Goal: Information Seeking & Learning: Learn about a topic

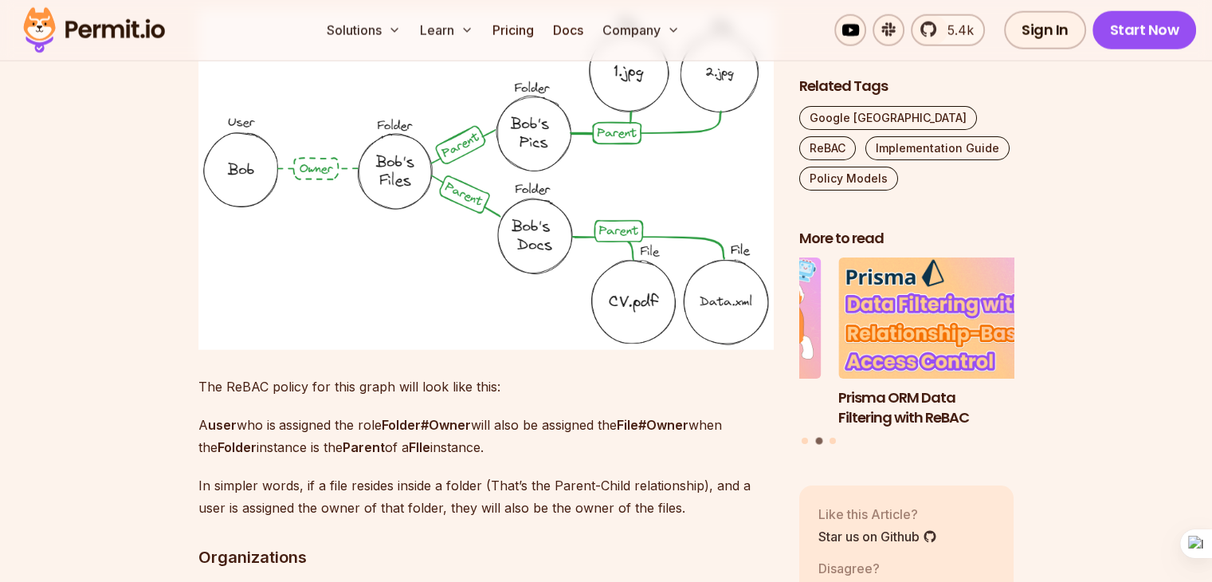
scroll to position [3820, 0]
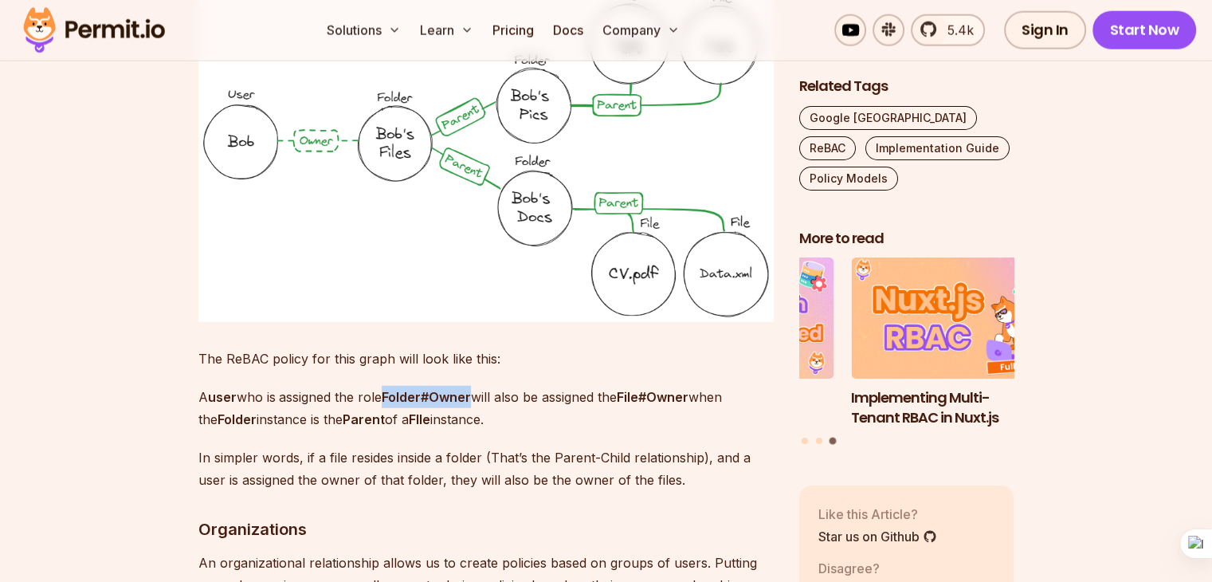
drag, startPoint x: 386, startPoint y: 348, endPoint x: 477, endPoint y: 345, distance: 91.7
click at [477, 386] on p "A user who is assigned the role Folder#Owner will also be assigned the File#Own…" at bounding box center [485, 408] width 575 height 45
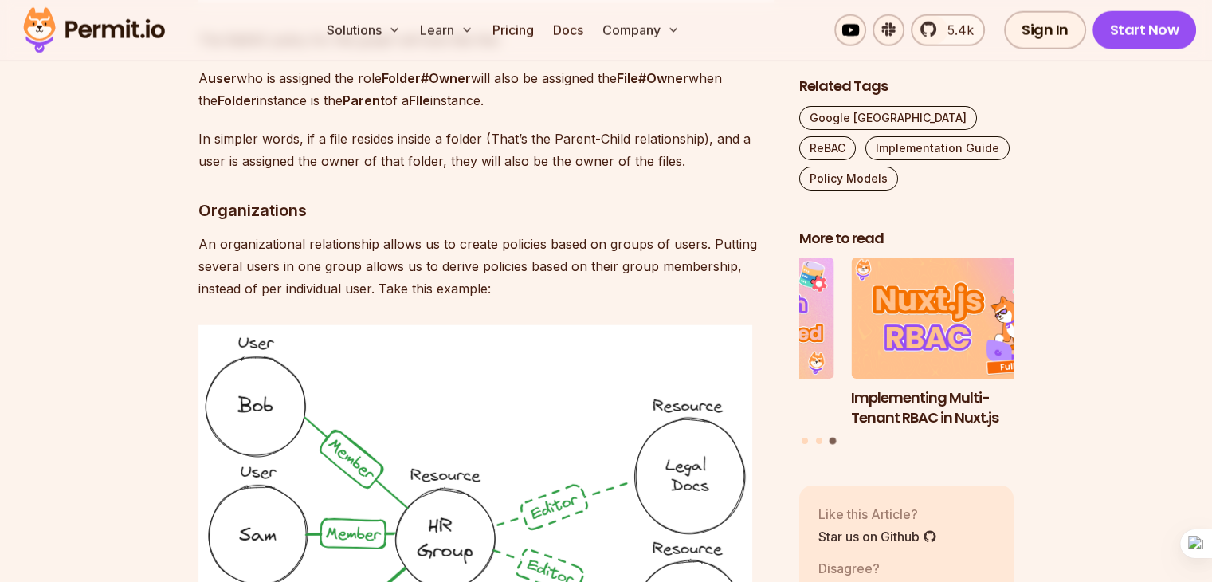
scroll to position [4218, 0]
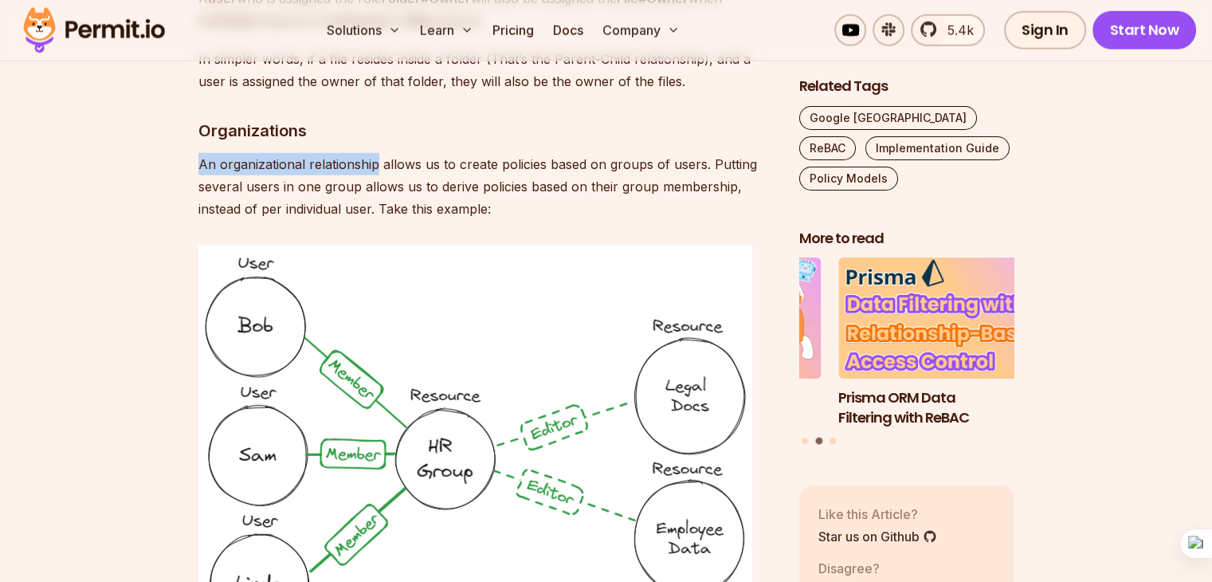
drag, startPoint x: 199, startPoint y: 119, endPoint x: 373, endPoint y: 117, distance: 173.7
click at [373, 153] on p "An organizational relationship allows us to create policies based on groups of …" at bounding box center [485, 186] width 575 height 67
click at [460, 153] on p "An organizational relationship allows us to create policies based on groups of …" at bounding box center [485, 186] width 575 height 67
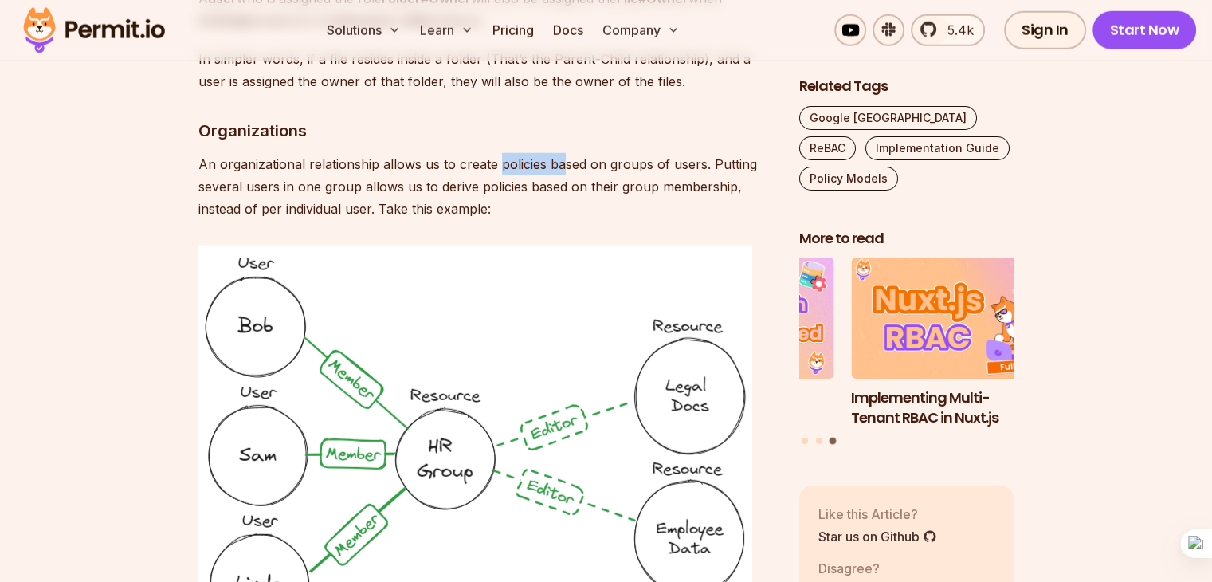
drag, startPoint x: 497, startPoint y: 117, endPoint x: 557, endPoint y: 121, distance: 59.9
click at [557, 153] on p "An organizational relationship allows us to create policies based on groups of …" at bounding box center [485, 186] width 575 height 67
click at [664, 153] on p "An organizational relationship allows us to create policies based on groups of …" at bounding box center [485, 186] width 575 height 67
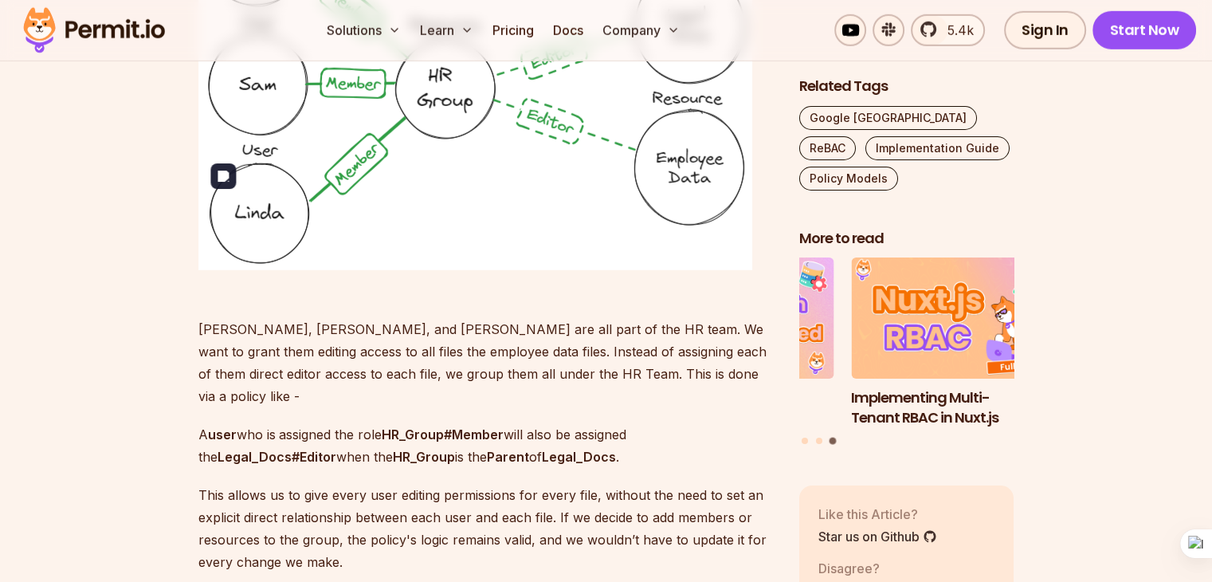
scroll to position [4617, 0]
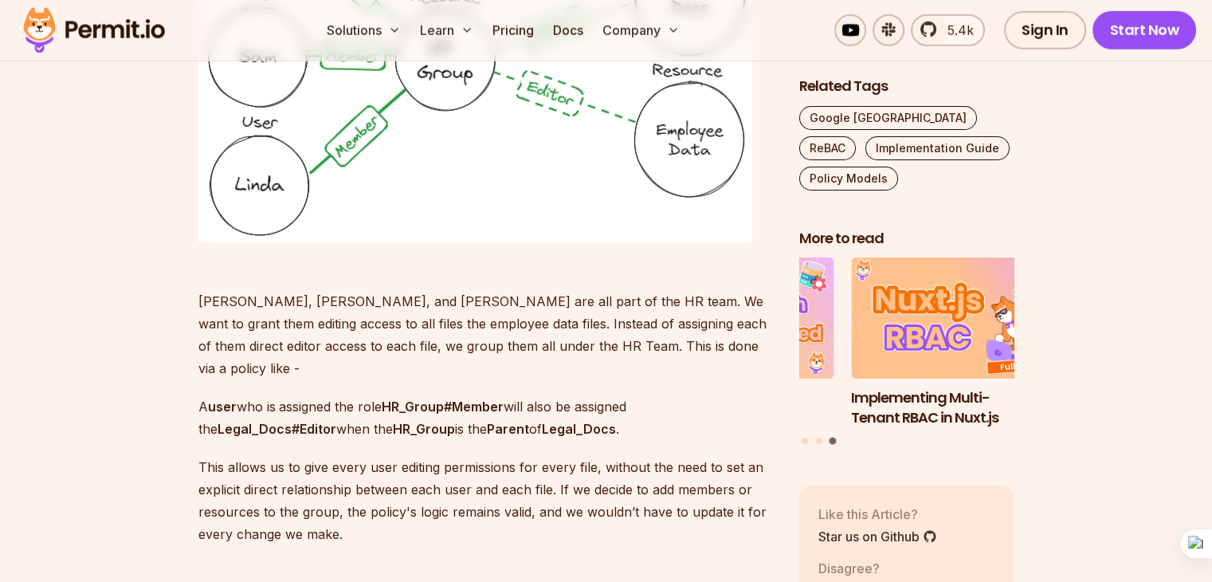
drag, startPoint x: 375, startPoint y: 336, endPoint x: 438, endPoint y: 336, distance: 62.9
click at [406, 395] on p "A user who is assigned the role HR_Group#Member will also be assigned the Legal…" at bounding box center [485, 417] width 575 height 45
click at [439, 398] on strong "HR_Group#Member" at bounding box center [443, 406] width 122 height 16
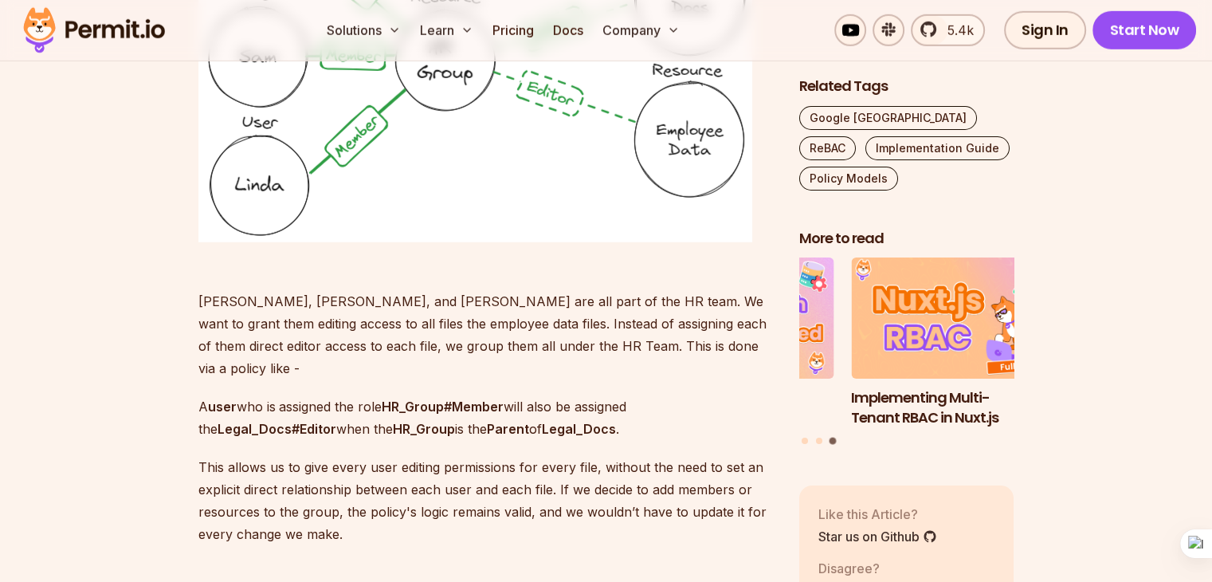
click at [316, 421] on strong "Legal_Docs#Editor" at bounding box center [276, 429] width 119 height 16
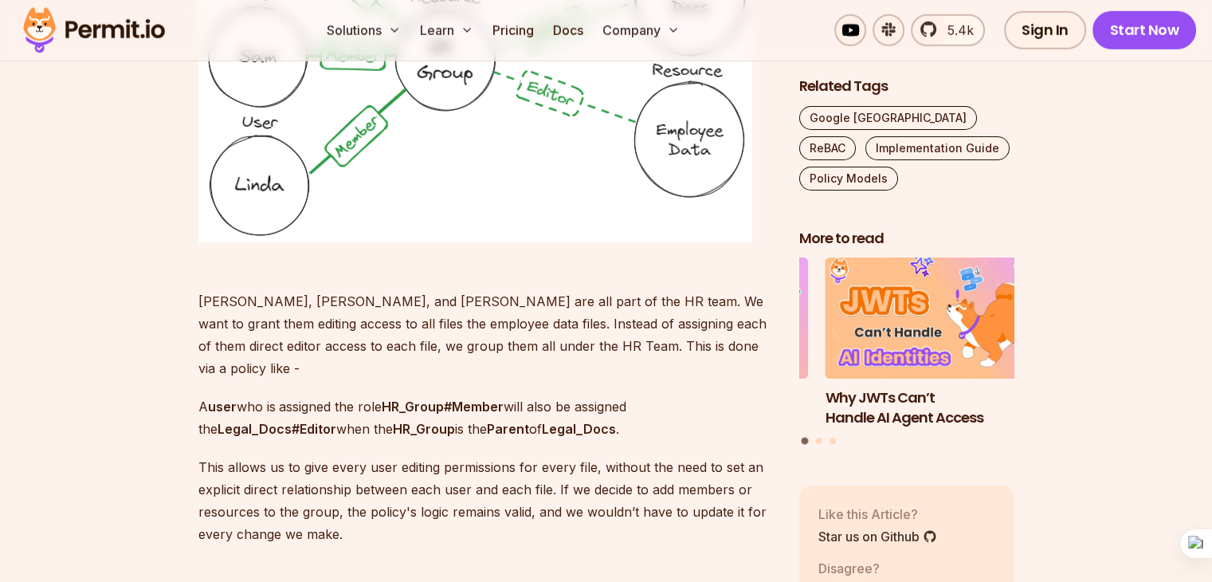
click at [656, 395] on p "A user who is assigned the role HR_Group#Member will also be assigned the Legal…" at bounding box center [485, 417] width 575 height 45
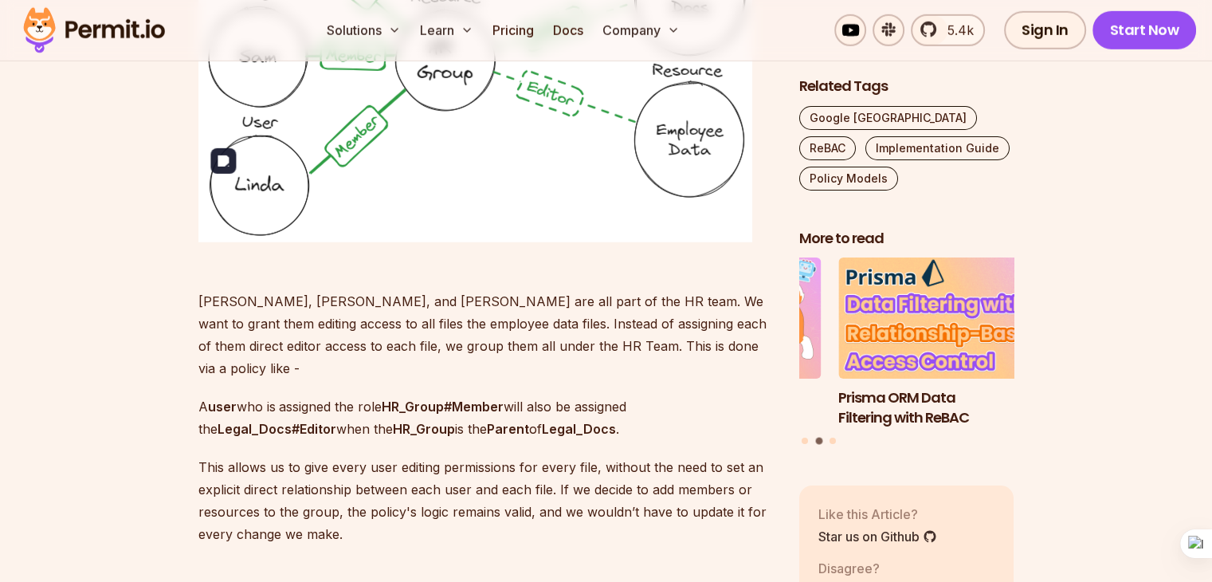
scroll to position [4696, 0]
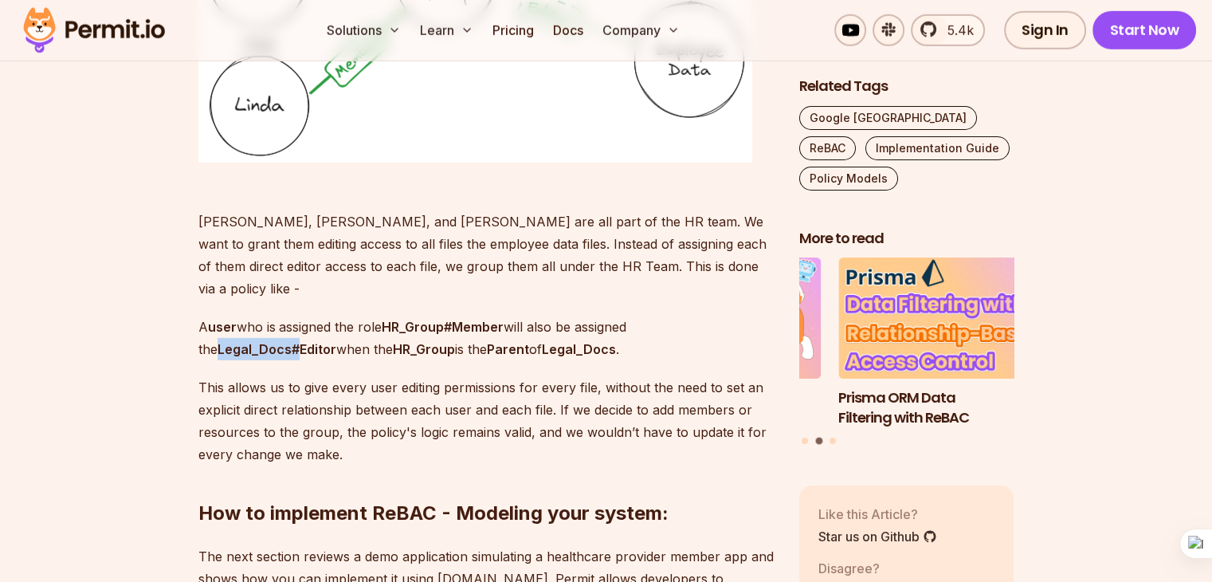
drag, startPoint x: 221, startPoint y: 278, endPoint x: 300, endPoint y: 278, distance: 78.9
click at [300, 341] on strong "Legal_Docs#Editor" at bounding box center [276, 349] width 119 height 16
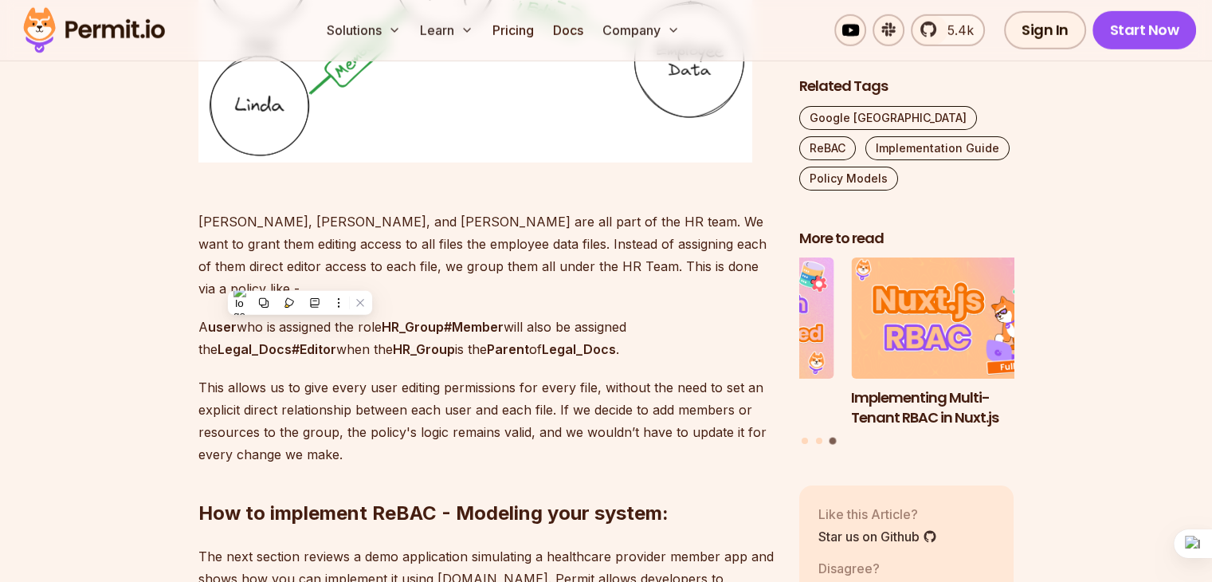
click at [452, 319] on strong "HR_Group#Member" at bounding box center [443, 327] width 122 height 16
drag, startPoint x: 394, startPoint y: 279, endPoint x: 449, endPoint y: 276, distance: 55.8
click at [449, 315] on p "A user who is assigned the role HR_Group#Member will also be assigned the Legal…" at bounding box center [485, 337] width 575 height 45
click at [543, 315] on p "A user who is assigned the role HR_Group#Member will also be assigned the Legal…" at bounding box center [485, 337] width 575 height 45
drag, startPoint x: 489, startPoint y: 281, endPoint x: 518, endPoint y: 281, distance: 28.7
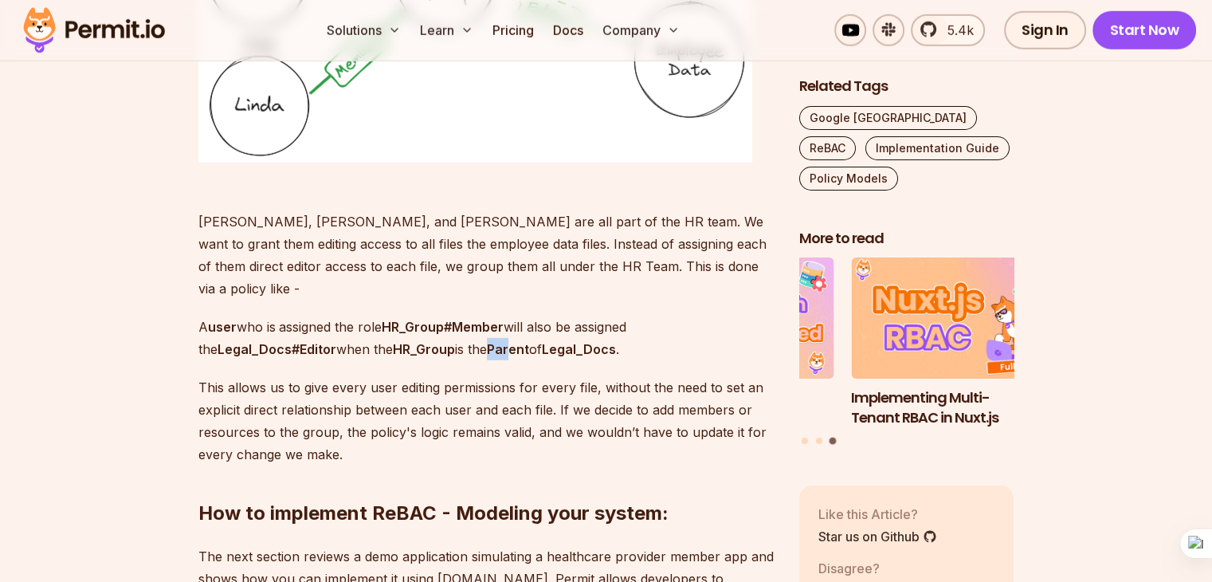
click at [518, 315] on p "A user who is assigned the role HR_Group#Member will also be assigned the Legal…" at bounding box center [485, 337] width 575 height 45
click at [552, 315] on p "A user who is assigned the role HR_Group#Member will also be assigned the Legal…" at bounding box center [485, 337] width 575 height 45
drag, startPoint x: 415, startPoint y: 257, endPoint x: 478, endPoint y: 259, distance: 63.0
click at [478, 319] on strong "HR_Group#Member" at bounding box center [443, 327] width 122 height 16
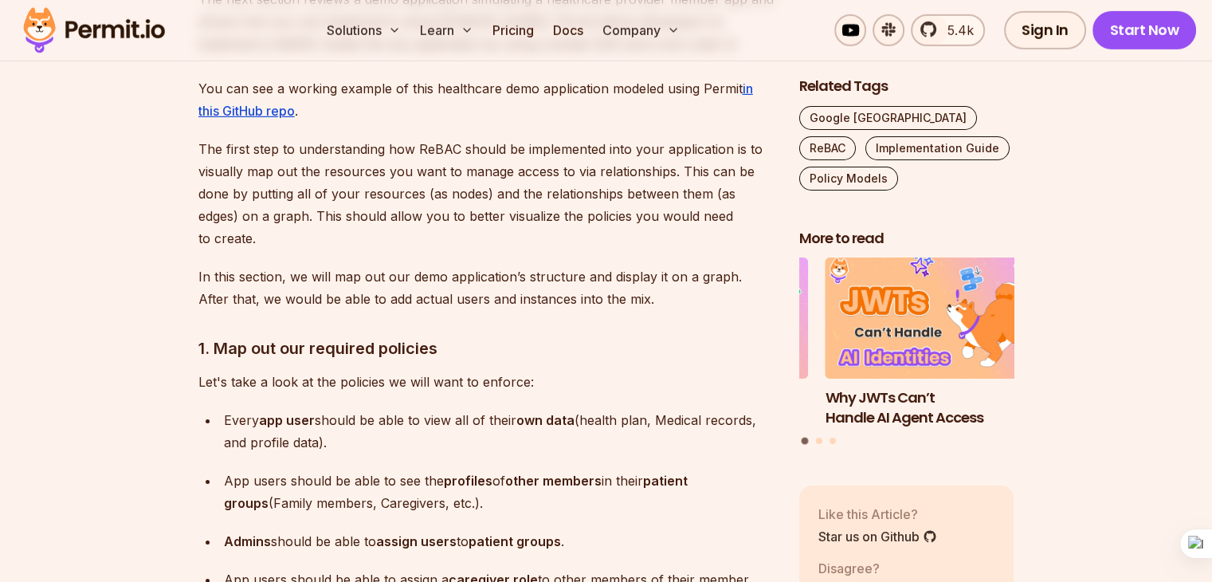
scroll to position [5254, 0]
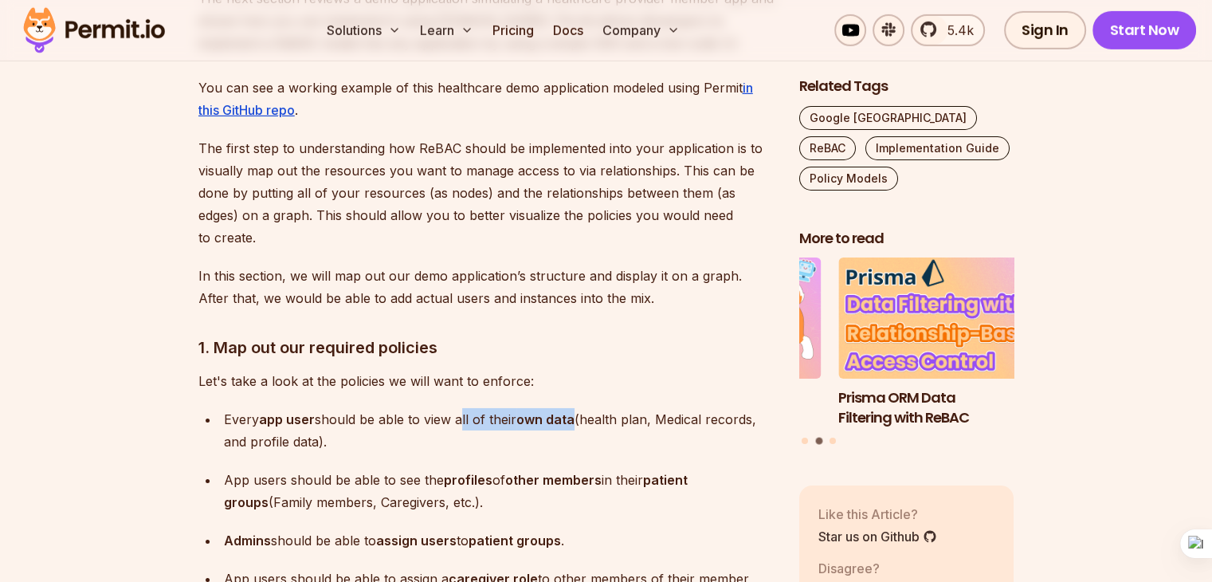
drag, startPoint x: 459, startPoint y: 329, endPoint x: 574, endPoint y: 329, distance: 114.7
click at [574, 408] on p "Every app user should be able to view all of their own data (health plan, Medic…" at bounding box center [499, 430] width 550 height 45
click at [370, 408] on p "Every app user should be able to view all of their own data (health plan, Medic…" at bounding box center [499, 430] width 550 height 45
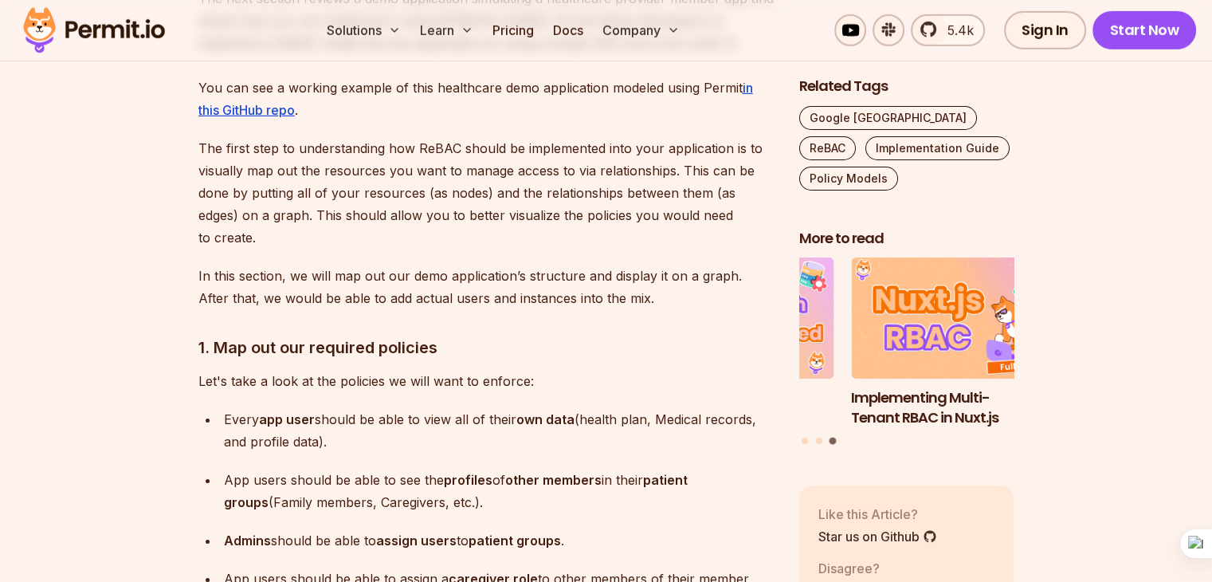
scroll to position [5334, 0]
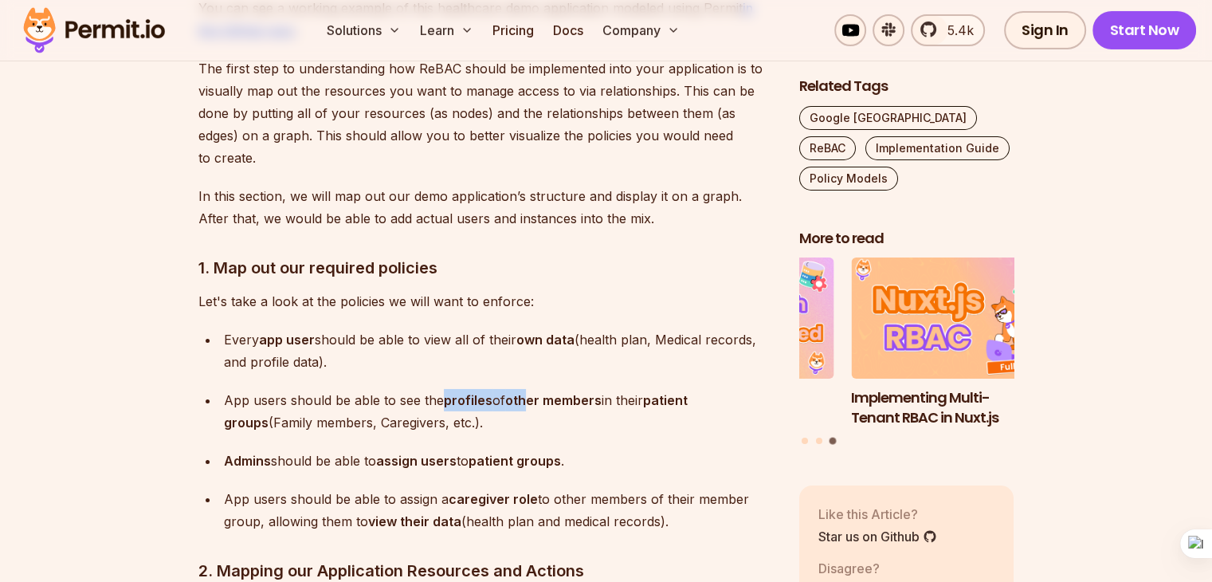
drag, startPoint x: 440, startPoint y: 308, endPoint x: 519, endPoint y: 308, distance: 78.9
click at [519, 389] on p "App users should be able to see the profiles of other members in their patient …" at bounding box center [499, 411] width 550 height 45
click at [400, 389] on p "App users should be able to see the profiles of other members in their patient …" at bounding box center [499, 411] width 550 height 45
drag, startPoint x: 282, startPoint y: 374, endPoint x: 414, endPoint y: 366, distance: 132.5
click at [414, 449] on p "Admins should be able to assign users to patient groups ." at bounding box center [499, 460] width 550 height 22
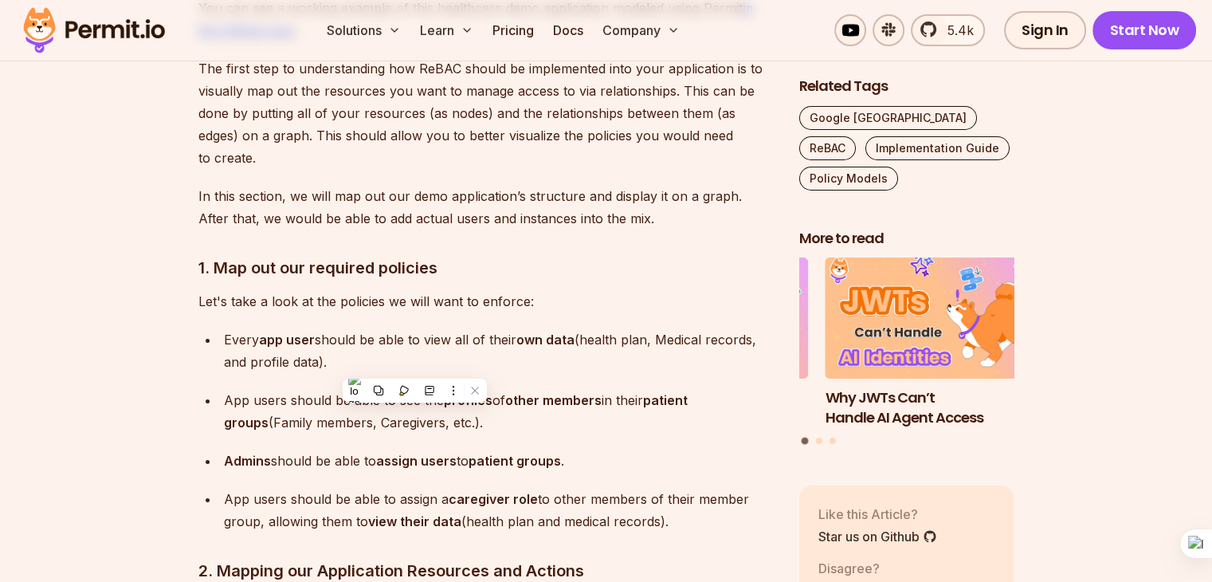
click at [625, 389] on p "App users should be able to see the profiles of other members in their patient …" at bounding box center [499, 411] width 550 height 45
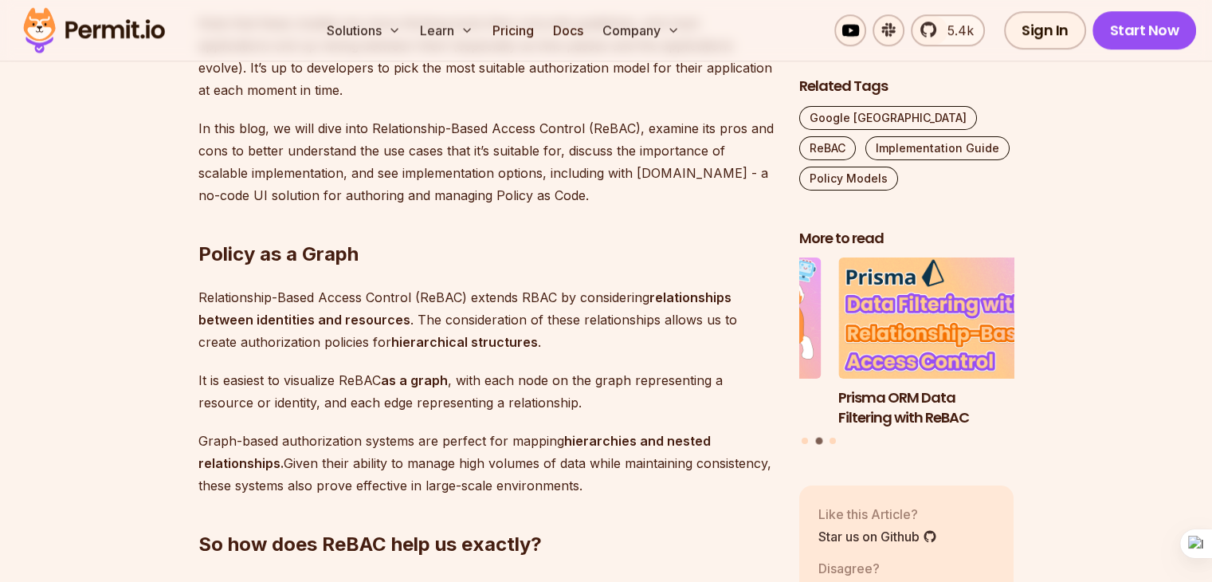
scroll to position [1350, 0]
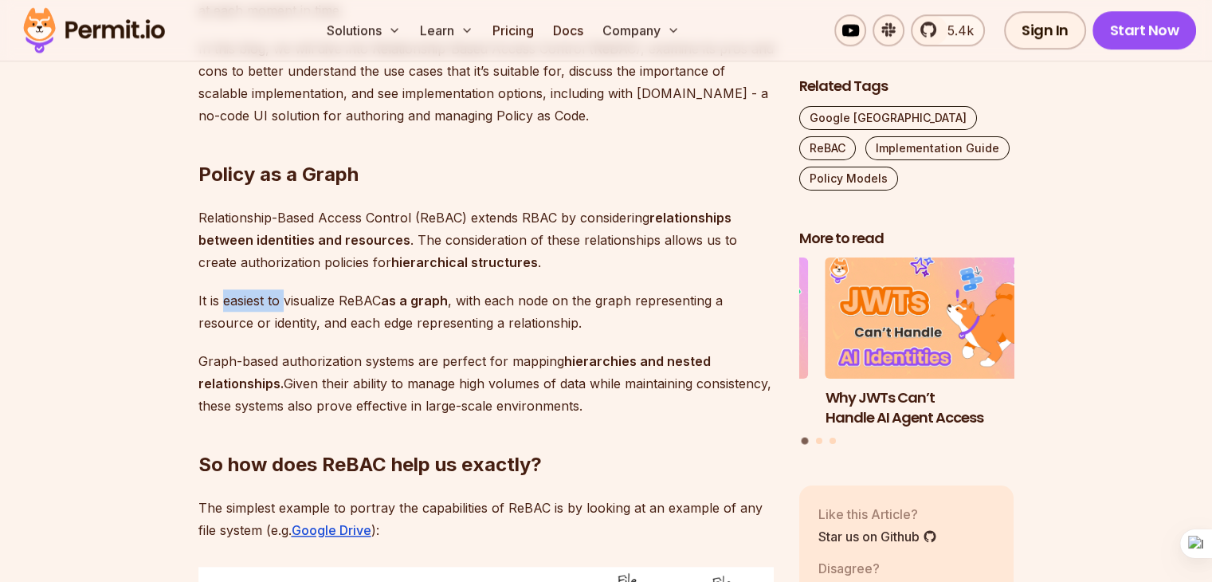
drag, startPoint x: 224, startPoint y: 302, endPoint x: 283, endPoint y: 300, distance: 59.0
click at [283, 300] on p "It is easiest to visualize ReBAC as a graph , with each node on the graph repre…" at bounding box center [485, 311] width 575 height 45
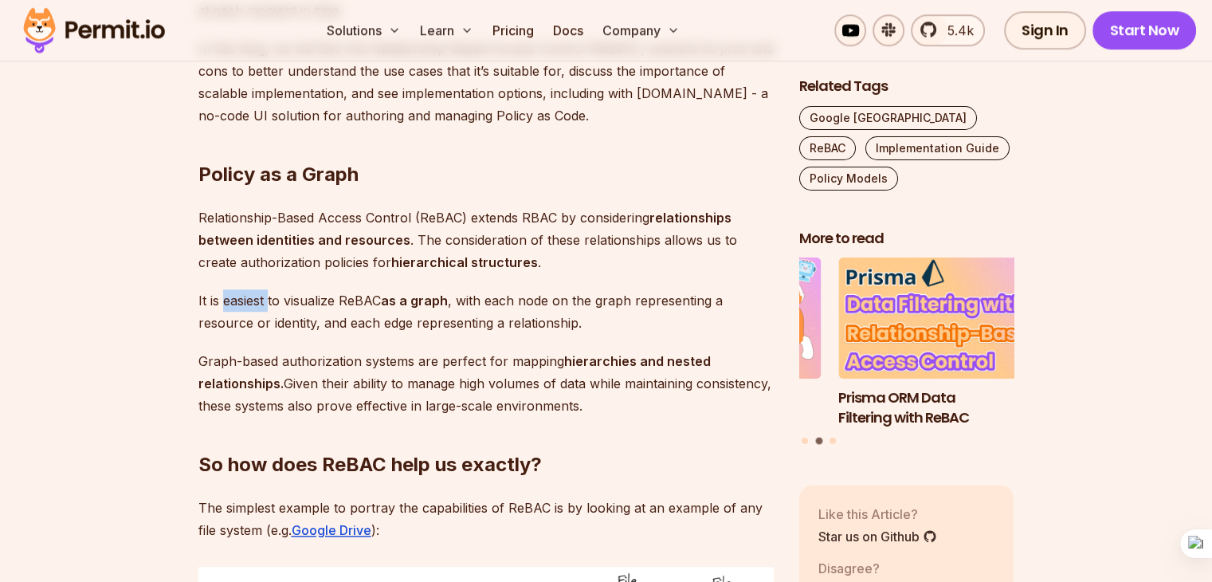
drag, startPoint x: 226, startPoint y: 300, endPoint x: 270, endPoint y: 297, distance: 43.9
click at [270, 297] on p "It is easiest to visualize ReBAC as a graph , with each node on the graph repre…" at bounding box center [485, 311] width 575 height 45
click at [310, 289] on p "It is easiest to visualize ReBAC as a graph , with each node on the graph repre…" at bounding box center [485, 311] width 575 height 45
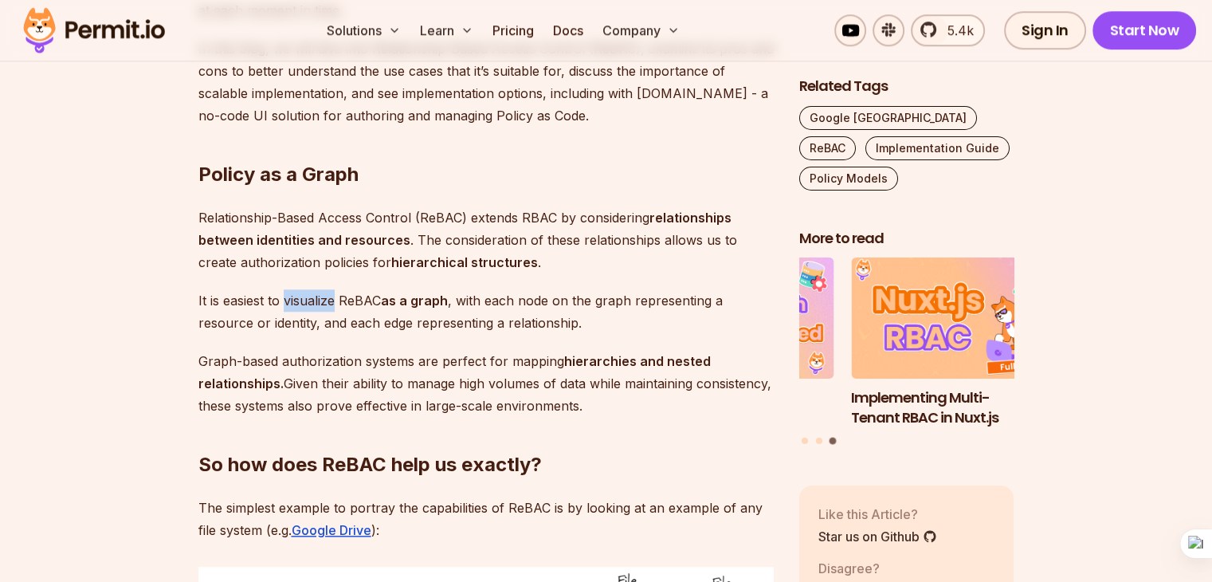
drag, startPoint x: 286, startPoint y: 298, endPoint x: 334, endPoint y: 300, distance: 47.9
click at [334, 300] on p "It is easiest to visualize ReBAC as a graph , with each node on the graph repre…" at bounding box center [485, 311] width 575 height 45
drag, startPoint x: 577, startPoint y: 214, endPoint x: 739, endPoint y: 216, distance: 162.5
click at [739, 216] on p "Relationship-Based Access Control (ReBAC) extends RBAC by considering relations…" at bounding box center [485, 239] width 575 height 67
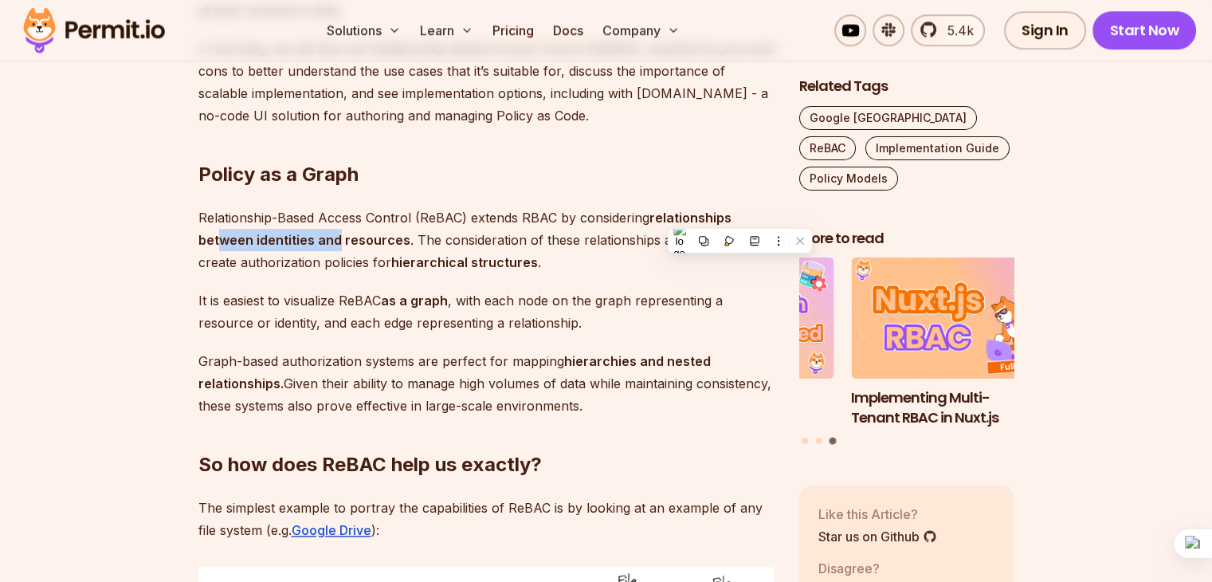
drag, startPoint x: 214, startPoint y: 246, endPoint x: 330, endPoint y: 248, distance: 115.5
click at [330, 248] on p "Relationship-Based Access Control (ReBAC) extends RBAC by considering relations…" at bounding box center [485, 239] width 575 height 67
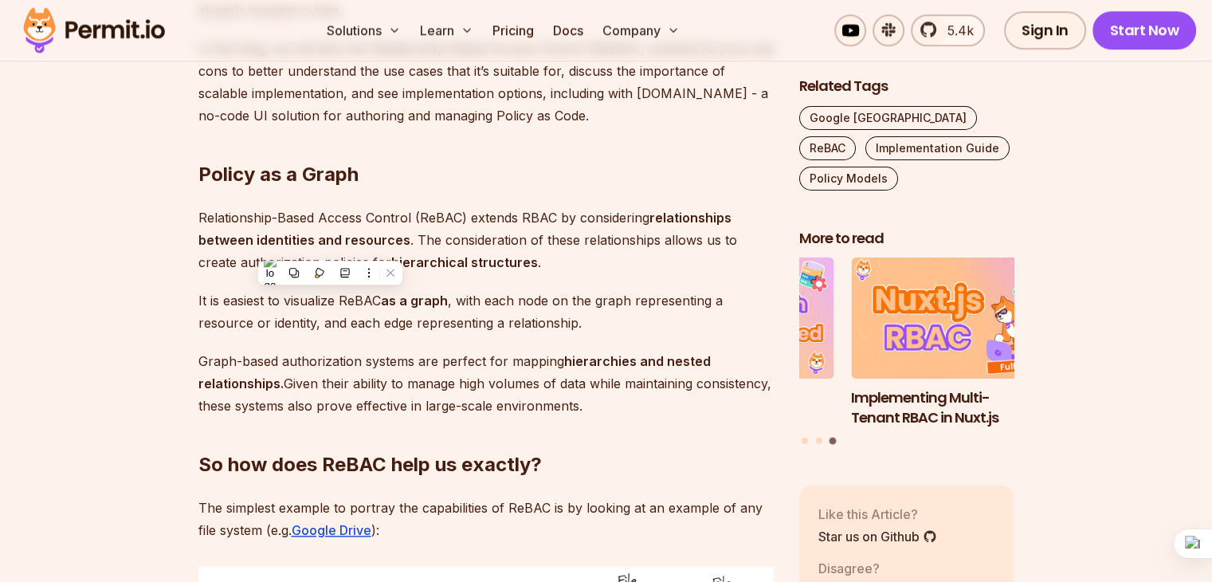
click at [444, 263] on strong "hierarchical structures" at bounding box center [464, 262] width 147 height 16
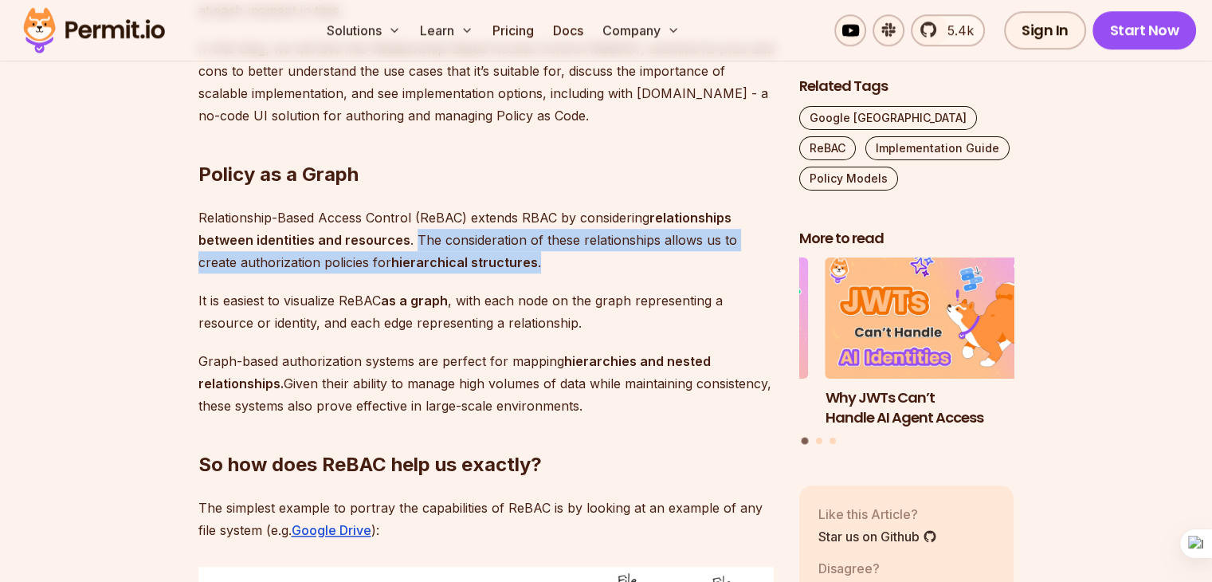
drag, startPoint x: 411, startPoint y: 245, endPoint x: 699, endPoint y: 251, distance: 287.6
click at [699, 251] on p "Relationship-Based Access Control (ReBAC) extends RBAC by considering relations…" at bounding box center [485, 239] width 575 height 67
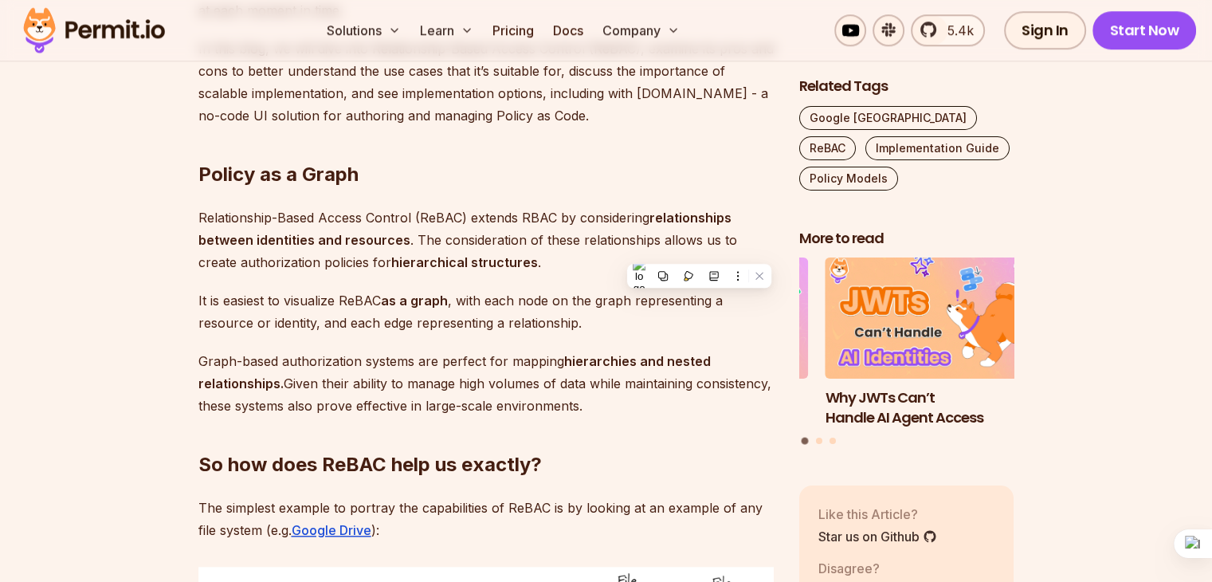
drag, startPoint x: 354, startPoint y: 262, endPoint x: 511, endPoint y: 259, distance: 157.0
click at [511, 259] on p "Relationship-Based Access Control (ReBAC) extends RBAC by considering relations…" at bounding box center [485, 239] width 575 height 67
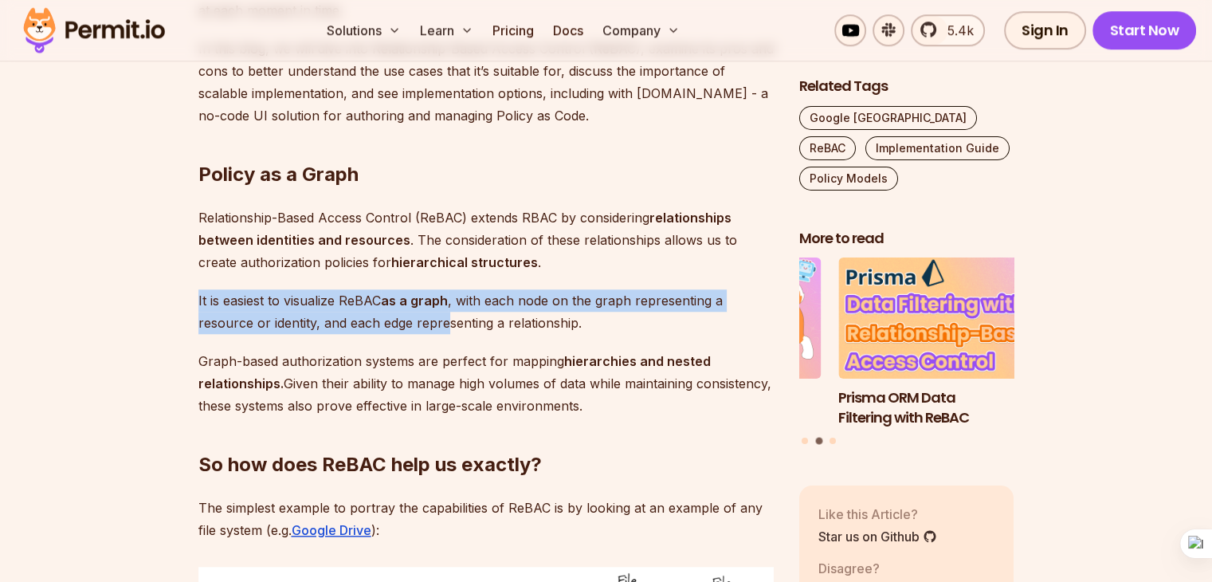
drag, startPoint x: 191, startPoint y: 306, endPoint x: 446, endPoint y: 311, distance: 255.0
click at [456, 297] on p "It is easiest to visualize ReBAC as a graph , with each node on the graph repre…" at bounding box center [485, 311] width 575 height 45
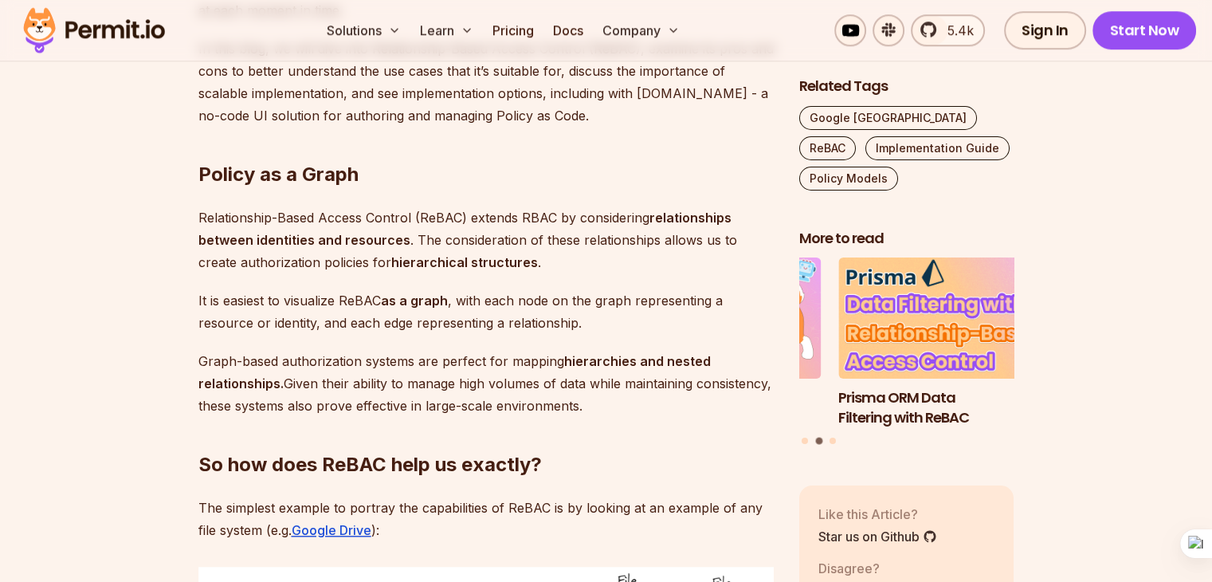
drag, startPoint x: 456, startPoint y: 299, endPoint x: 648, endPoint y: 324, distance: 193.7
click at [648, 324] on p "It is easiest to visualize ReBAC as a graph , with each node on the graph repre…" at bounding box center [485, 311] width 575 height 45
click at [460, 328] on p "It is easiest to visualize ReBAC as a graph , with each node on the graph repre…" at bounding box center [485, 311] width 575 height 45
drag, startPoint x: 325, startPoint y: 323, endPoint x: 486, endPoint y: 331, distance: 161.2
click at [486, 331] on p "It is easiest to visualize ReBAC as a graph , with each node on the graph repre…" at bounding box center [485, 311] width 575 height 45
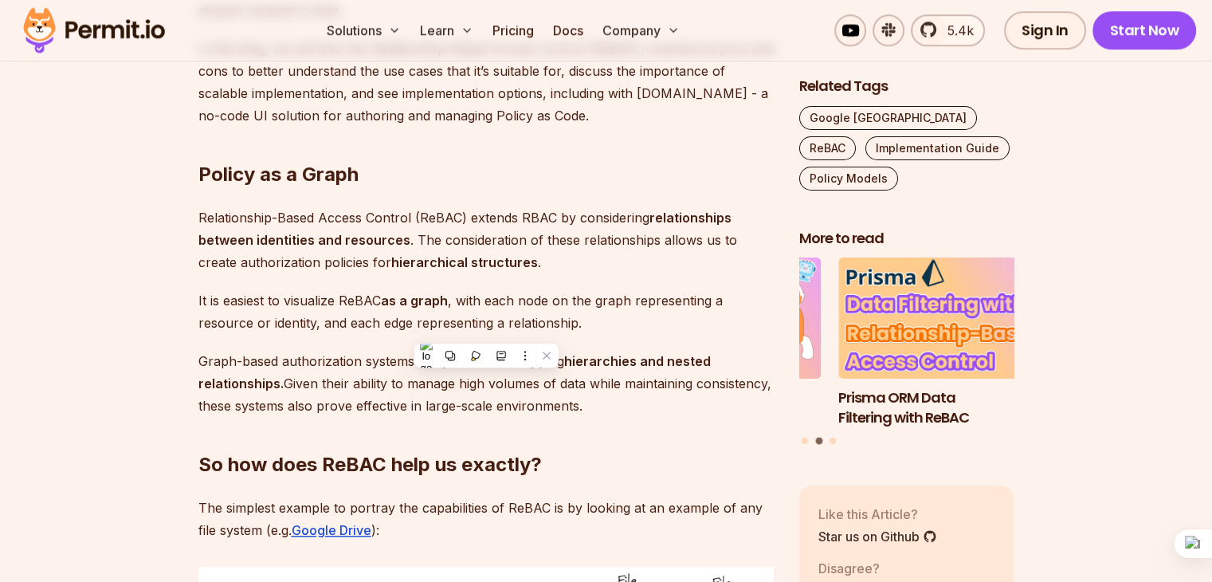
click at [542, 319] on p "It is easiest to visualize ReBAC as a graph , with each node on the graph repre…" at bounding box center [485, 311] width 575 height 45
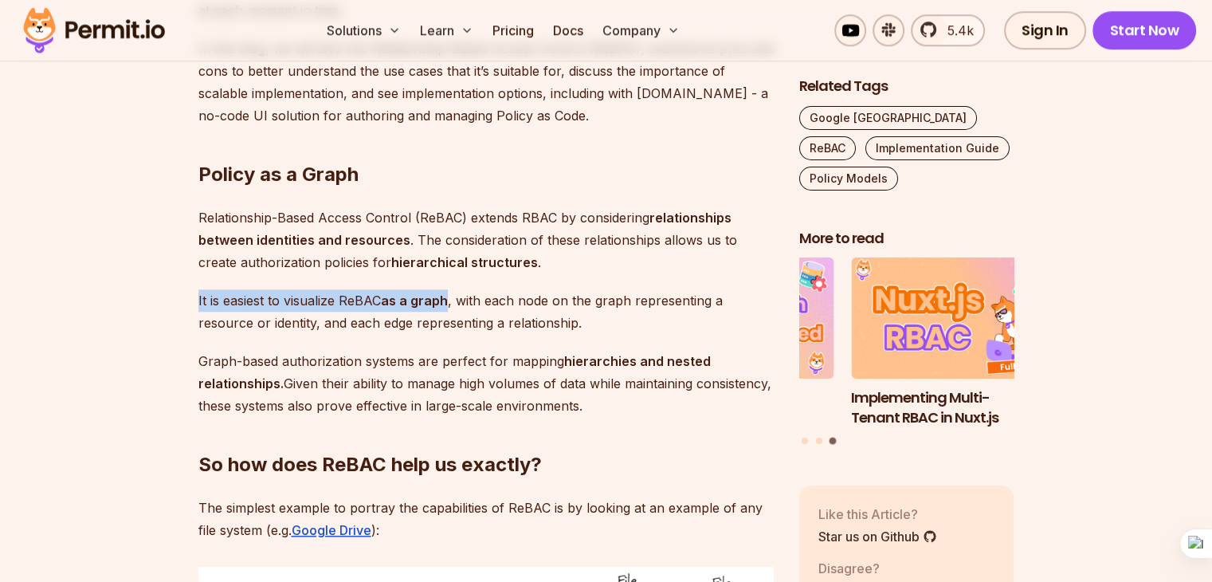
drag, startPoint x: 190, startPoint y: 296, endPoint x: 447, endPoint y: 309, distance: 257.7
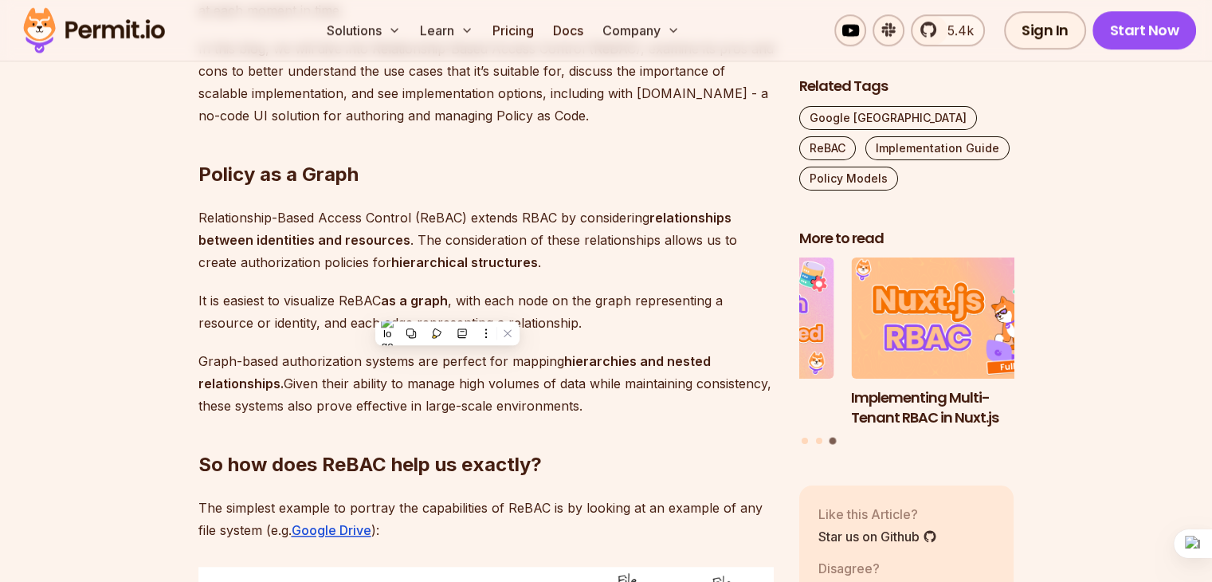
click at [476, 289] on p "It is easiest to visualize ReBAC as a graph , with each node on the graph repre…" at bounding box center [485, 311] width 575 height 45
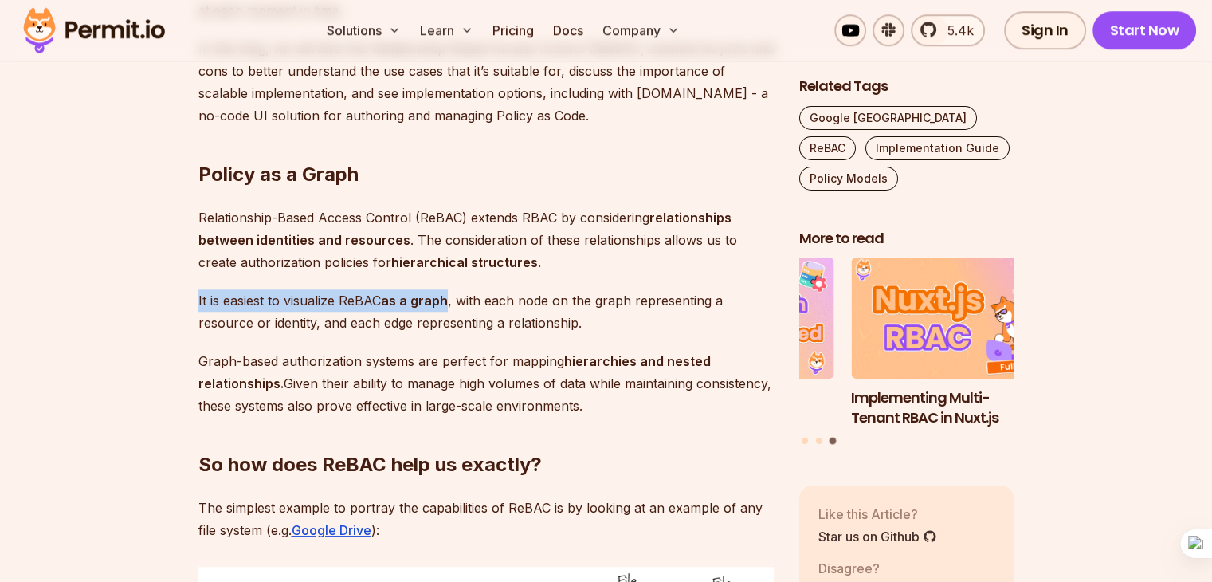
drag, startPoint x: 198, startPoint y: 299, endPoint x: 445, endPoint y: 309, distance: 247.2
click at [445, 309] on p "It is easiest to visualize ReBAC as a graph , with each node on the graph repre…" at bounding box center [485, 311] width 575 height 45
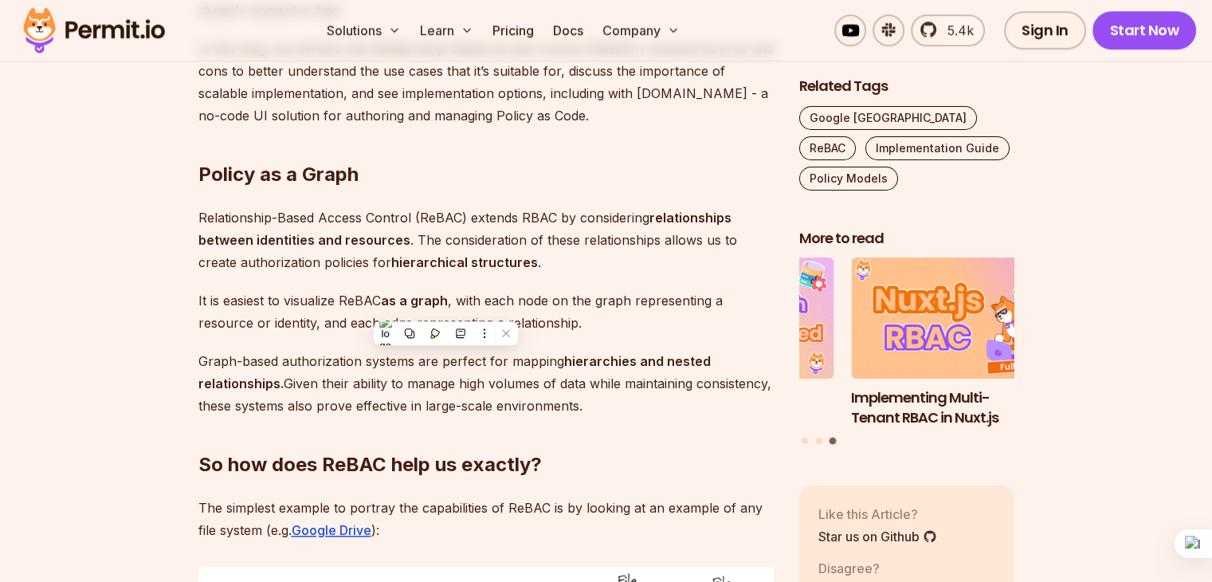
click at [525, 291] on p "It is easiest to visualize ReBAC as a graph , with each node on the graph repre…" at bounding box center [485, 311] width 575 height 45
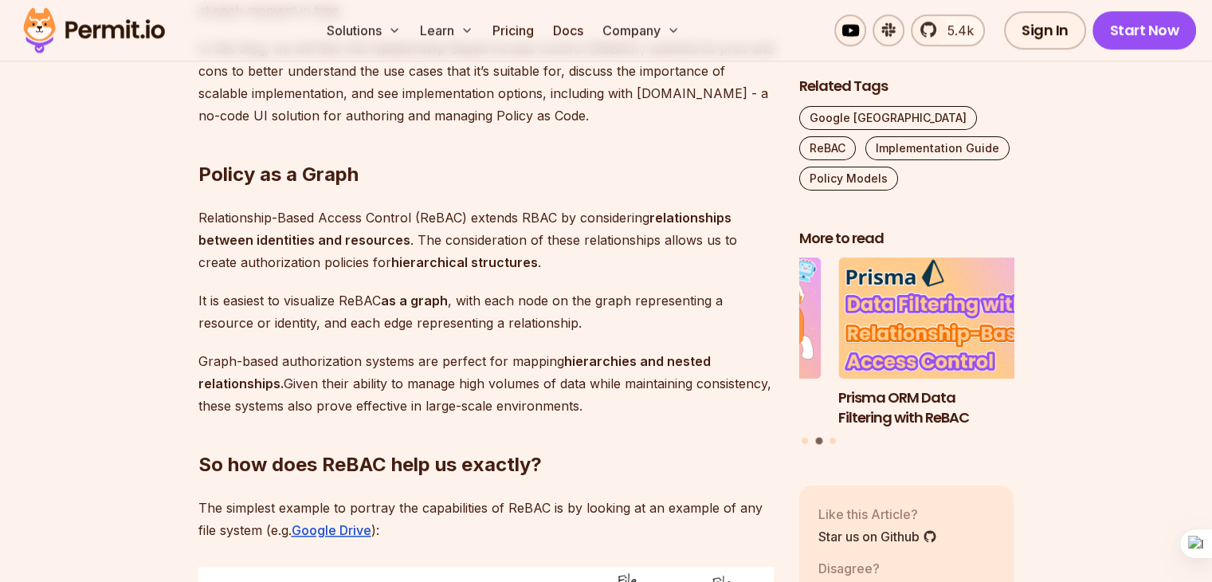
click at [421, 300] on strong "as a graph" at bounding box center [414, 300] width 67 height 16
drag, startPoint x: 462, startPoint y: 310, endPoint x: 675, endPoint y: 305, distance: 212.8
click at [675, 305] on p "It is easiest to visualize ReBAC as a graph , with each node on the graph repre…" at bounding box center [485, 311] width 575 height 45
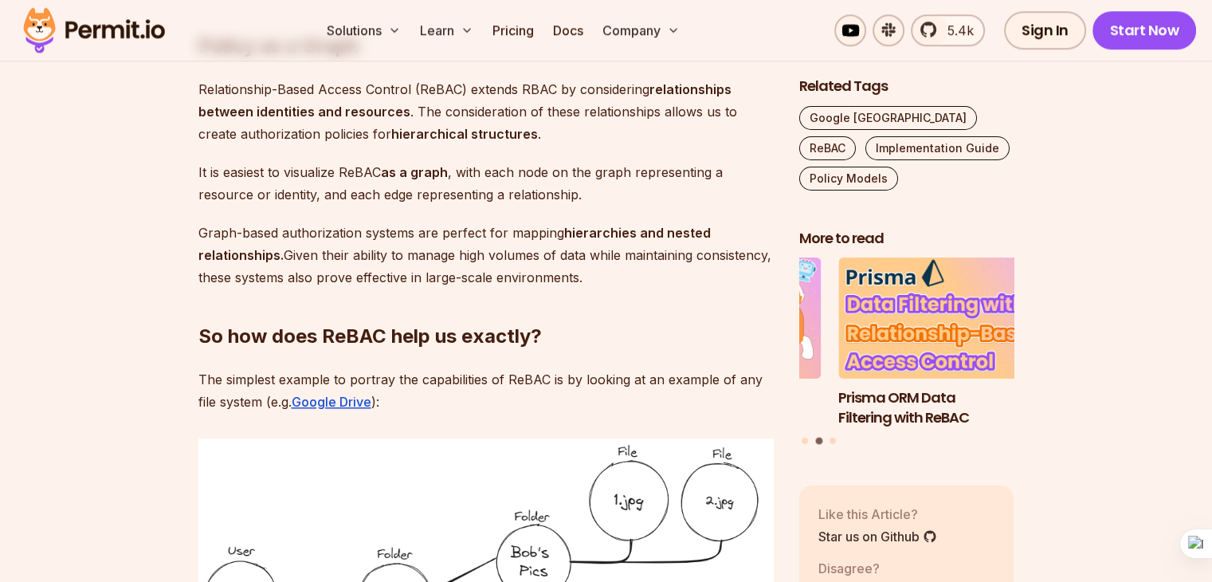
scroll to position [1479, 0]
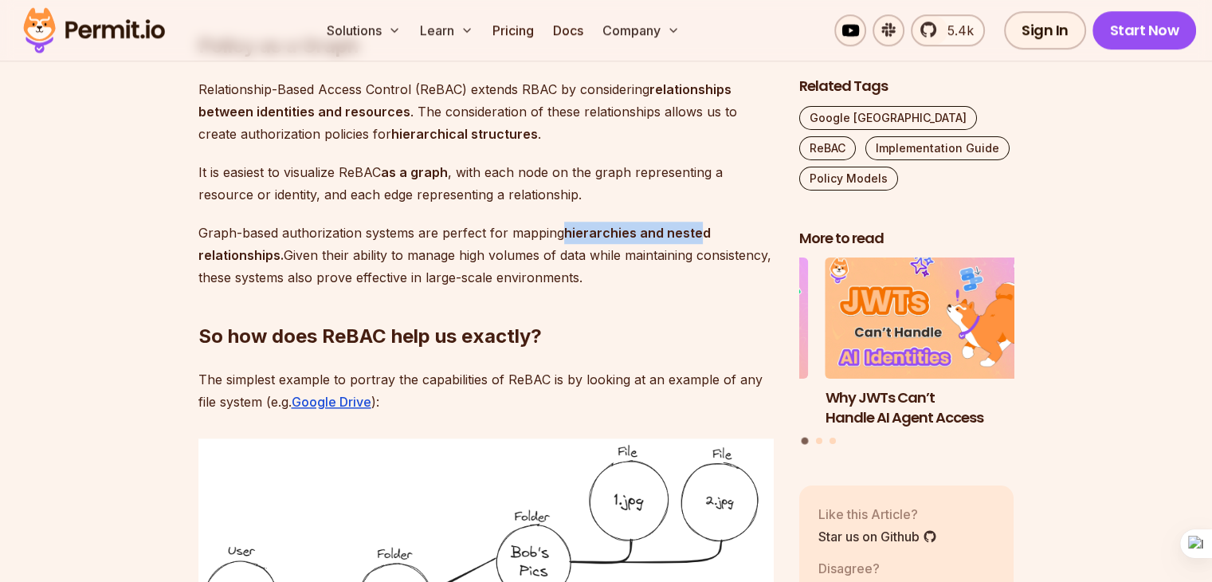
drag, startPoint x: 563, startPoint y: 231, endPoint x: 697, endPoint y: 238, distance: 134.0
click at [697, 238] on strong "hierarchies and nested relationships." at bounding box center [454, 244] width 512 height 38
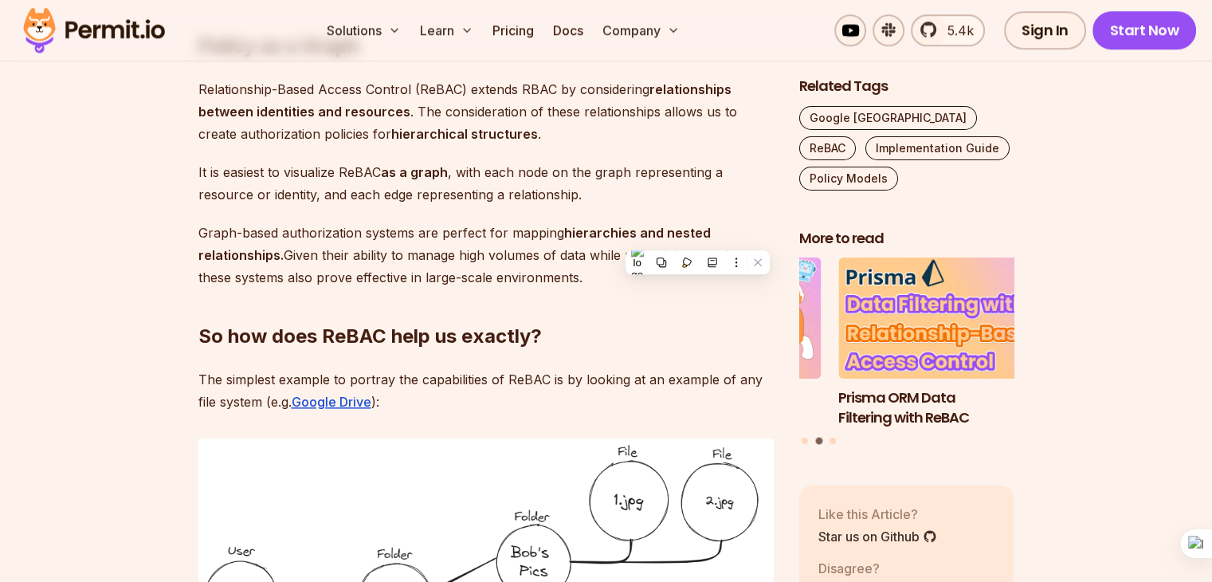
click at [574, 297] on h2 "So how does ReBAC help us exactly?" at bounding box center [485, 304] width 575 height 89
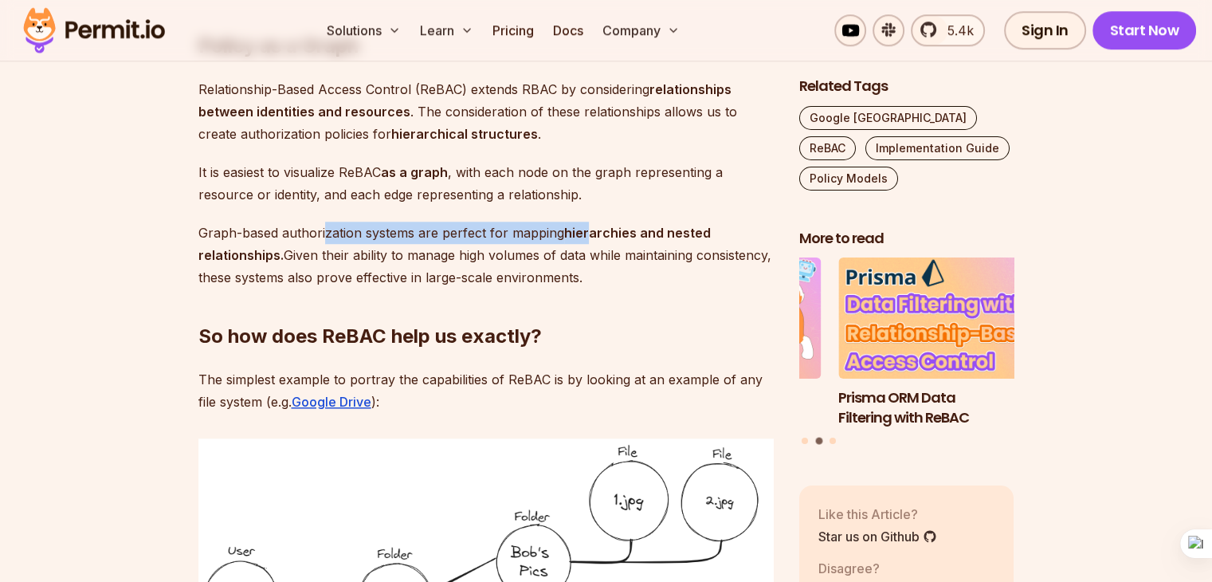
drag, startPoint x: 322, startPoint y: 229, endPoint x: 590, endPoint y: 237, distance: 267.8
click at [590, 237] on p "Graph-based authorization systems are perfect for mapping hierarchies and neste…" at bounding box center [485, 254] width 575 height 67
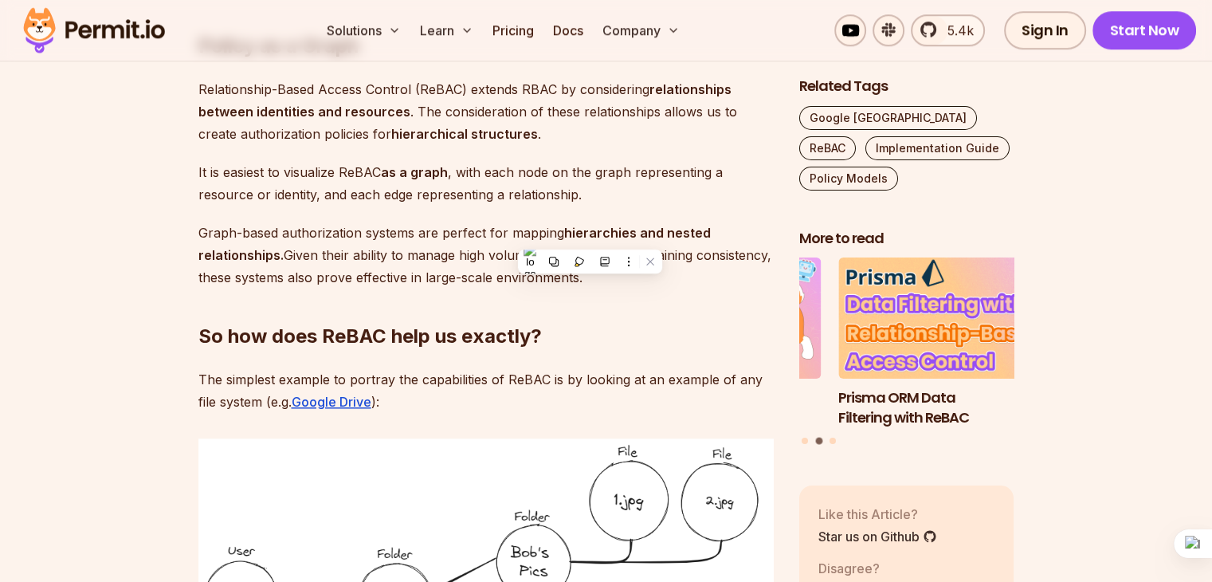
click at [274, 256] on strong "hierarchies and nested relationships." at bounding box center [454, 244] width 512 height 38
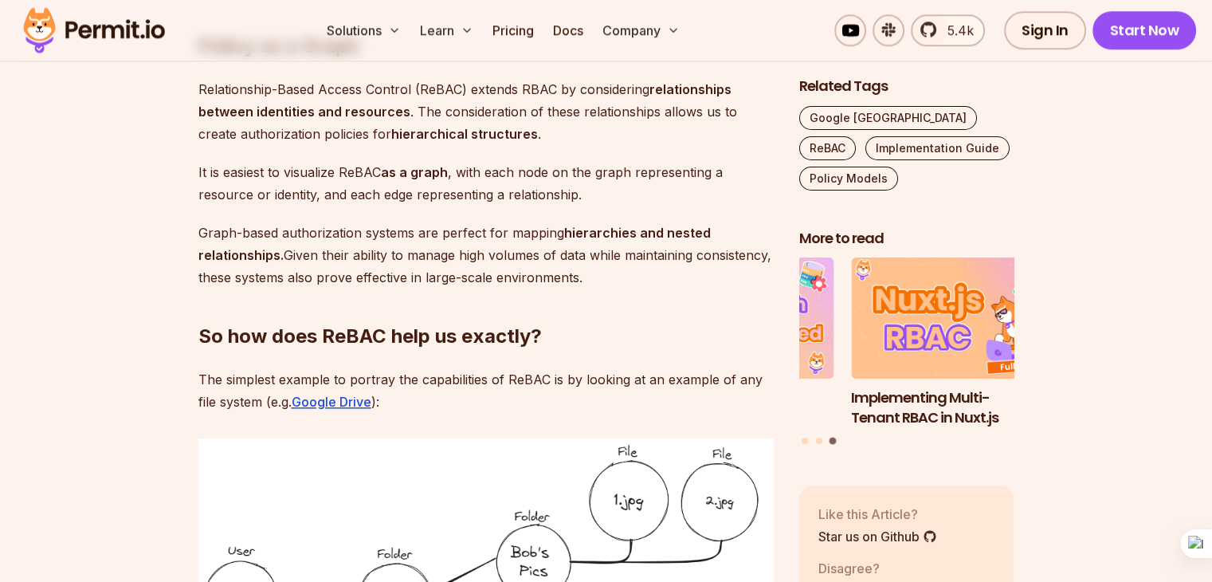
drag, startPoint x: 287, startPoint y: 253, endPoint x: 761, endPoint y: 266, distance: 474.2
click at [335, 281] on p "Graph-based authorization systems are perfect for mapping hierarchies and neste…" at bounding box center [485, 254] width 575 height 67
drag, startPoint x: 288, startPoint y: 278, endPoint x: 602, endPoint y: 288, distance: 314.8
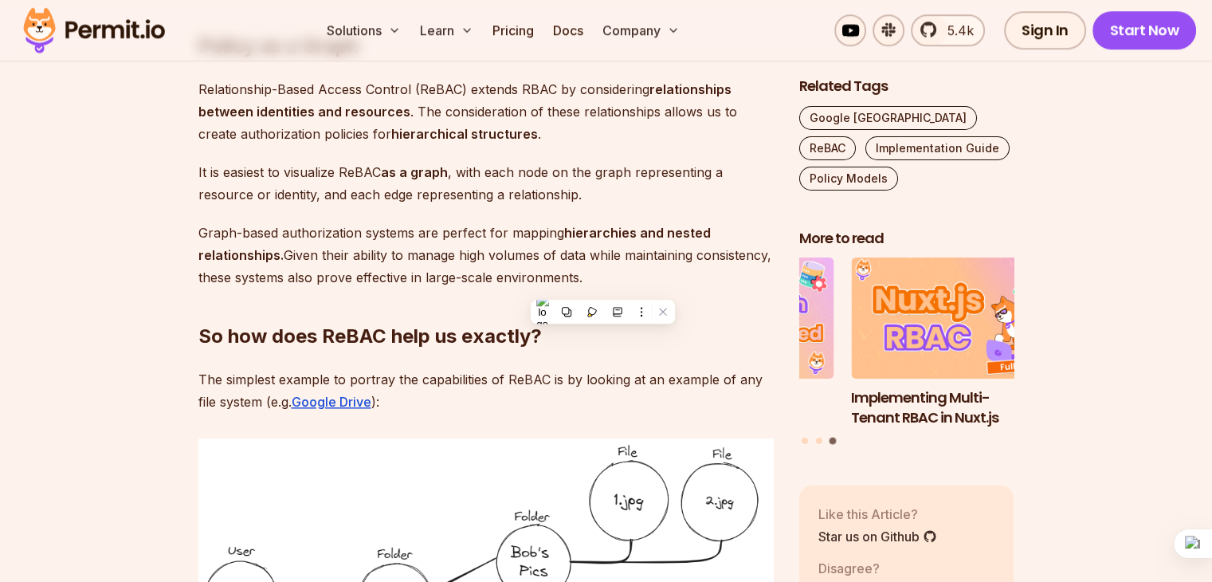
click at [376, 292] on h2 "So how does ReBAC help us exactly?" at bounding box center [485, 304] width 575 height 89
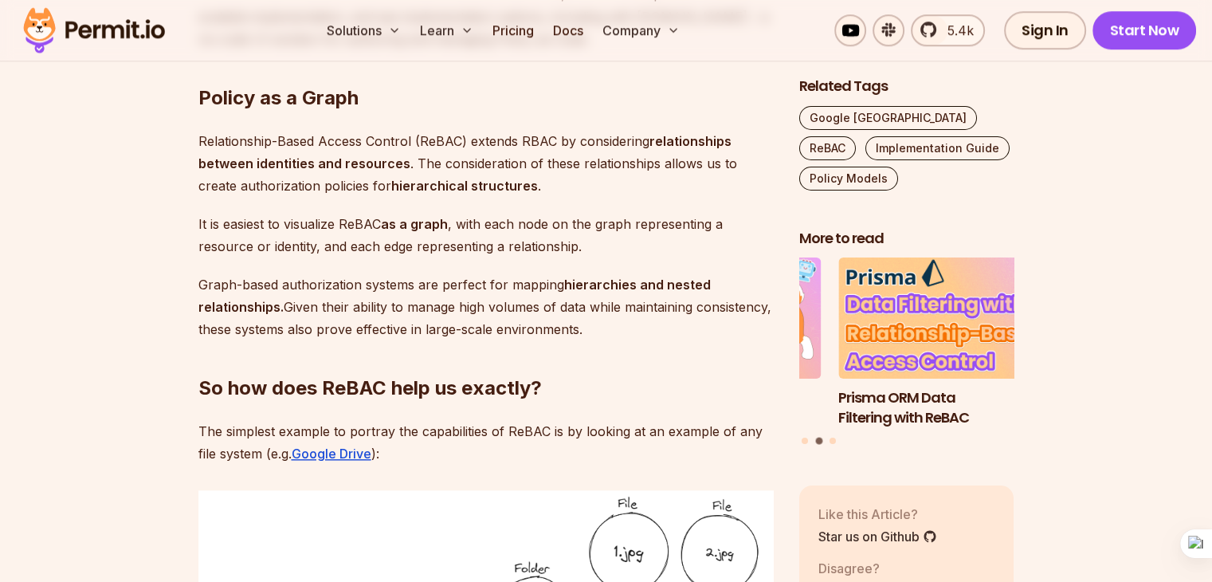
scroll to position [1399, 0]
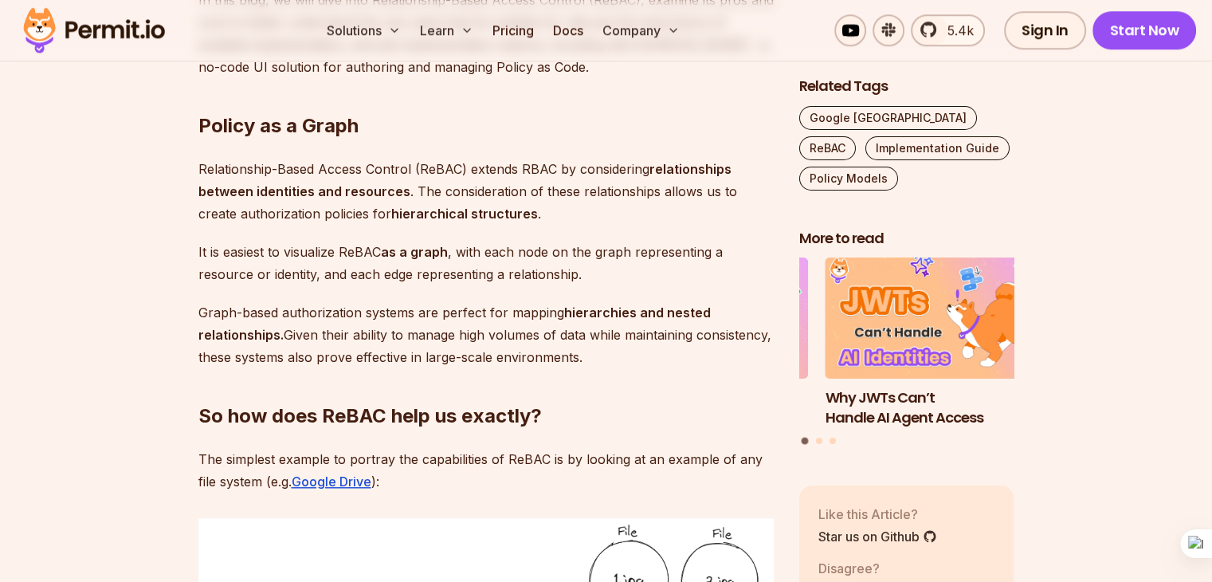
drag, startPoint x: 347, startPoint y: 272, endPoint x: 605, endPoint y: 281, distance: 258.3
click at [605, 281] on p "It is easiest to visualize ReBAC as a graph , with each node on the graph repre…" at bounding box center [485, 263] width 575 height 45
click at [417, 307] on p "Graph-based authorization systems are perfect for mapping hierarchies and neste…" at bounding box center [485, 334] width 575 height 67
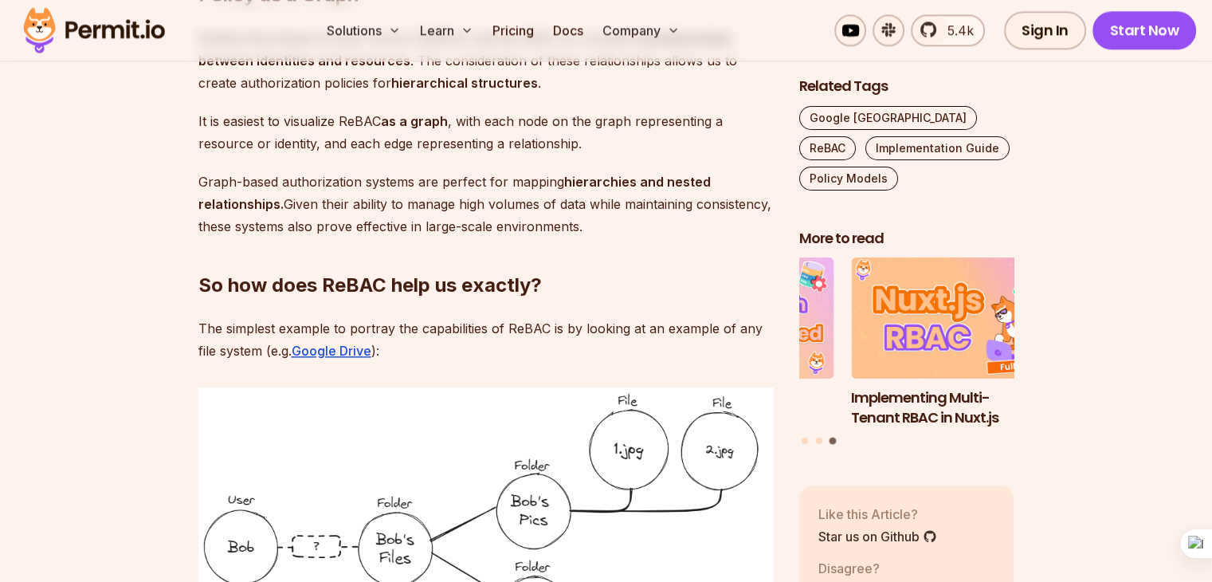
scroll to position [1558, 0]
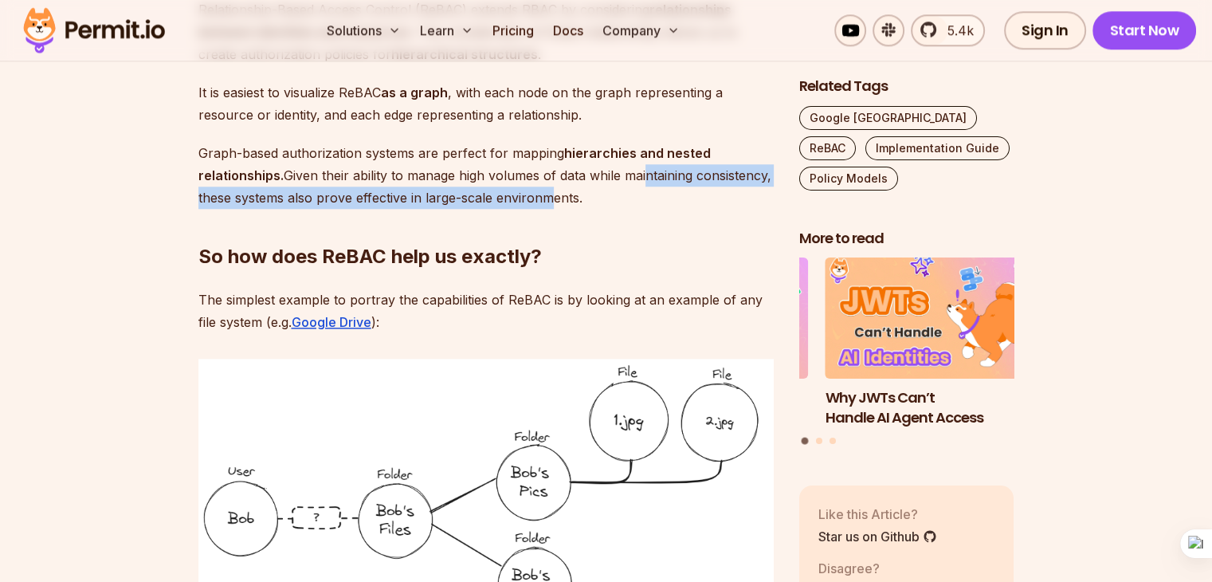
drag, startPoint x: 539, startPoint y: 187, endPoint x: 644, endPoint y: 182, distance: 105.3
click at [644, 182] on p "Graph-based authorization systems are perfect for mapping hierarchies and neste…" at bounding box center [485, 175] width 575 height 67
click at [310, 195] on p "Graph-based authorization systems are perfect for mapping hierarchies and neste…" at bounding box center [485, 175] width 575 height 67
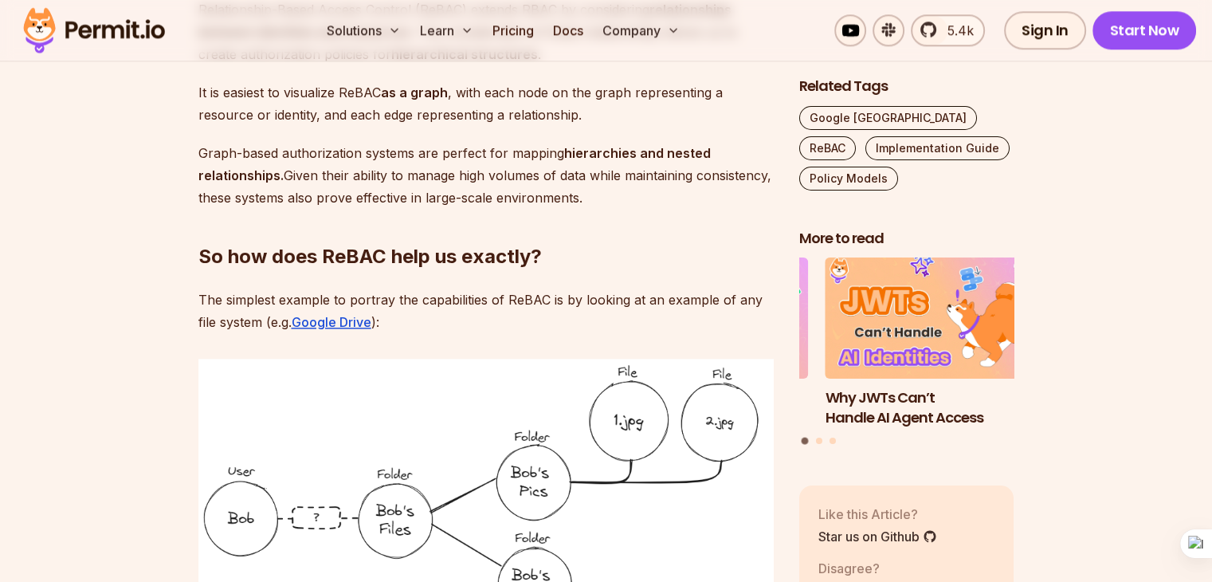
drag, startPoint x: 339, startPoint y: 189, endPoint x: 598, endPoint y: 202, distance: 259.2
click at [381, 229] on h2 "So how does ReBAC help us exactly?" at bounding box center [485, 224] width 575 height 89
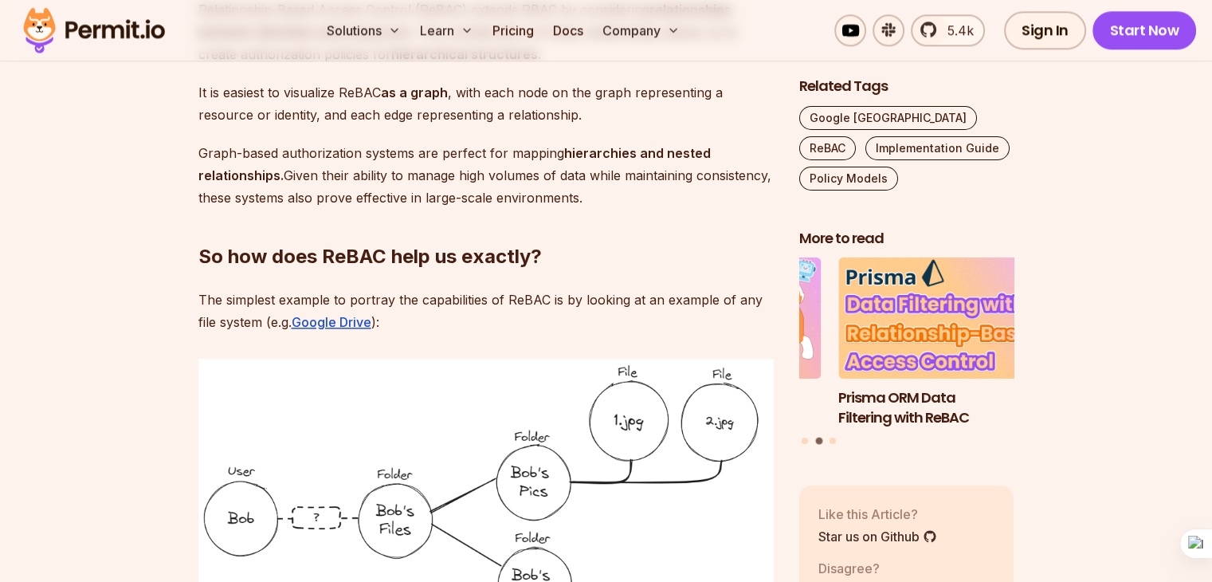
click at [352, 253] on h2 "So how does ReBAC help us exactly?" at bounding box center [485, 224] width 575 height 89
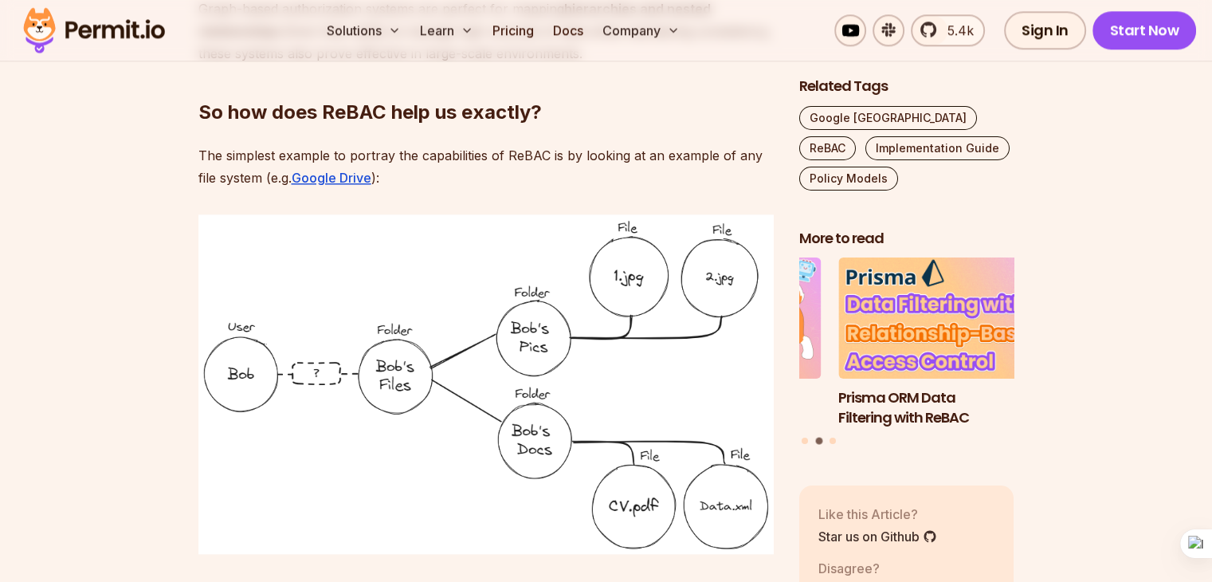
scroll to position [1718, 0]
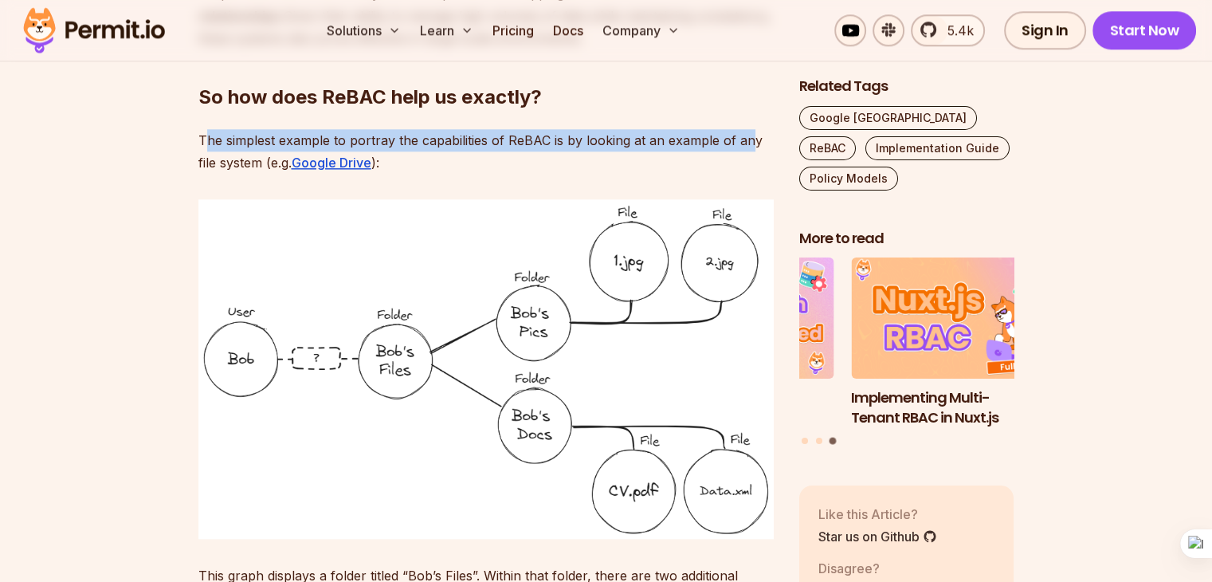
drag, startPoint x: 209, startPoint y: 139, endPoint x: 746, endPoint y: 144, distance: 537.8
click at [746, 144] on p "The simplest example to portray the capabilities of ReBAC is by looking at an e…" at bounding box center [485, 151] width 575 height 45
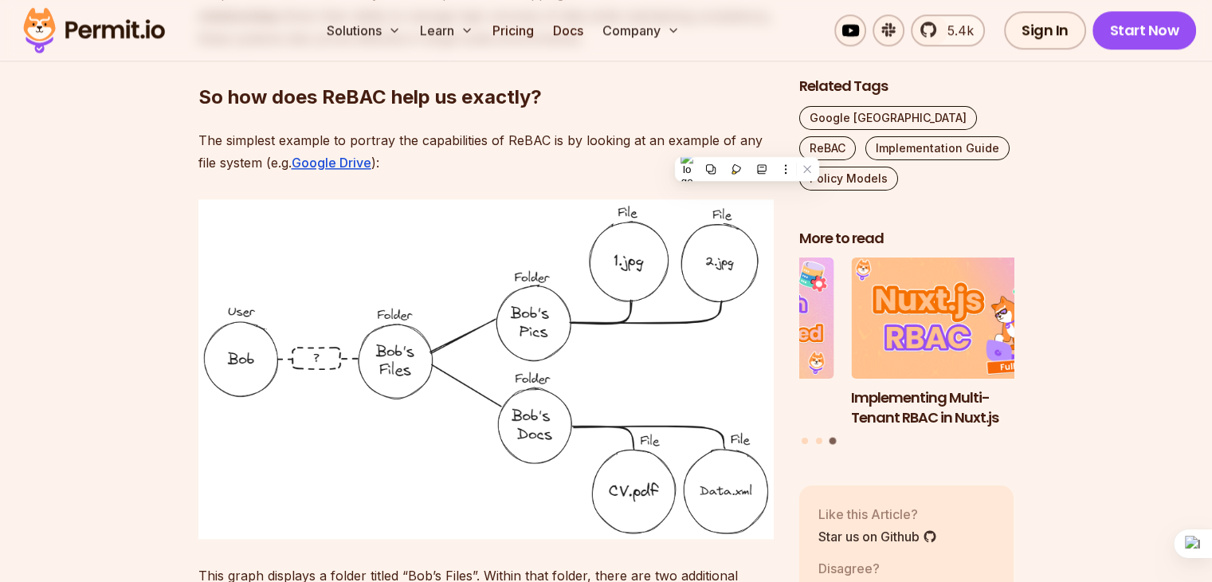
click at [555, 157] on p "The simplest example to portray the capabilities of ReBAC is by looking at an e…" at bounding box center [485, 151] width 575 height 45
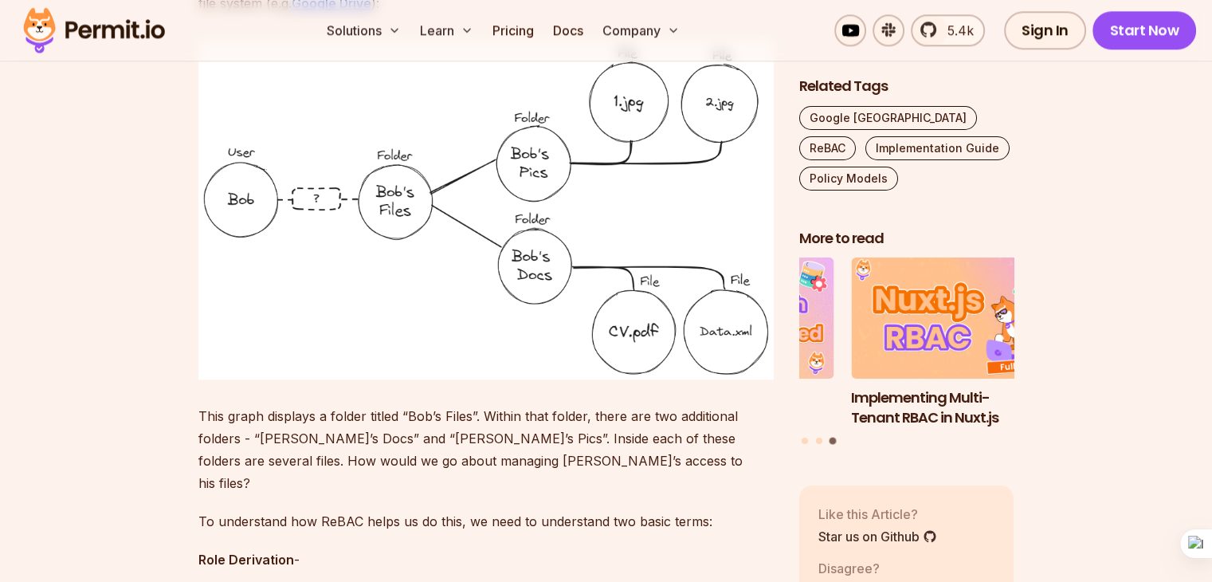
scroll to position [1957, 0]
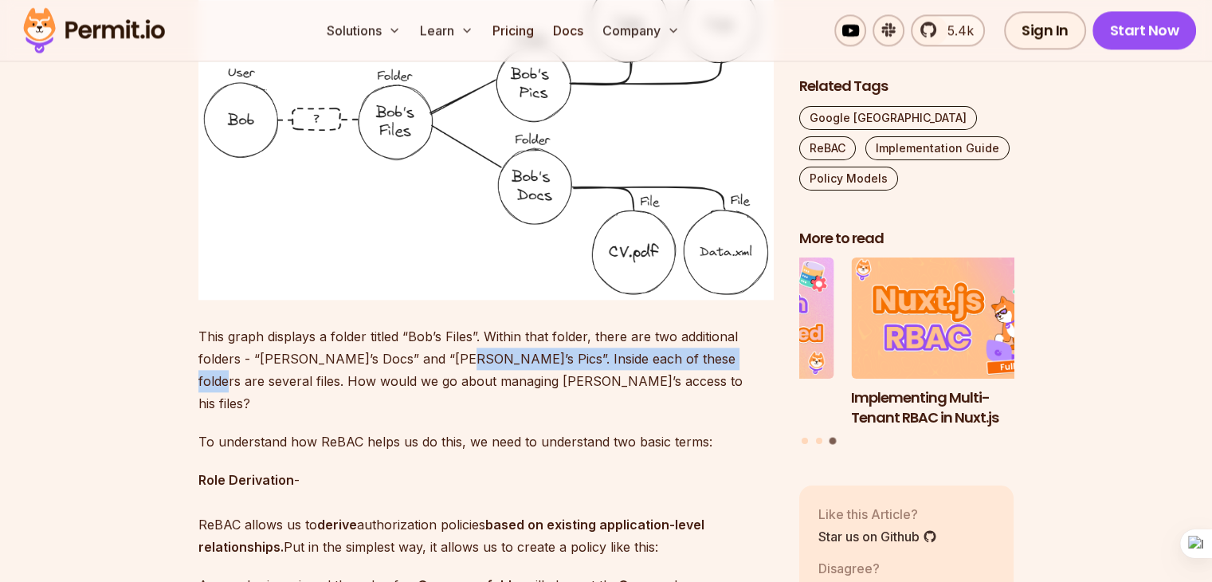
drag, startPoint x: 439, startPoint y: 352, endPoint x: 704, endPoint y: 364, distance: 265.6
click at [704, 364] on p "This graph displays a folder titled “Bob’s Files”. Within that folder, there ar…" at bounding box center [485, 369] width 575 height 89
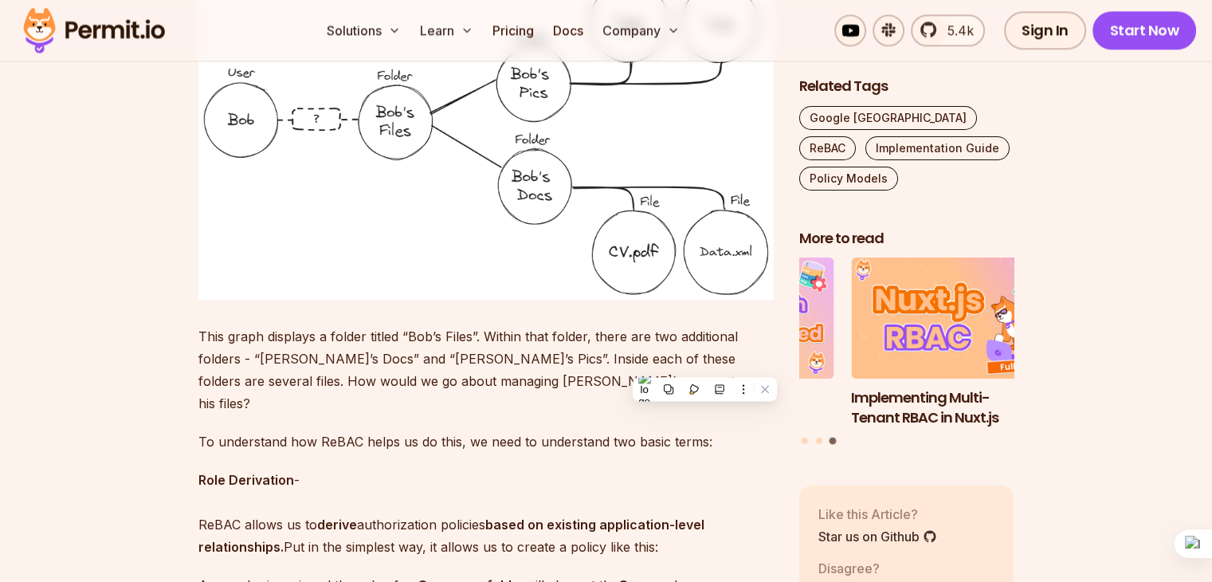
click at [396, 374] on p "This graph displays a folder titled “Bob’s Files”. Within that folder, there ar…" at bounding box center [485, 369] width 575 height 89
drag, startPoint x: 295, startPoint y: 386, endPoint x: 430, endPoint y: 380, distance: 135.6
click at [430, 380] on p "This graph displays a folder titled “Bob’s Files”. Within that folder, there ar…" at bounding box center [485, 369] width 575 height 89
click at [538, 372] on p "This graph displays a folder titled “Bob’s Files”. Within that folder, there ar…" at bounding box center [485, 369] width 575 height 89
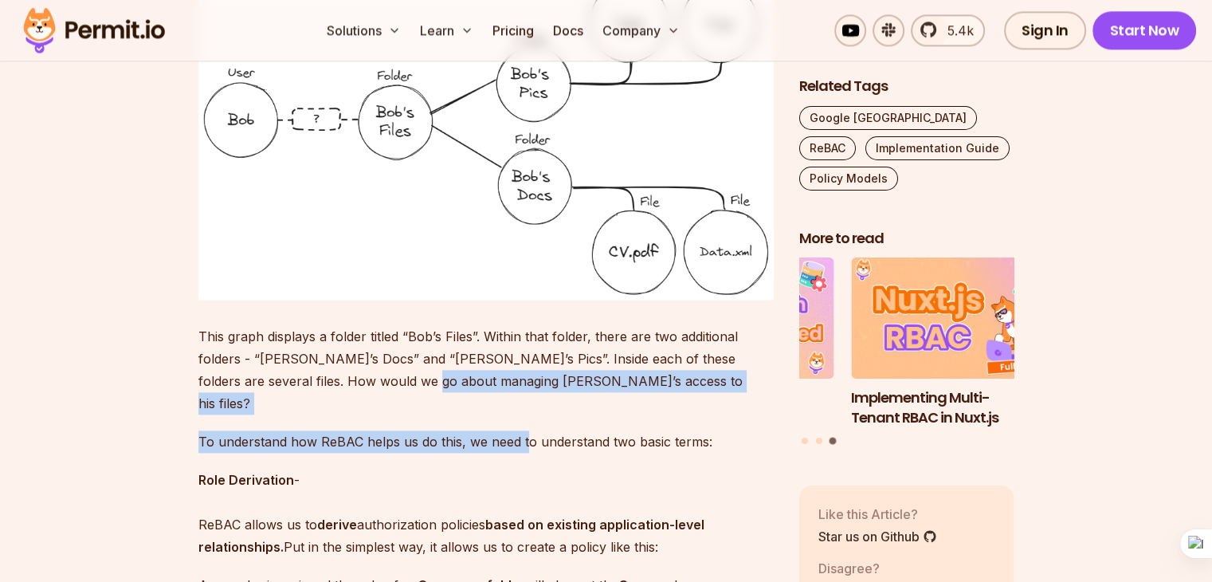
drag, startPoint x: 391, startPoint y: 377, endPoint x: 527, endPoint y: 391, distance: 136.2
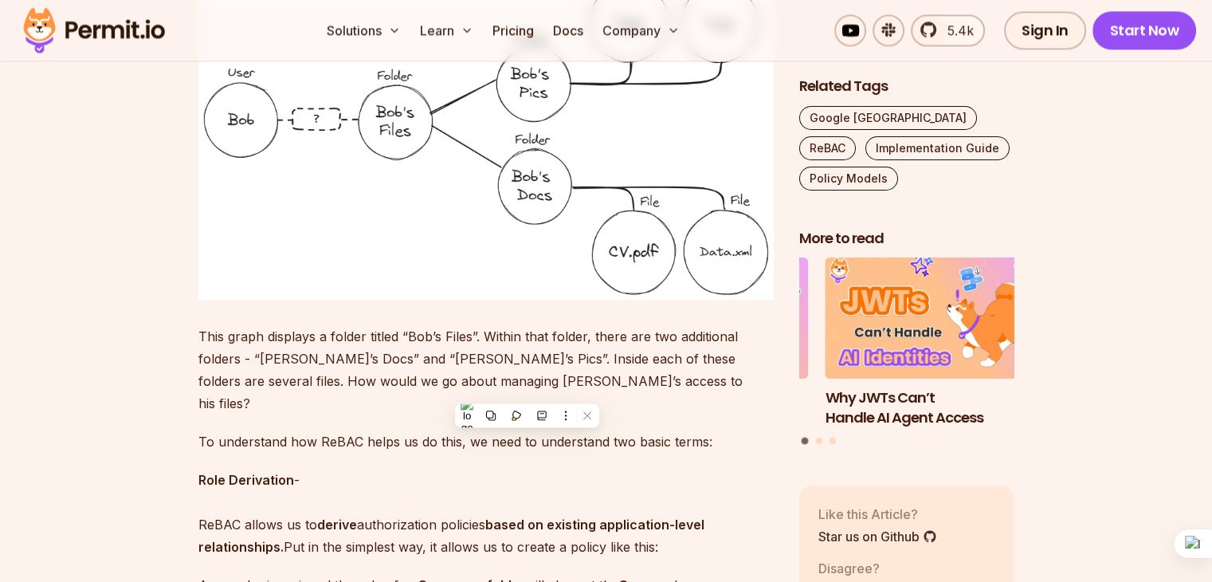
click at [662, 360] on p "This graph displays a folder titled “Bob’s Files”. Within that folder, there ar…" at bounding box center [485, 369] width 575 height 89
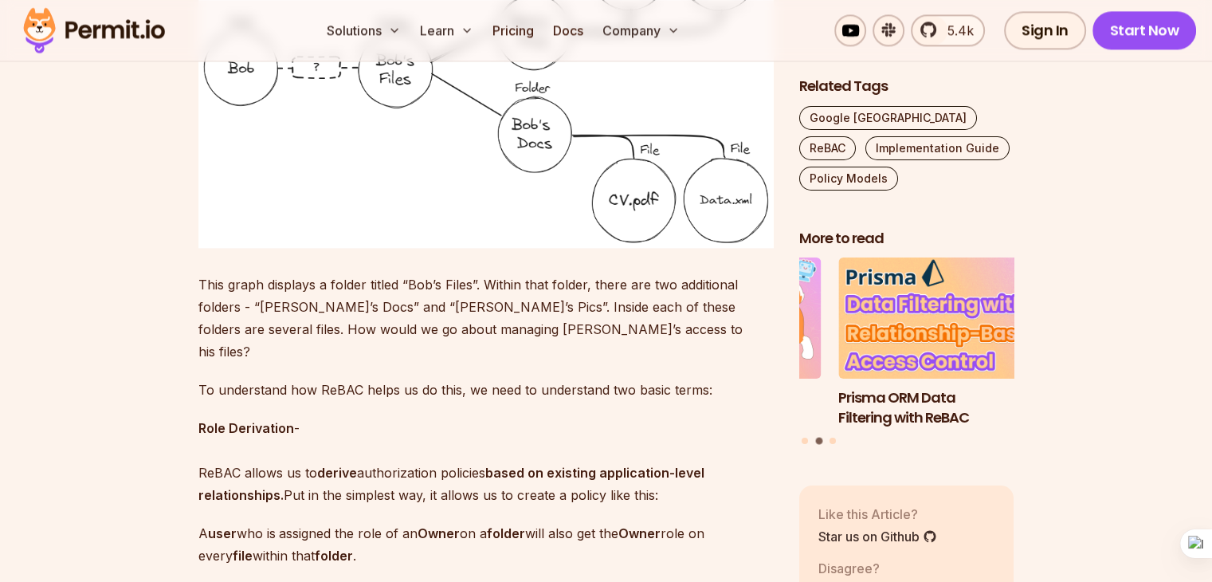
scroll to position [2036, 0]
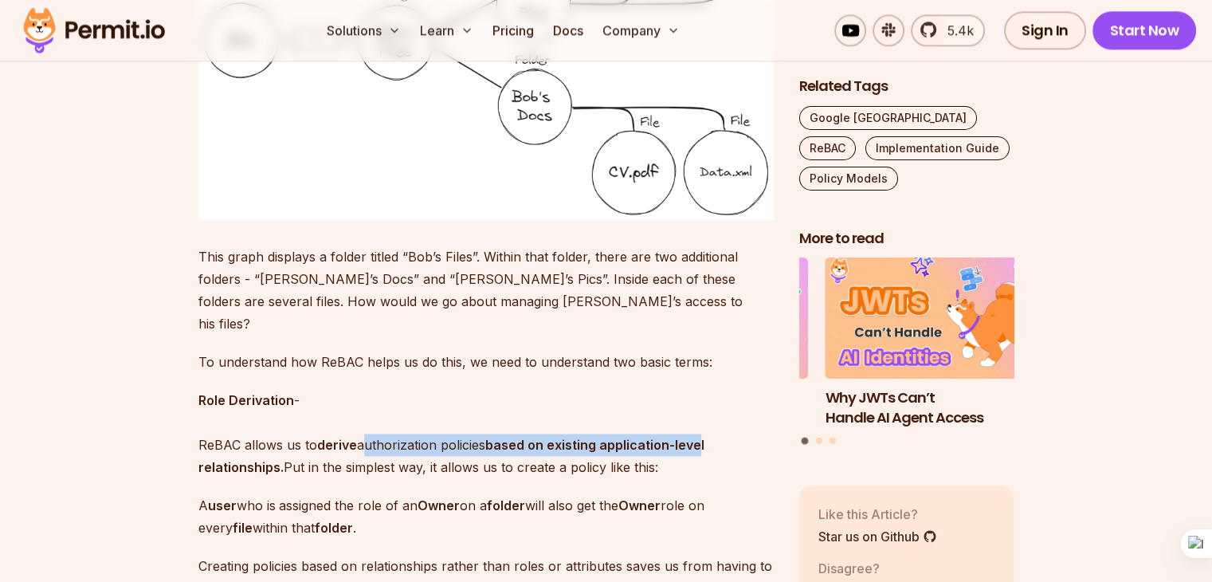
drag, startPoint x: 367, startPoint y: 417, endPoint x: 703, endPoint y: 412, distance: 335.4
click at [703, 412] on p "Role Derivation - ReBAC allows us to derive authorization policies based on exi…" at bounding box center [485, 433] width 575 height 89
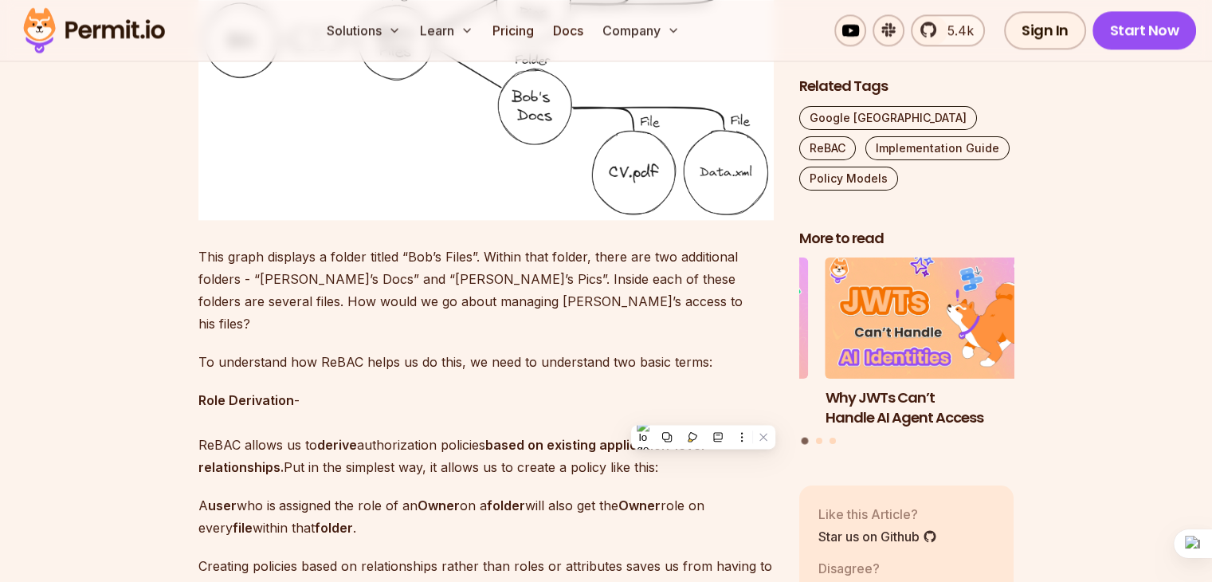
click at [264, 449] on strong "based on existing application-level relationships." at bounding box center [451, 456] width 506 height 38
drag, startPoint x: 198, startPoint y: 447, endPoint x: 311, endPoint y: 444, distance: 113.2
click at [311, 444] on p "Role Derivation - ReBAC allows us to derive authorization policies based on exi…" at bounding box center [485, 433] width 575 height 89
click at [405, 394] on p "Role Derivation - ReBAC allows us to derive authorization policies based on exi…" at bounding box center [485, 433] width 575 height 89
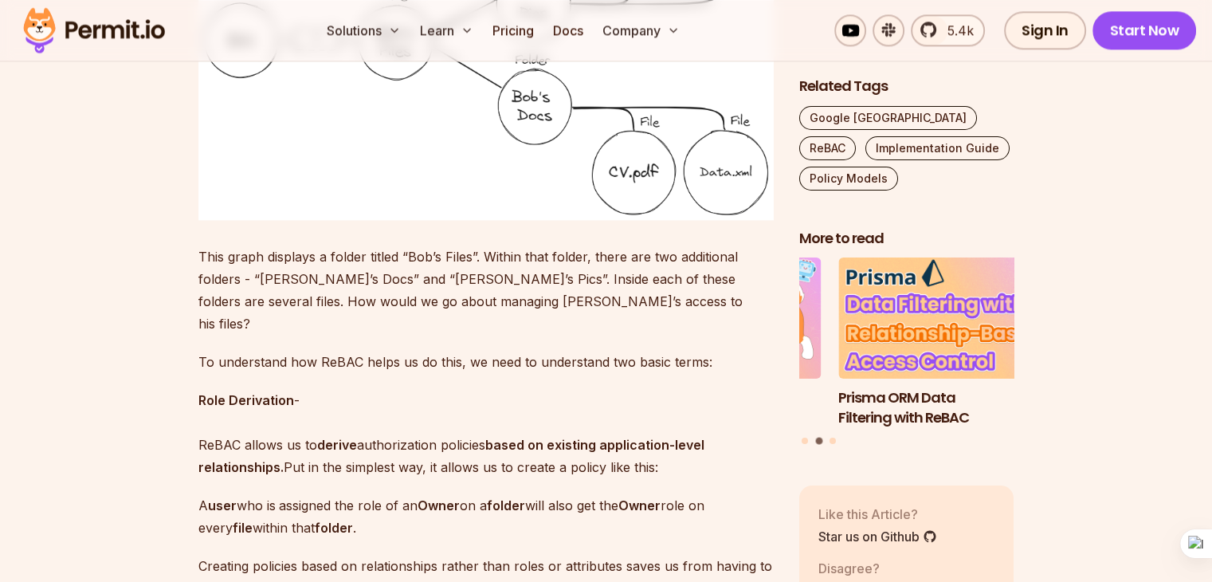
drag, startPoint x: 241, startPoint y: 422, endPoint x: 699, endPoint y: 433, distance: 458.2
click at [699, 433] on p "Role Derivation - ReBAC allows us to derive authorization policies based on exi…" at bounding box center [485, 433] width 575 height 89
click at [359, 453] on p "Role Derivation - ReBAC allows us to derive authorization policies based on exi…" at bounding box center [485, 433] width 575 height 89
click at [664, 390] on p "Role Derivation - ReBAC allows us to derive authorization policies based on exi…" at bounding box center [485, 433] width 575 height 89
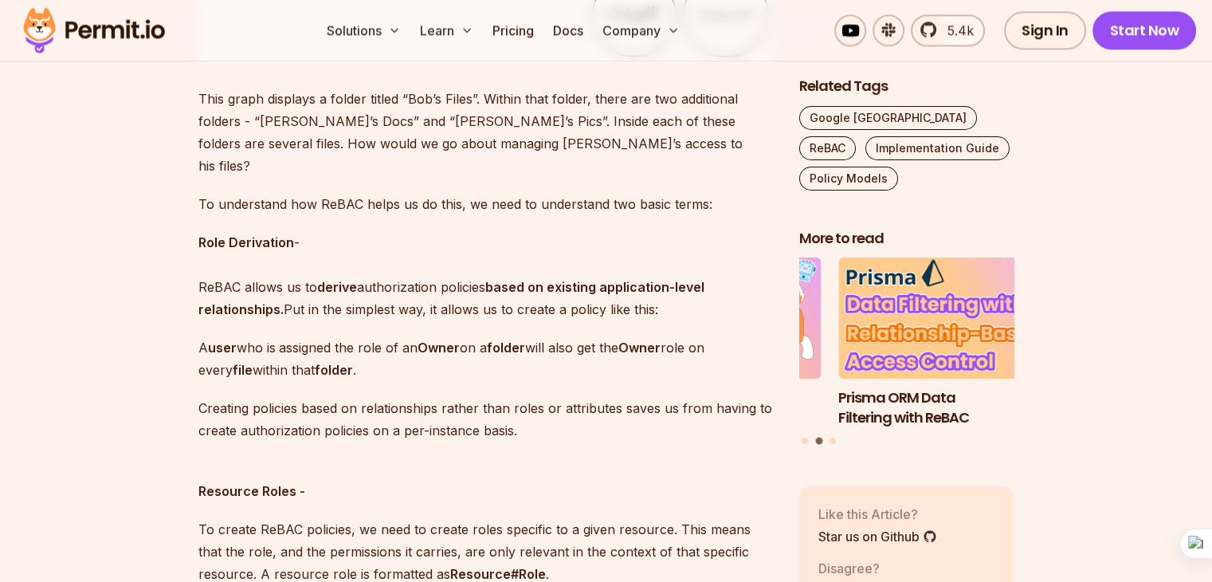
scroll to position [2196, 0]
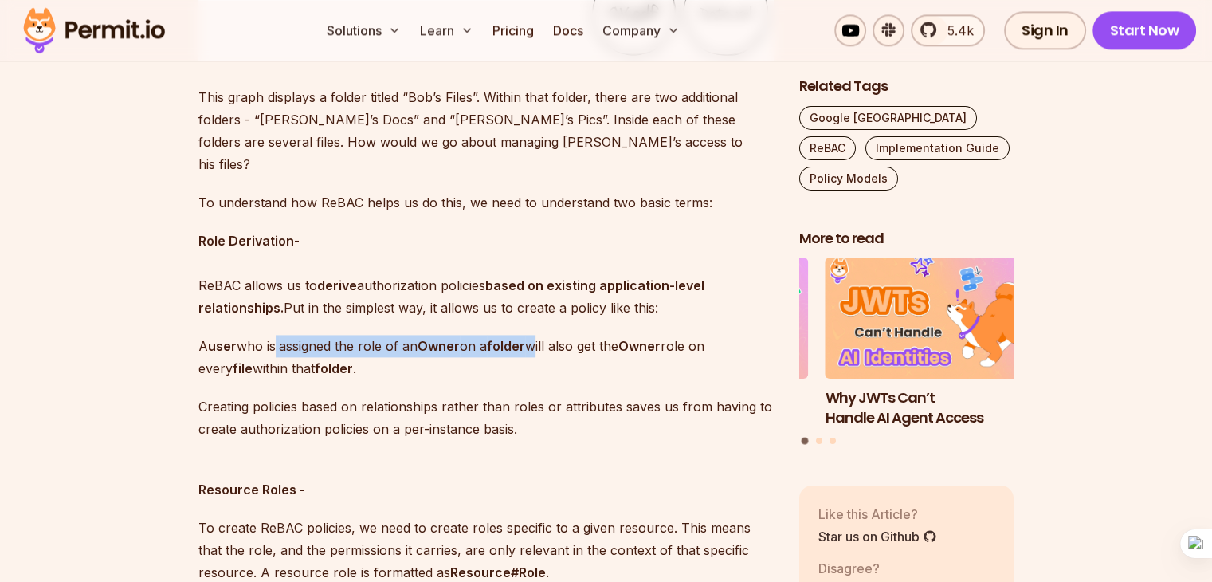
drag, startPoint x: 278, startPoint y: 313, endPoint x: 548, endPoint y: 321, distance: 270.2
click at [548, 335] on p "A user who is assigned the role of an Owner on a folder will also get the Owner…" at bounding box center [485, 357] width 575 height 45
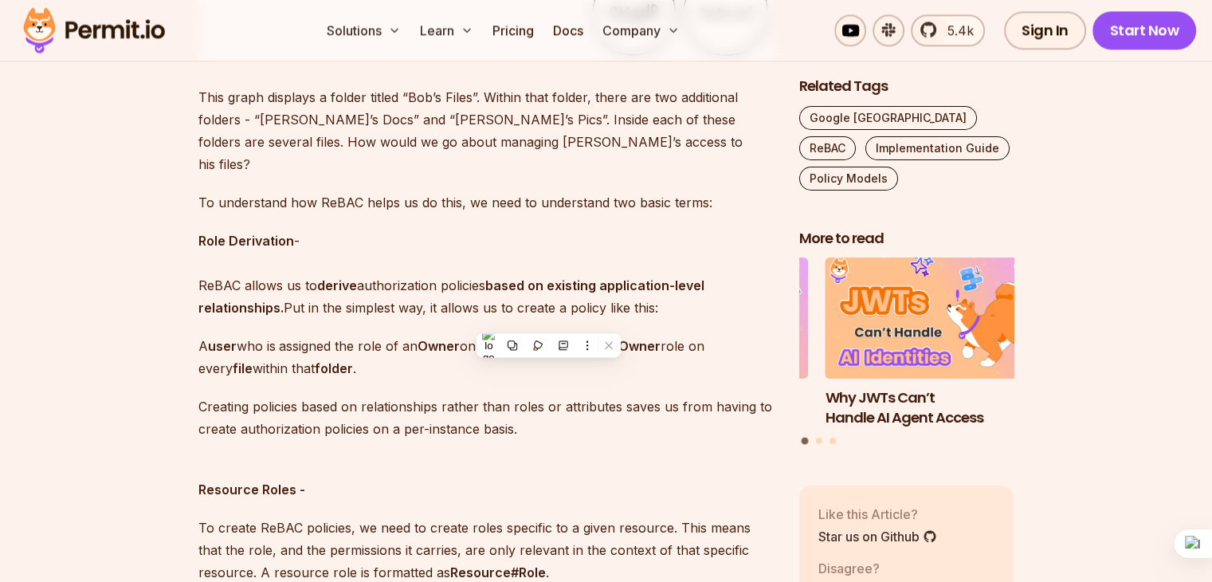
click at [644, 338] on strong "Owner" at bounding box center [639, 346] width 42 height 16
drag, startPoint x: 276, startPoint y: 346, endPoint x: 381, endPoint y: 350, distance: 105.2
click at [381, 350] on p "A user who is assigned the role of an Owner on a folder will also get the Owner…" at bounding box center [485, 357] width 575 height 45
click at [488, 335] on p "A user who is assigned the role of an Owner on a folder will also get the Owner…" at bounding box center [485, 357] width 575 height 45
drag, startPoint x: 253, startPoint y: 383, endPoint x: 297, endPoint y: 385, distance: 44.6
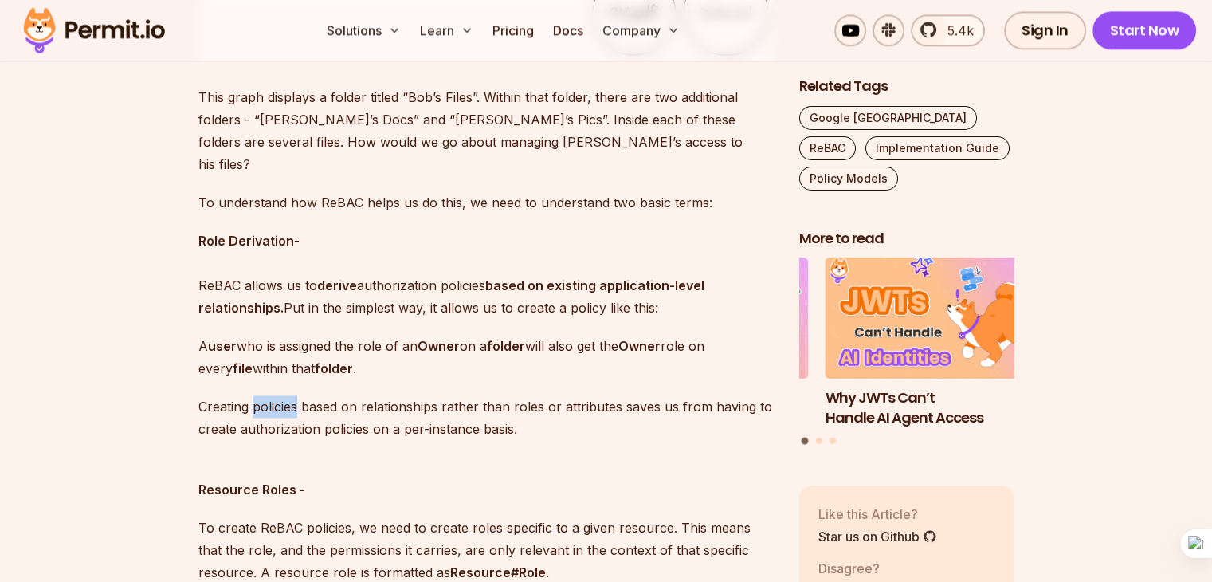
click at [297, 395] on p "Creating policies based on relationships rather than roles or attributes saves …" at bounding box center [485, 417] width 575 height 45
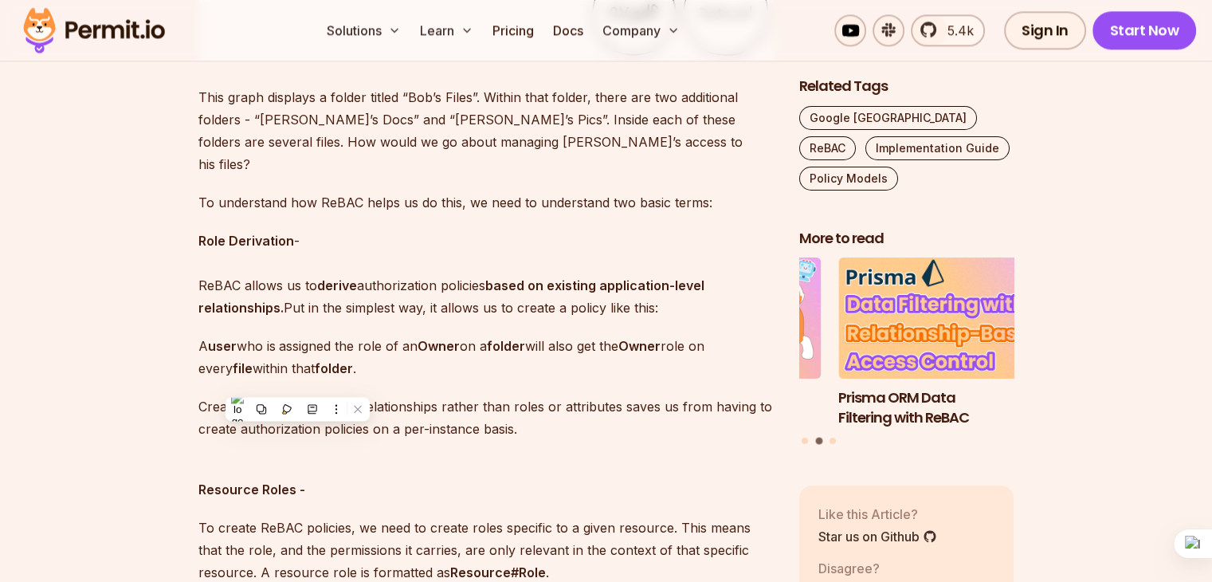
drag, startPoint x: 345, startPoint y: 382, endPoint x: 447, endPoint y: 372, distance: 102.4
click at [447, 395] on p "Creating policies based on relationships rather than roles or attributes saves …" at bounding box center [485, 417] width 575 height 45
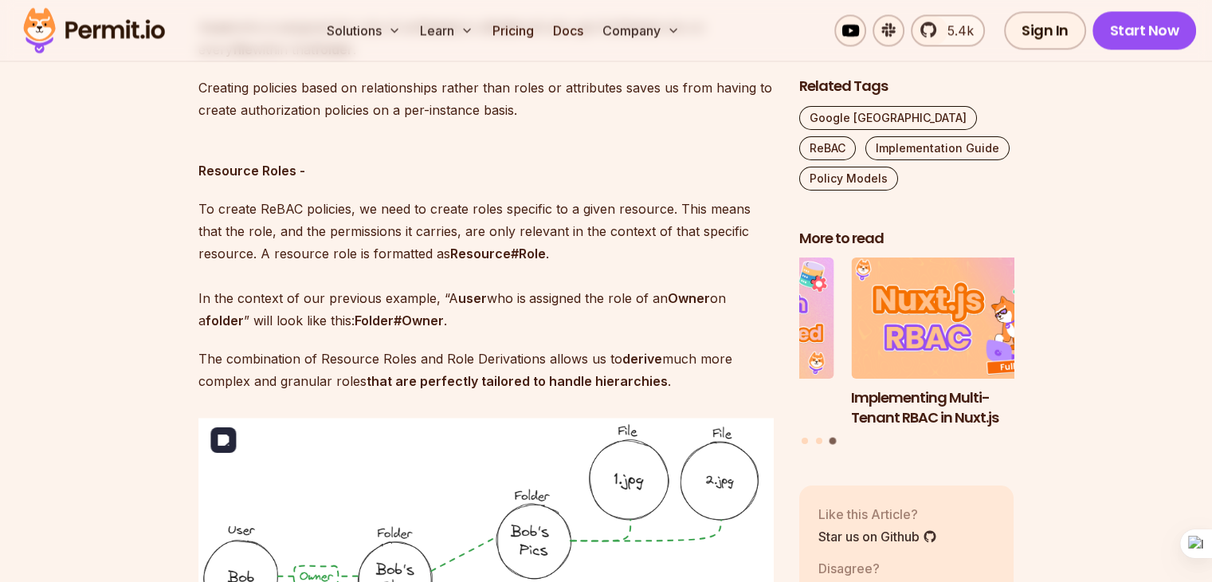
scroll to position [2435, 0]
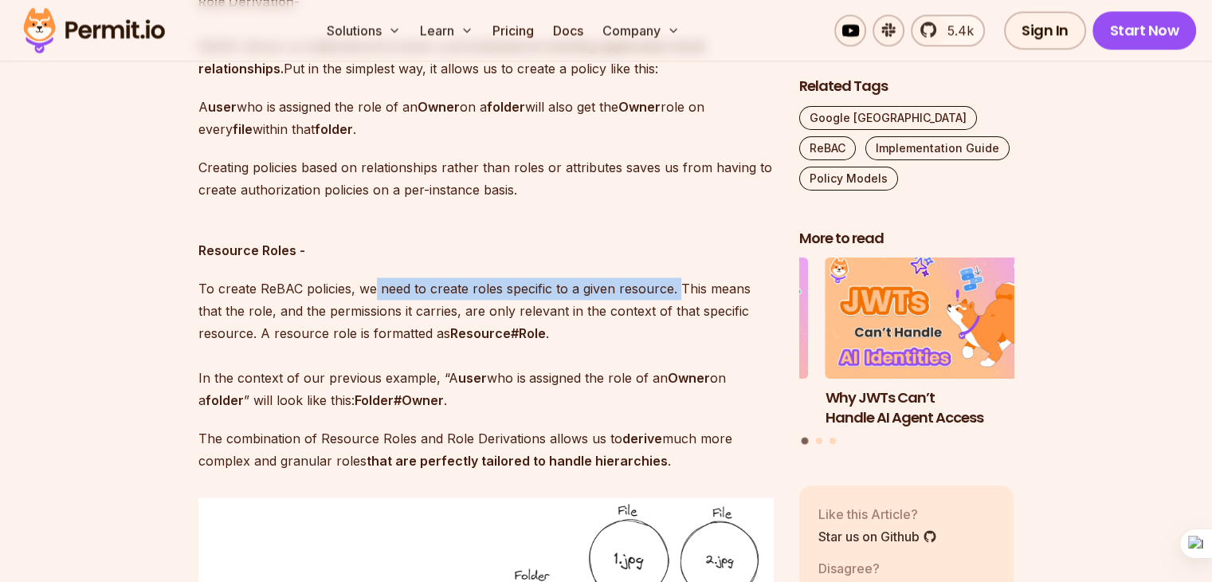
drag, startPoint x: 373, startPoint y: 270, endPoint x: 673, endPoint y: 275, distance: 300.4
click at [673, 277] on p "To create ReBAC policies, we need to create roles specific to a given resource.…" at bounding box center [485, 344] width 575 height 134
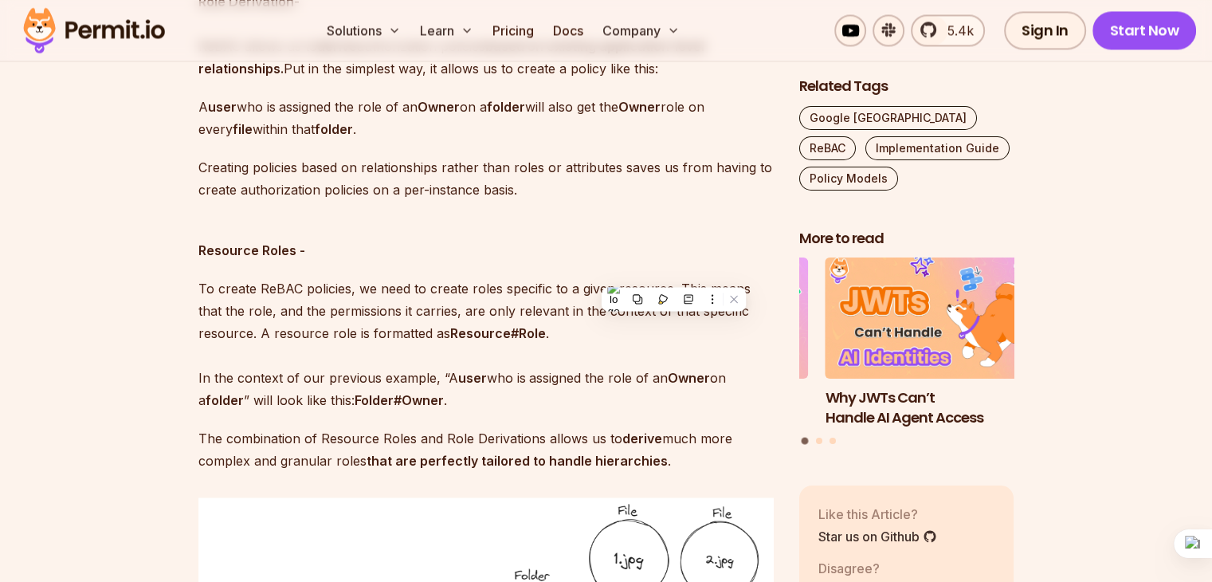
click at [536, 295] on p "To create ReBAC policies, we need to create roles specific to a given resource.…" at bounding box center [485, 344] width 575 height 134
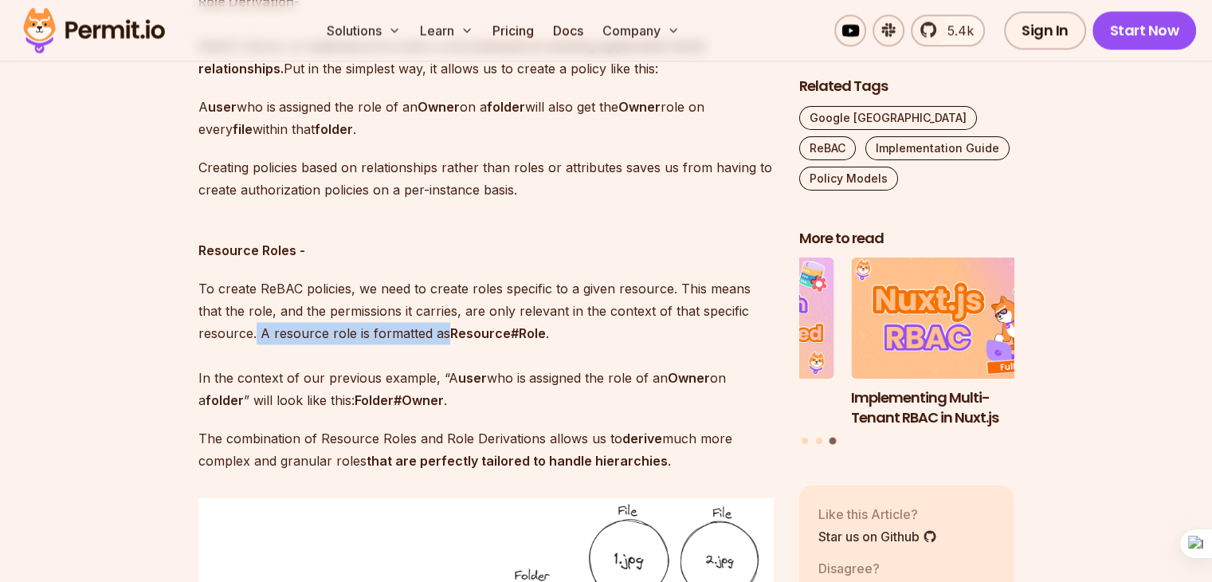
drag, startPoint x: 256, startPoint y: 313, endPoint x: 445, endPoint y: 319, distance: 188.9
click at [445, 319] on p "To create ReBAC policies, we need to create roles specific to a given resource.…" at bounding box center [485, 344] width 575 height 134
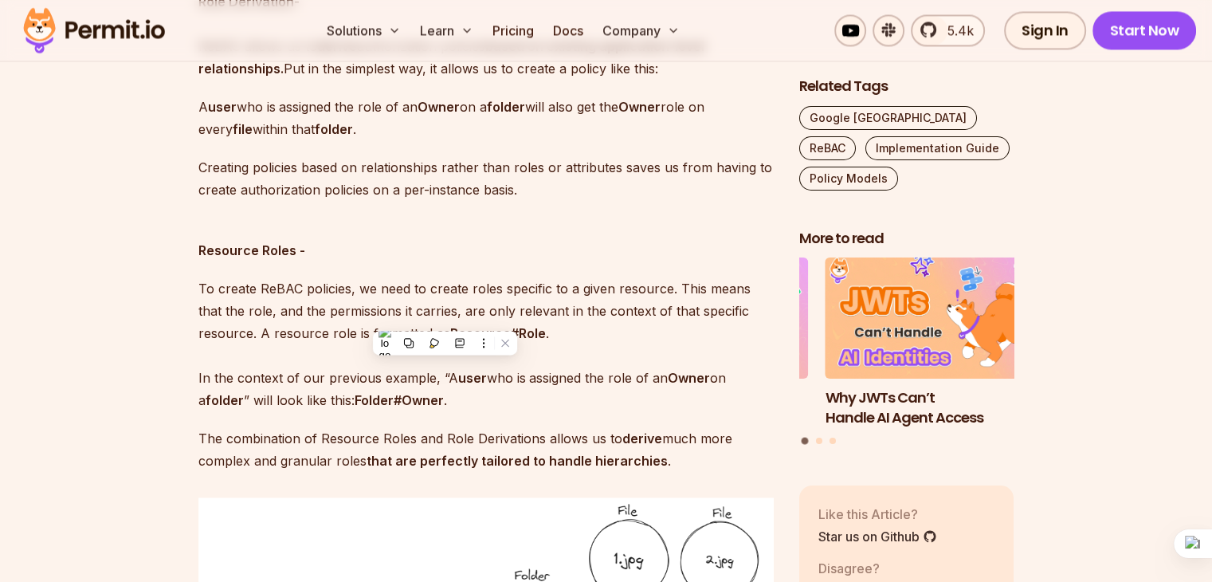
click at [618, 300] on p "To create ReBAC policies, we need to create roles specific to a given resource.…" at bounding box center [485, 344] width 575 height 134
drag, startPoint x: 306, startPoint y: 356, endPoint x: 425, endPoint y: 351, distance: 118.8
click at [425, 351] on p "To create ReBAC policies, we need to create roles specific to a given resource.…" at bounding box center [485, 344] width 575 height 134
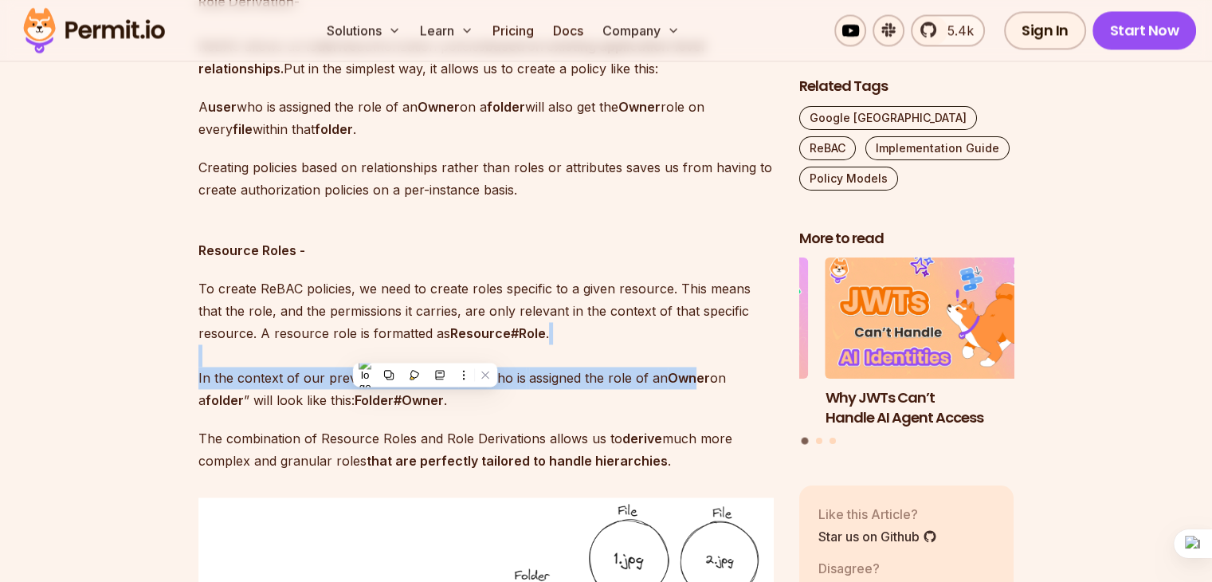
drag, startPoint x: 497, startPoint y: 336, endPoint x: 695, endPoint y: 354, distance: 198.3
click at [695, 354] on p "To create ReBAC policies, we need to create roles specific to a given resource.…" at bounding box center [485, 344] width 575 height 134
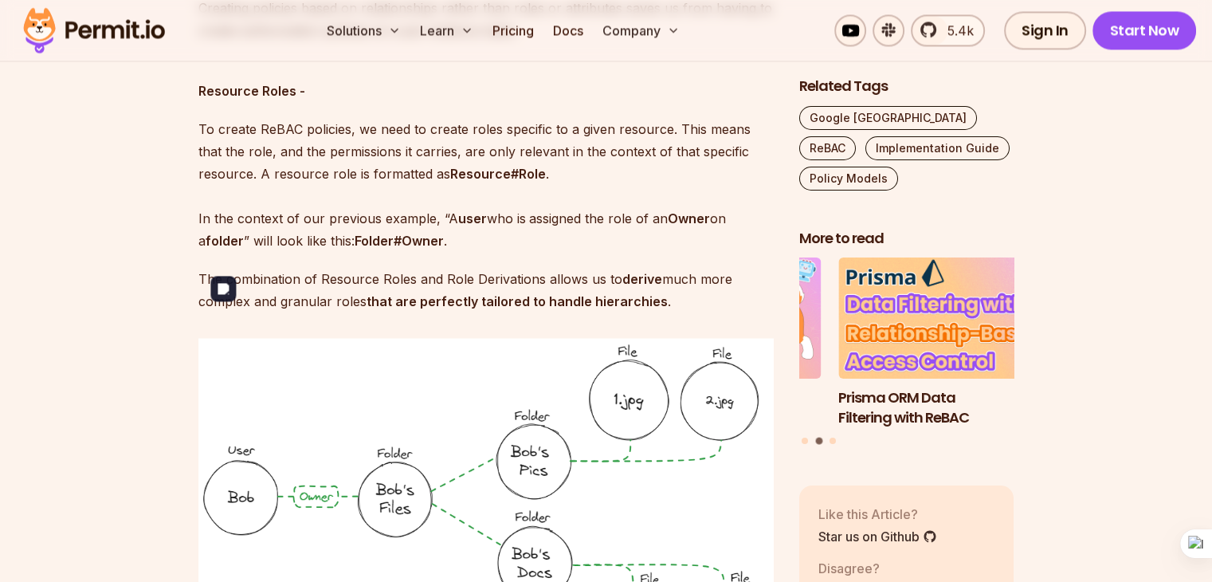
scroll to position [2674, 0]
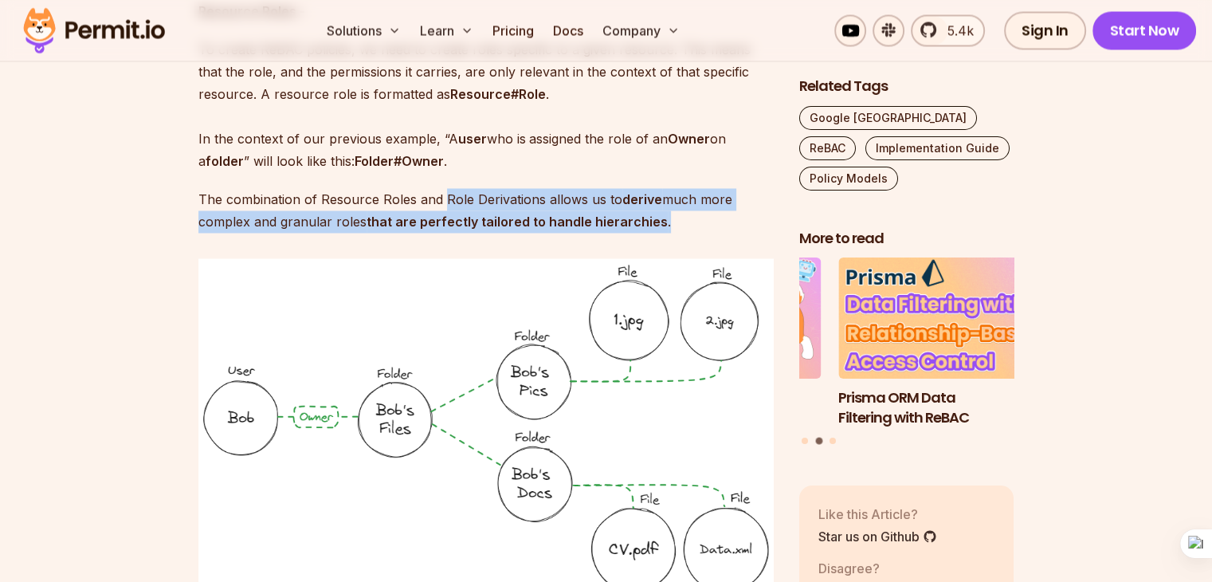
drag, startPoint x: 441, startPoint y: 176, endPoint x: 756, endPoint y: 190, distance: 315.8
click at [756, 190] on p "The combination of Resource Roles and Role Derivations allows us to derive much…" at bounding box center [485, 210] width 575 height 45
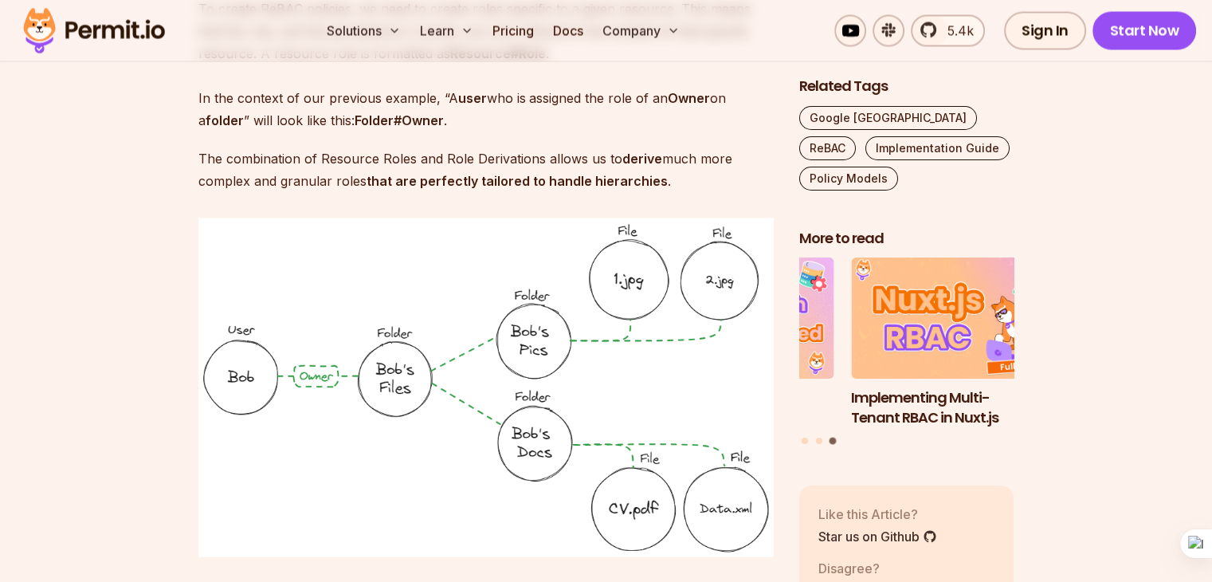
scroll to position [2753, 0]
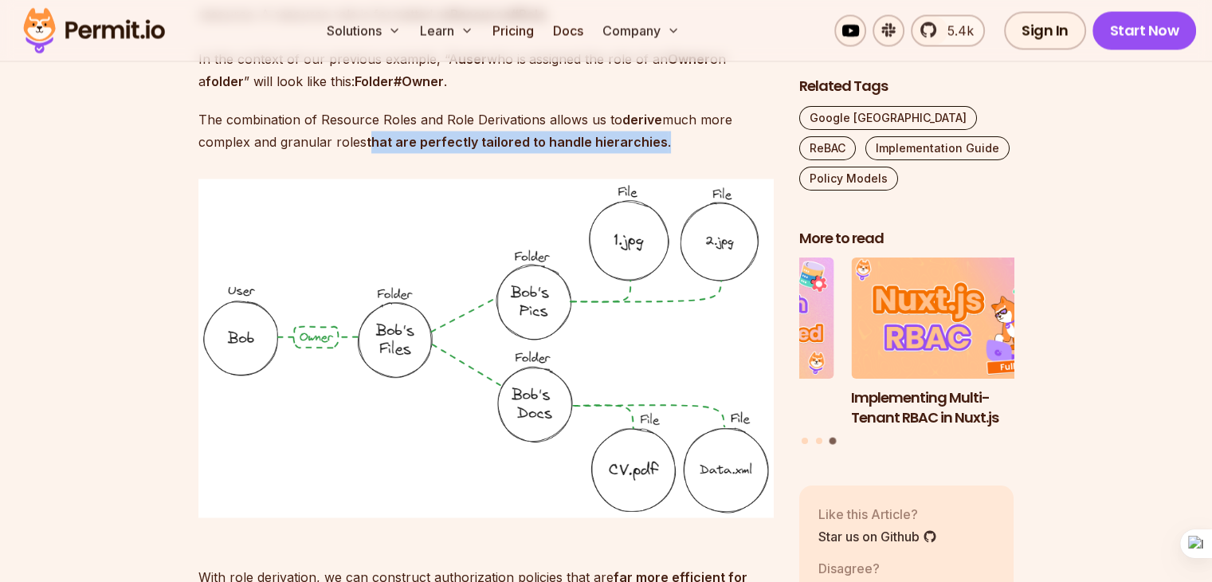
drag, startPoint x: 368, startPoint y: 125, endPoint x: 665, endPoint y: 116, distance: 297.3
click at [665, 116] on p "The combination of Resource Roles and Role Derivations allows us to derive much…" at bounding box center [485, 130] width 575 height 45
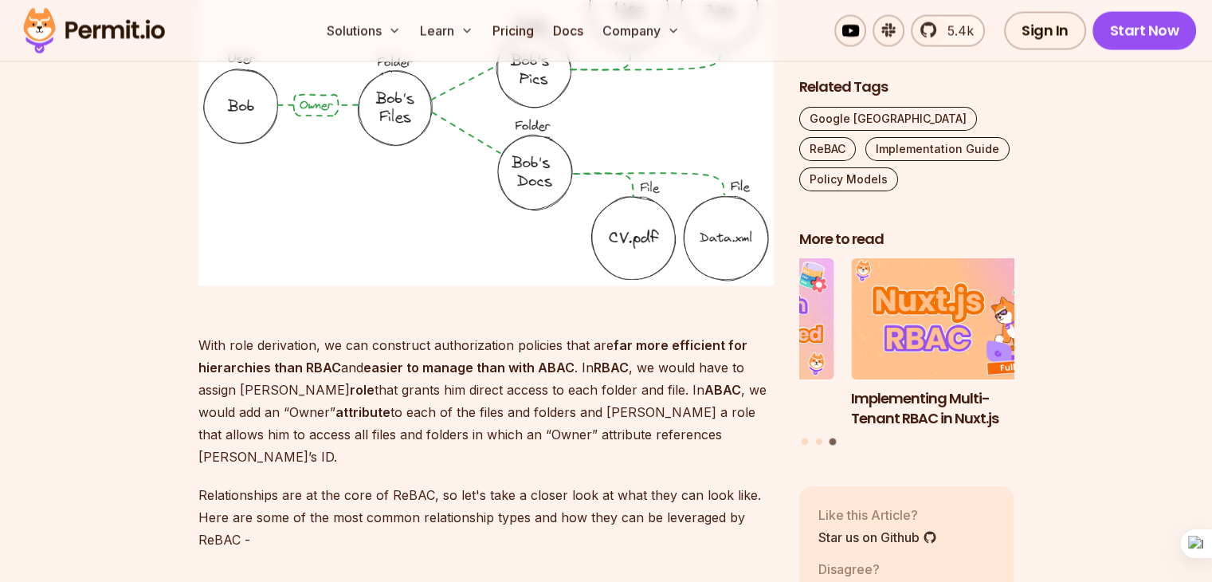
scroll to position [2992, 0]
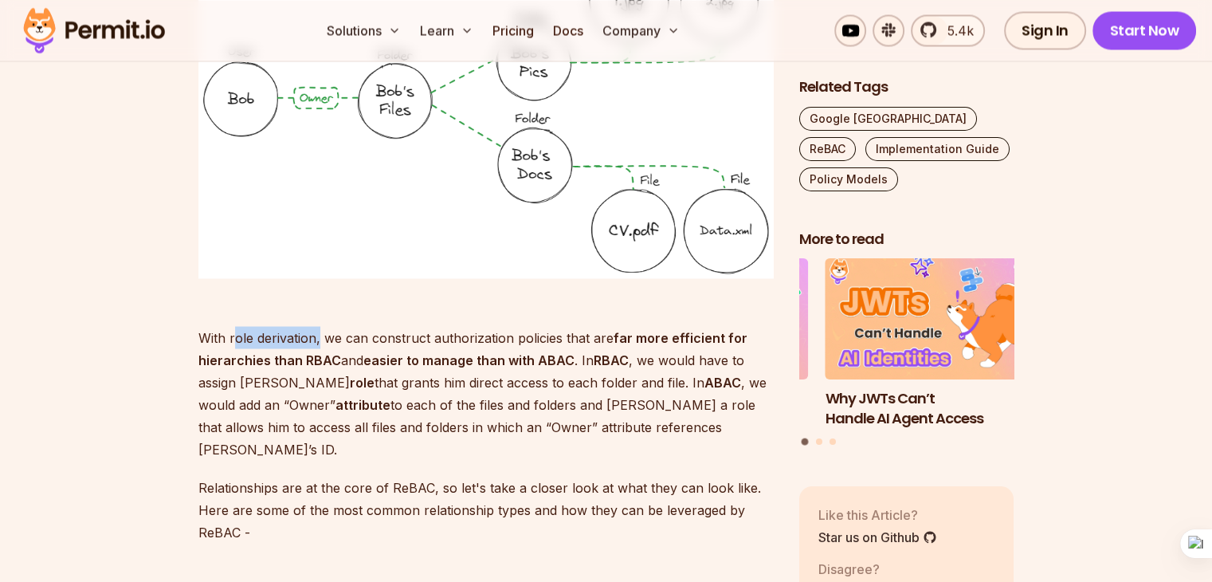
drag, startPoint x: 234, startPoint y: 311, endPoint x: 318, endPoint y: 307, distance: 83.7
click at [318, 307] on p "With role derivation, we can construct authorization policies that are far more…" at bounding box center [485, 382] width 575 height 156
click at [394, 304] on p "With role derivation, we can construct authorization policies that are far more…" at bounding box center [485, 382] width 575 height 156
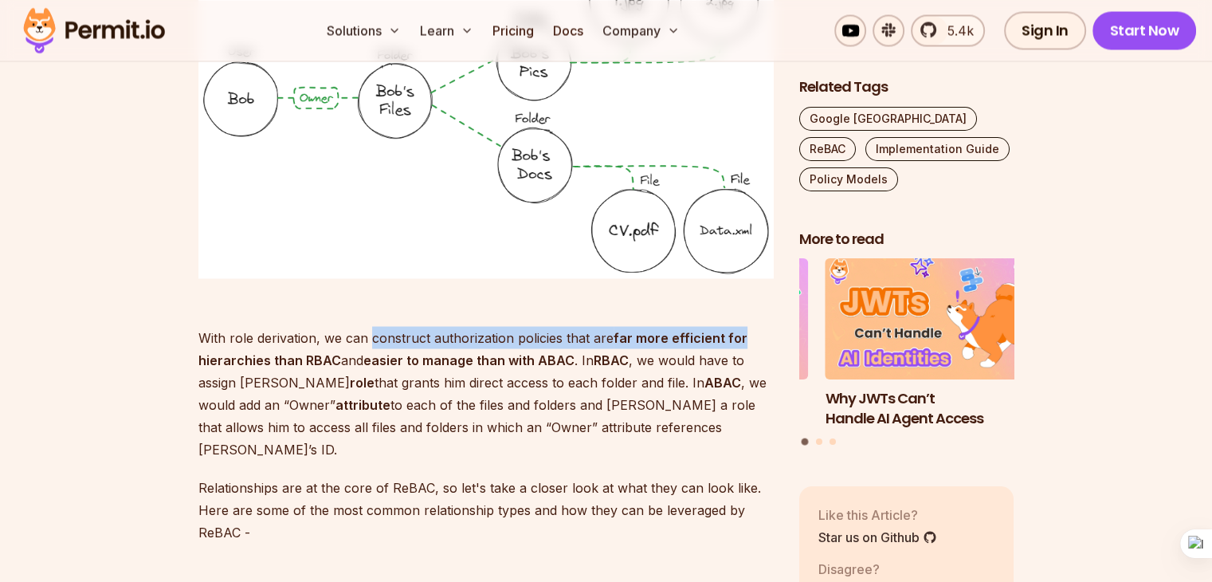
drag, startPoint x: 370, startPoint y: 308, endPoint x: 744, endPoint y: 310, distance: 374.4
click at [744, 310] on p "With role derivation, we can construct authorization policies that are far more…" at bounding box center [485, 382] width 575 height 156
drag, startPoint x: 198, startPoint y: 343, endPoint x: 338, endPoint y: 342, distance: 139.4
click at [338, 342] on strong "far more efficient for hierarchies than RBAC" at bounding box center [472, 348] width 549 height 38
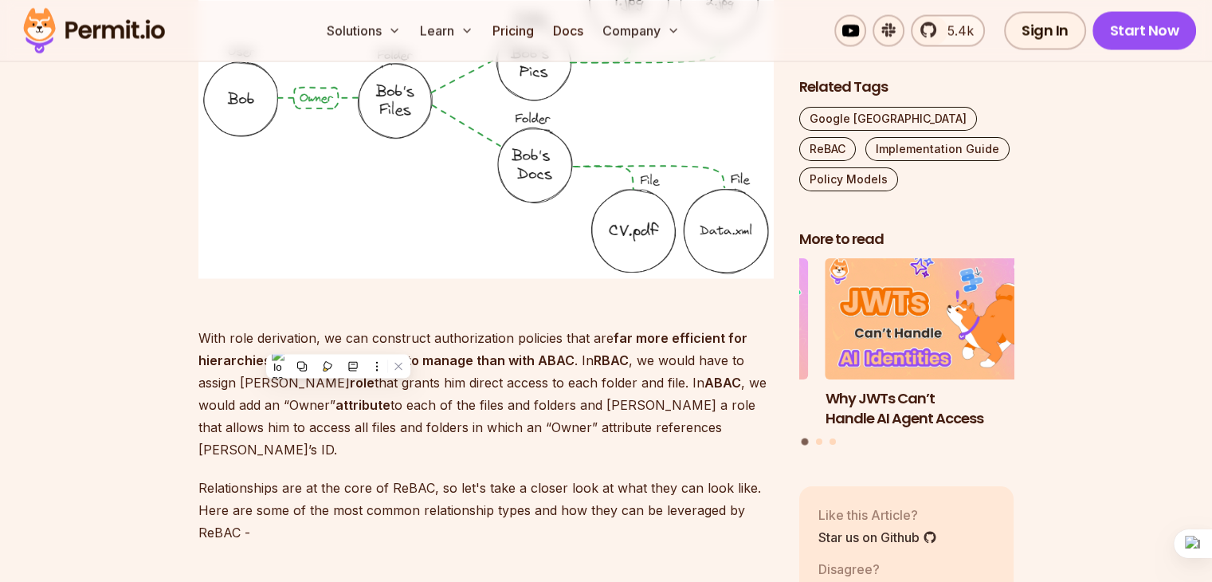
click at [409, 351] on strong "easier to manage than with ABAC" at bounding box center [468, 359] width 211 height 16
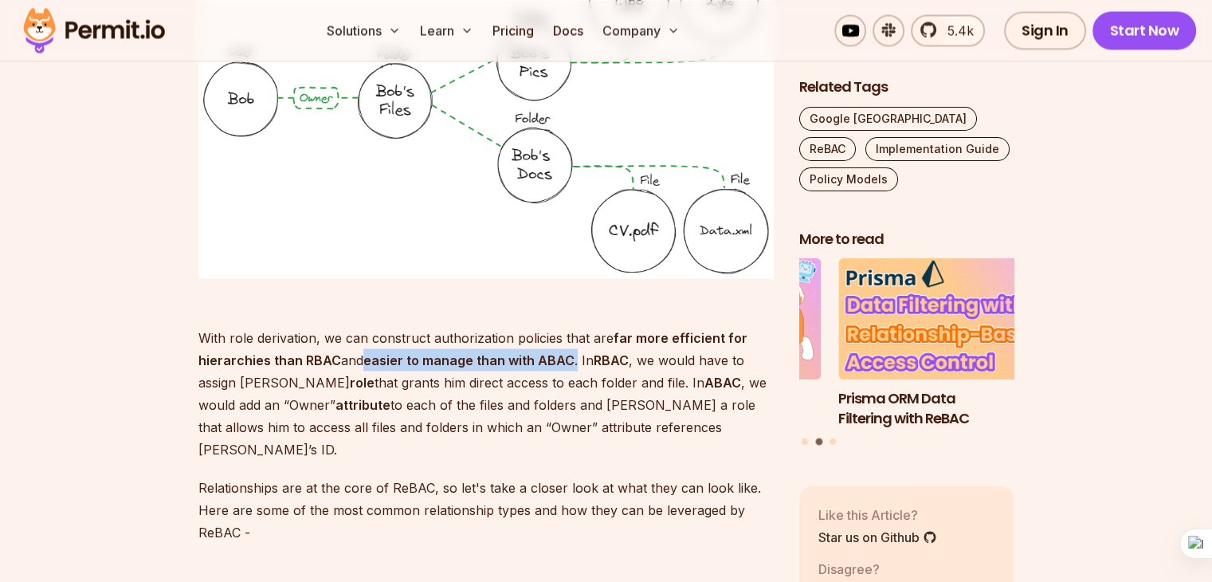
drag, startPoint x: 360, startPoint y: 340, endPoint x: 574, endPoint y: 335, distance: 213.6
click at [574, 335] on p "With role derivation, we can construct authorization policies that are far more…" at bounding box center [485, 382] width 575 height 156
click at [328, 346] on p "With role derivation, we can construct authorization policies that are far more…" at bounding box center [485, 382] width 575 height 156
drag, startPoint x: 367, startPoint y: 335, endPoint x: 568, endPoint y: 345, distance: 201.0
click at [568, 345] on p "With role derivation, we can construct authorization policies that are far more…" at bounding box center [485, 382] width 575 height 156
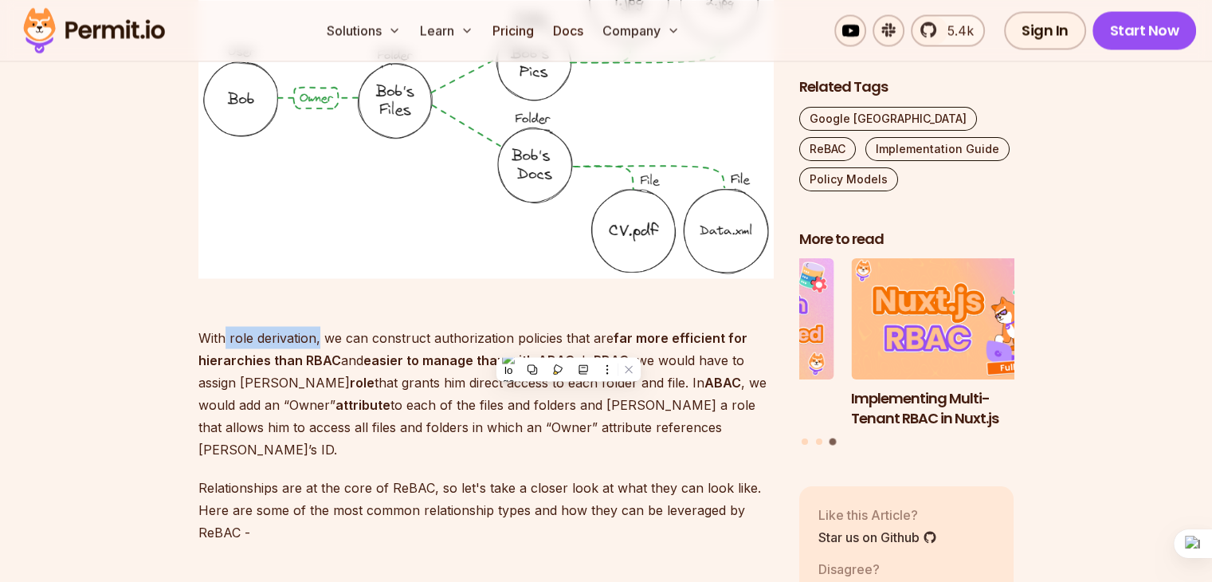
drag, startPoint x: 226, startPoint y: 315, endPoint x: 317, endPoint y: 316, distance: 90.8
click at [317, 316] on p "With role derivation, we can construct authorization policies that are far more…" at bounding box center [485, 382] width 575 height 156
click at [385, 316] on p "With role derivation, we can construct authorization policies that are far more…" at bounding box center [485, 382] width 575 height 156
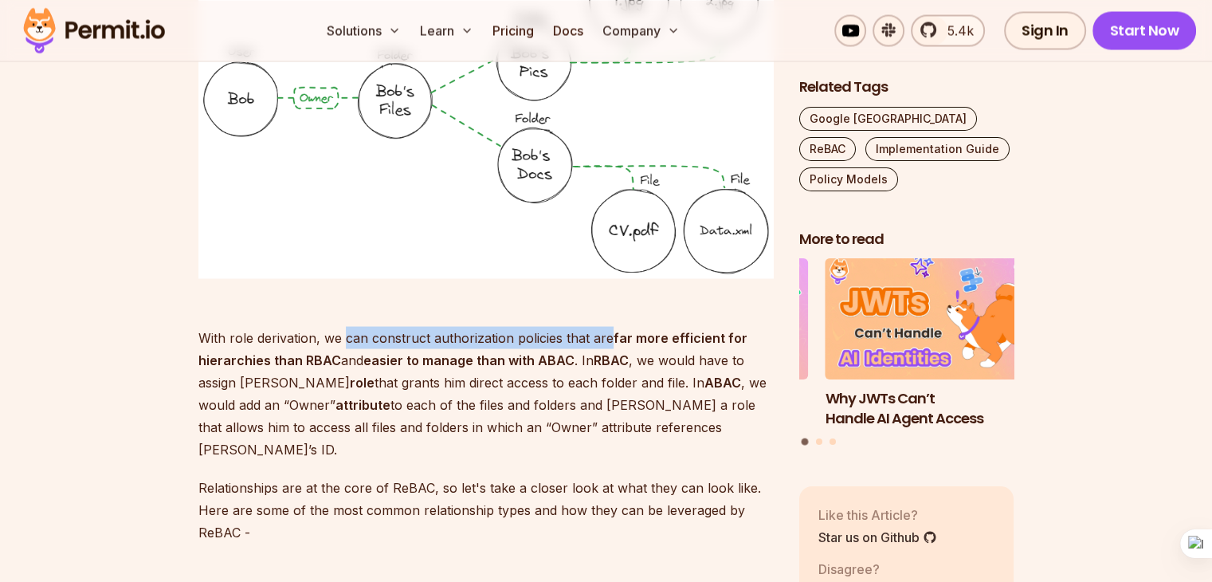
drag, startPoint x: 343, startPoint y: 310, endPoint x: 606, endPoint y: 319, distance: 263.1
click at [606, 319] on p "With role derivation, we can construct authorization policies that are far more…" at bounding box center [485, 382] width 575 height 156
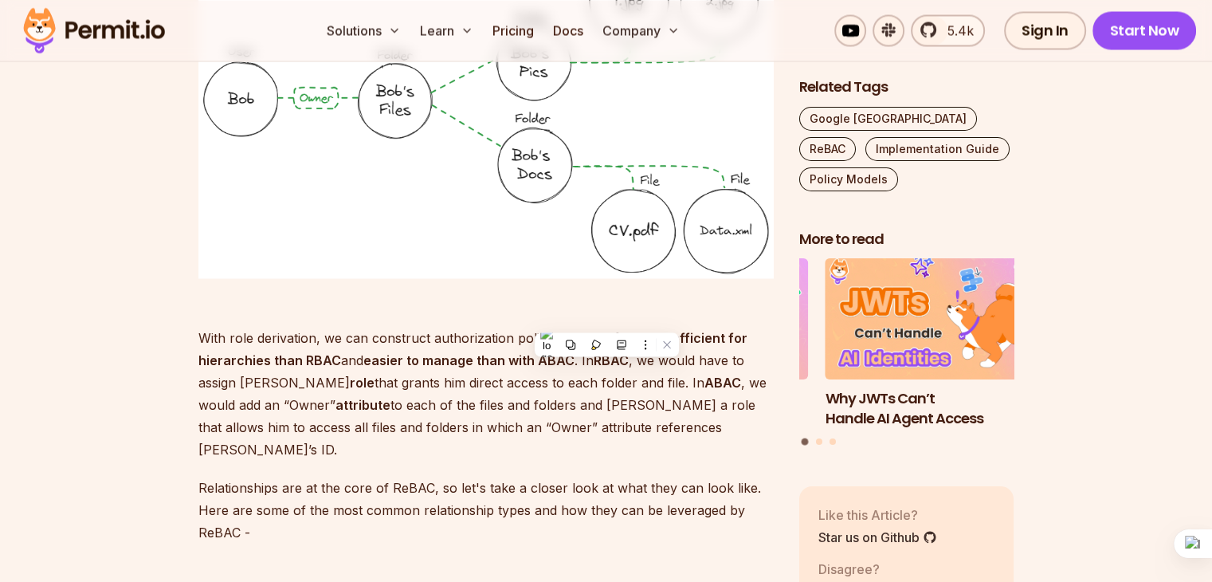
click at [284, 335] on strong "far more efficient for hierarchies than RBAC" at bounding box center [472, 348] width 549 height 38
drag, startPoint x: 535, startPoint y: 332, endPoint x: 566, endPoint y: 345, distance: 32.8
click at [566, 345] on p "With role derivation, we can construct authorization policies that are far more…" at bounding box center [485, 382] width 575 height 156
click at [460, 351] on p "With role derivation, we can construct authorization policies that are far more…" at bounding box center [485, 382] width 575 height 156
drag, startPoint x: 595, startPoint y: 338, endPoint x: 631, endPoint y: 339, distance: 35.9
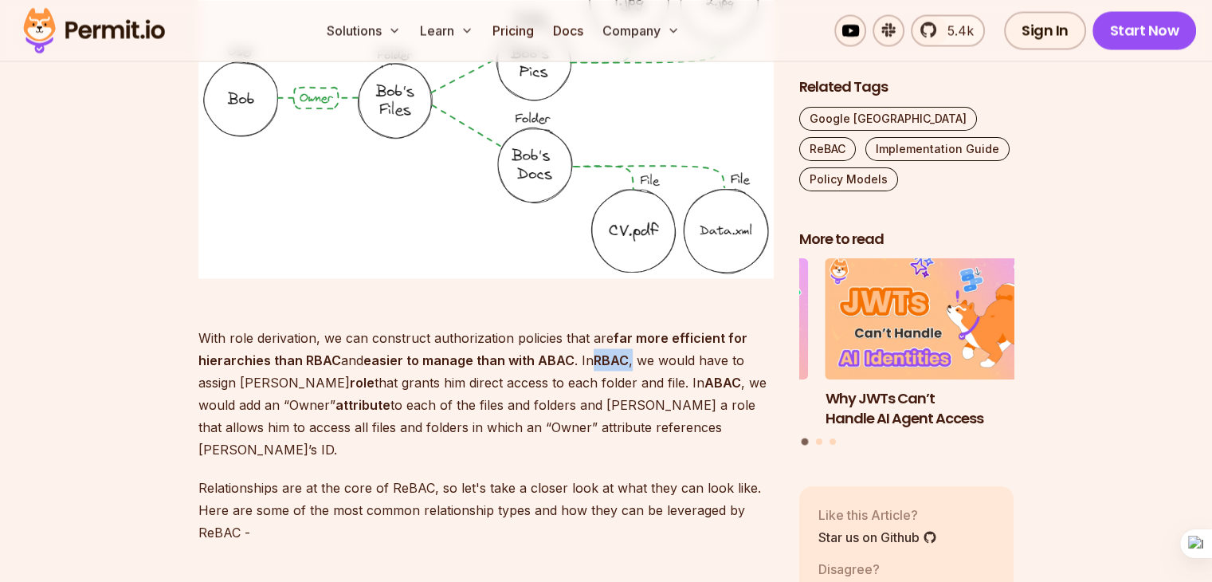
click at [631, 339] on p "With role derivation, we can construct authorization policies that are far more…" at bounding box center [485, 382] width 575 height 156
click at [711, 335] on p "With role derivation, we can construct authorization policies that are far more…" at bounding box center [485, 382] width 575 height 156
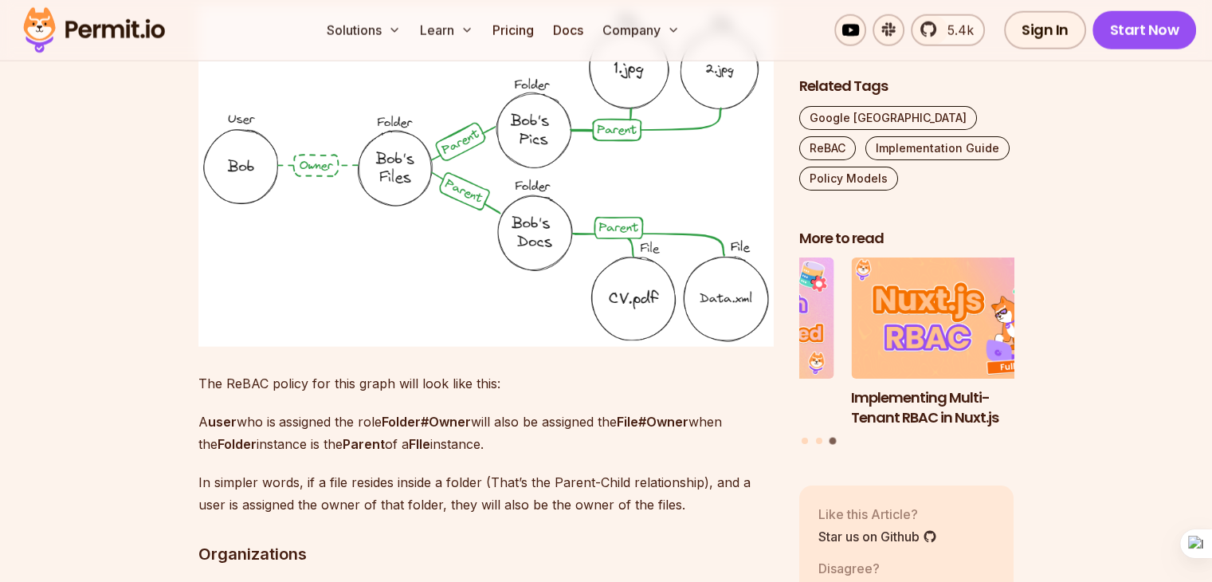
scroll to position [3869, 0]
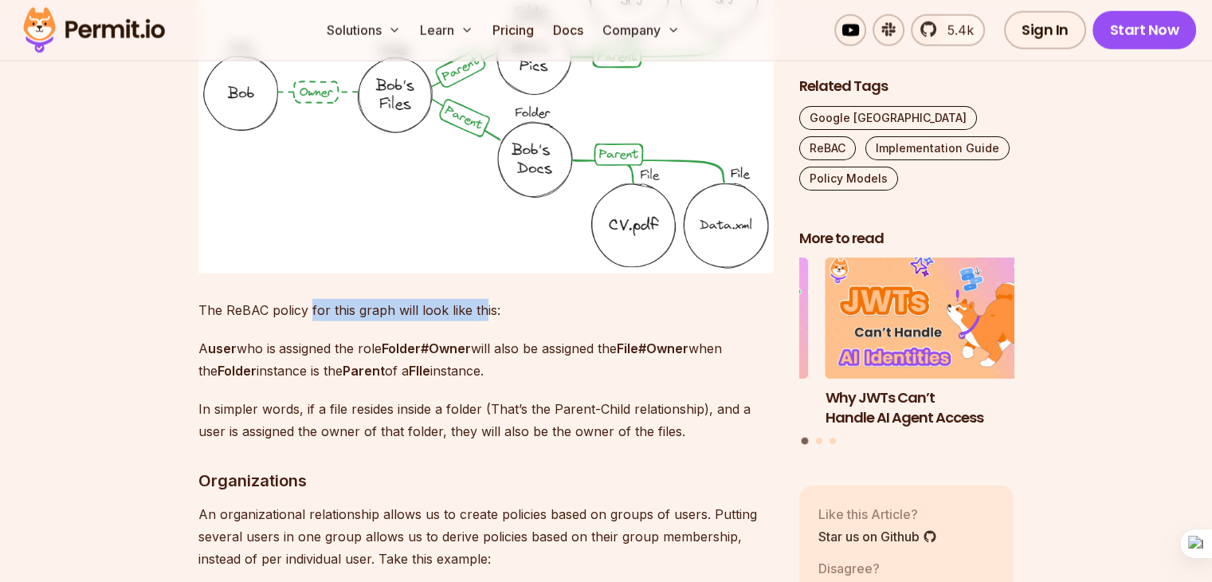
drag, startPoint x: 308, startPoint y: 259, endPoint x: 481, endPoint y: 260, distance: 172.9
click at [481, 299] on p "The ReBAC policy for this graph will look like this:" at bounding box center [485, 310] width 575 height 22
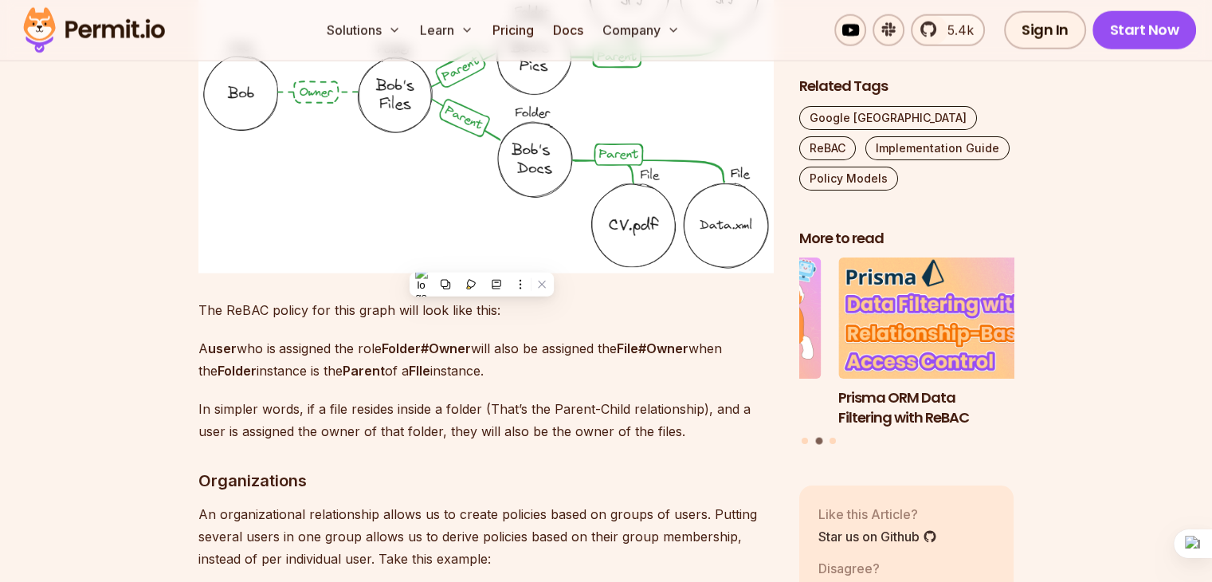
click at [316, 337] on p "A user who is assigned the role Folder#Owner will also be assigned the File#Own…" at bounding box center [485, 359] width 575 height 45
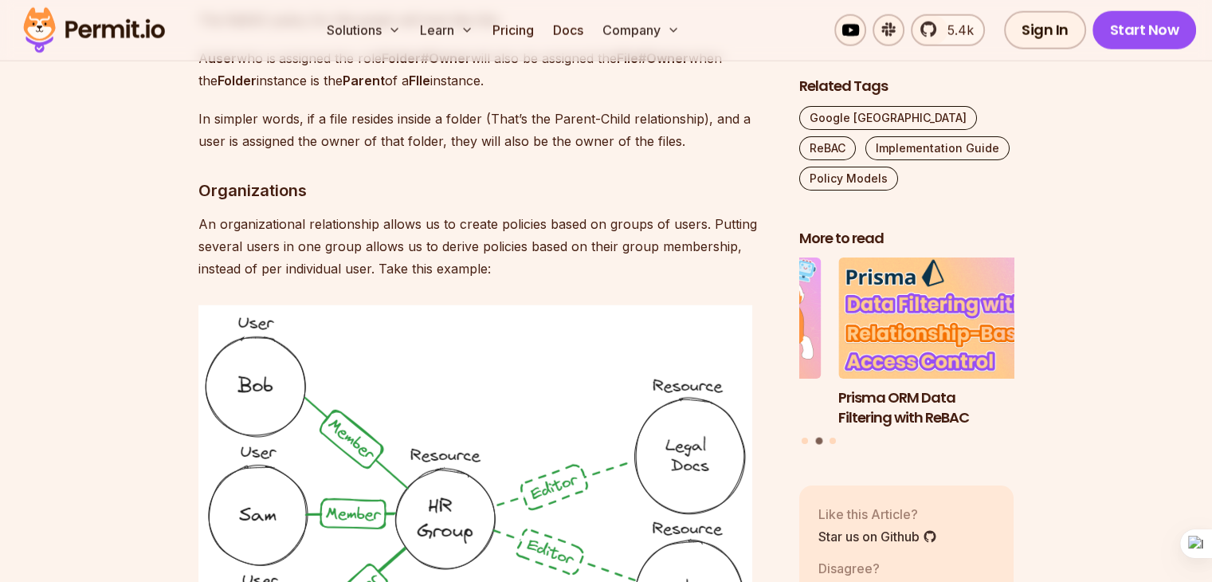
scroll to position [4187, 0]
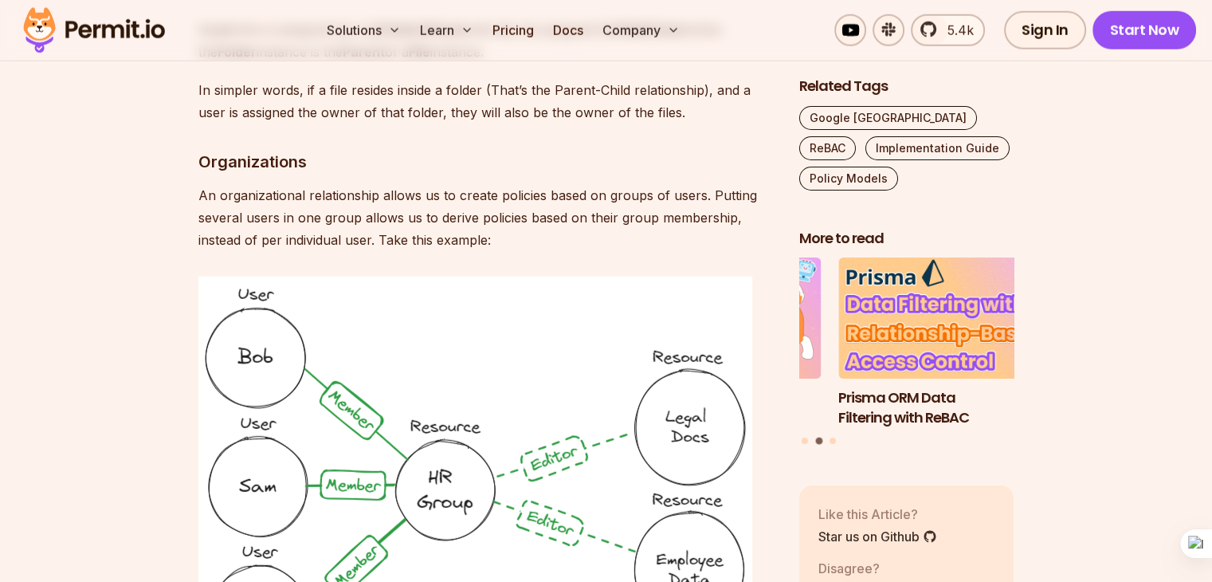
drag, startPoint x: 225, startPoint y: 154, endPoint x: 284, endPoint y: 157, distance: 59.0
click at [270, 184] on p "An organizational relationship allows us to create policies based on groups of …" at bounding box center [485, 217] width 575 height 67
drag, startPoint x: 284, startPoint y: 157, endPoint x: 333, endPoint y: 159, distance: 48.6
click at [333, 184] on p "An organizational relationship allows us to create policies based on groups of …" at bounding box center [485, 217] width 575 height 67
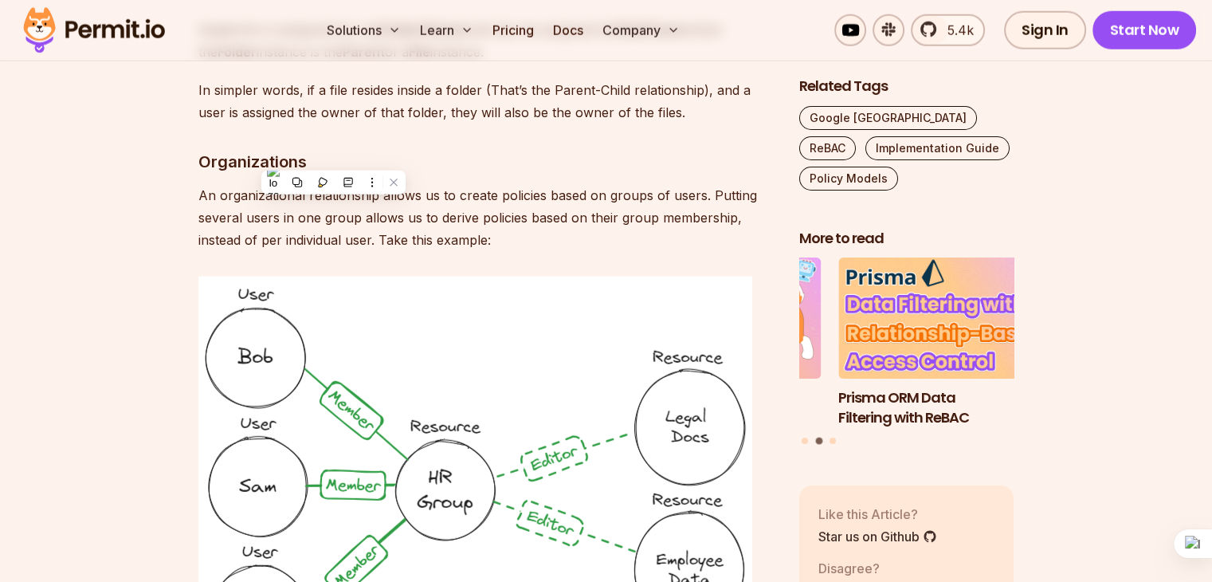
click at [395, 184] on p "An organizational relationship allows us to create policies based on groups of …" at bounding box center [485, 217] width 575 height 67
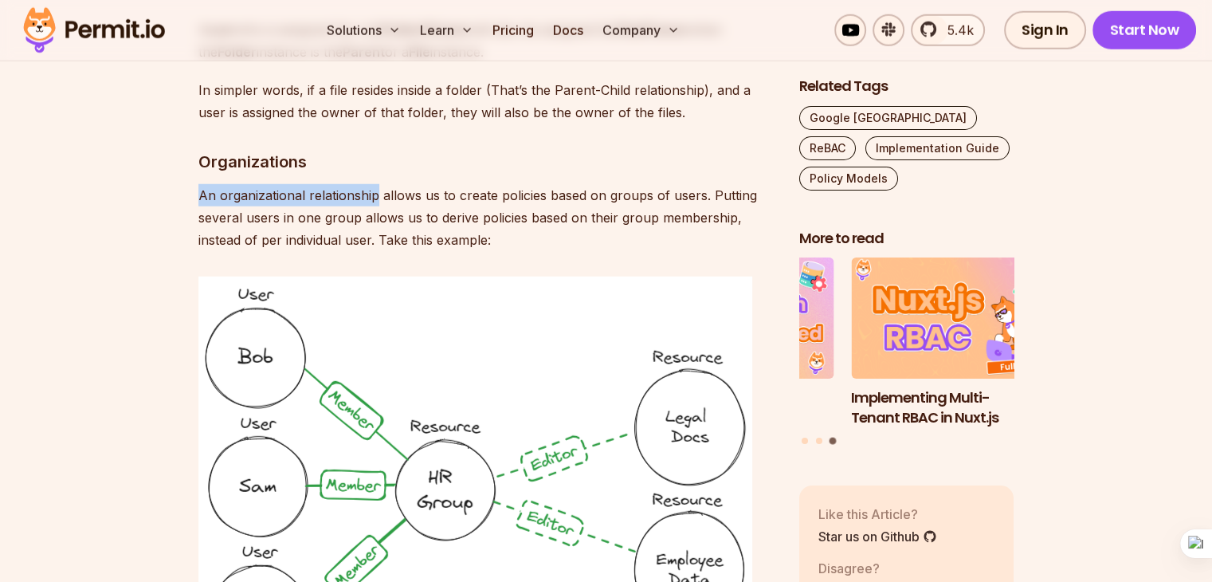
drag, startPoint x: 198, startPoint y: 152, endPoint x: 376, endPoint y: 154, distance: 178.5
click at [376, 184] on p "An organizational relationship allows us to create policies based on groups of …" at bounding box center [485, 217] width 575 height 67
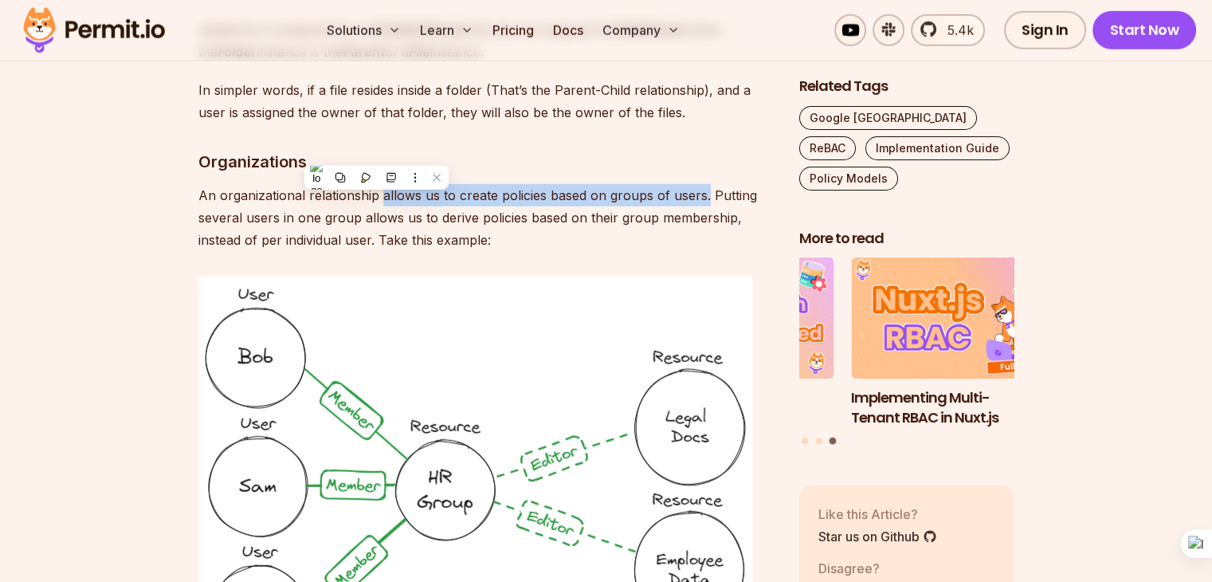
drag, startPoint x: 382, startPoint y: 147, endPoint x: 703, endPoint y: 155, distance: 322.0
click at [703, 184] on p "An organizational relationship allows us to create policies based on groups of …" at bounding box center [485, 217] width 575 height 67
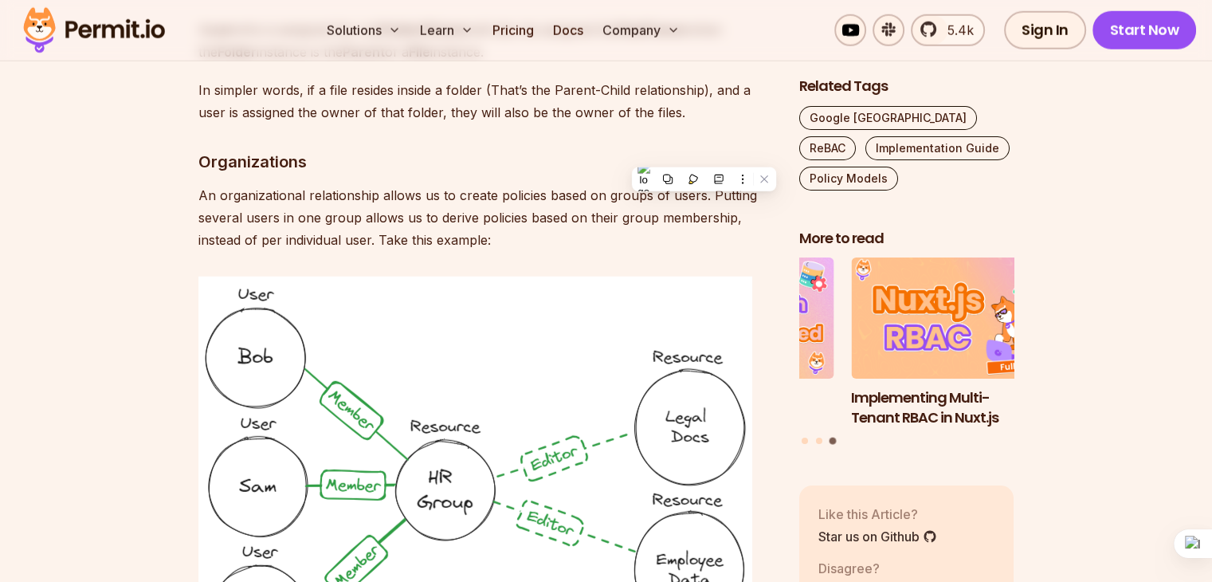
click at [542, 184] on p "An organizational relationship allows us to create policies based on groups of …" at bounding box center [485, 217] width 575 height 67
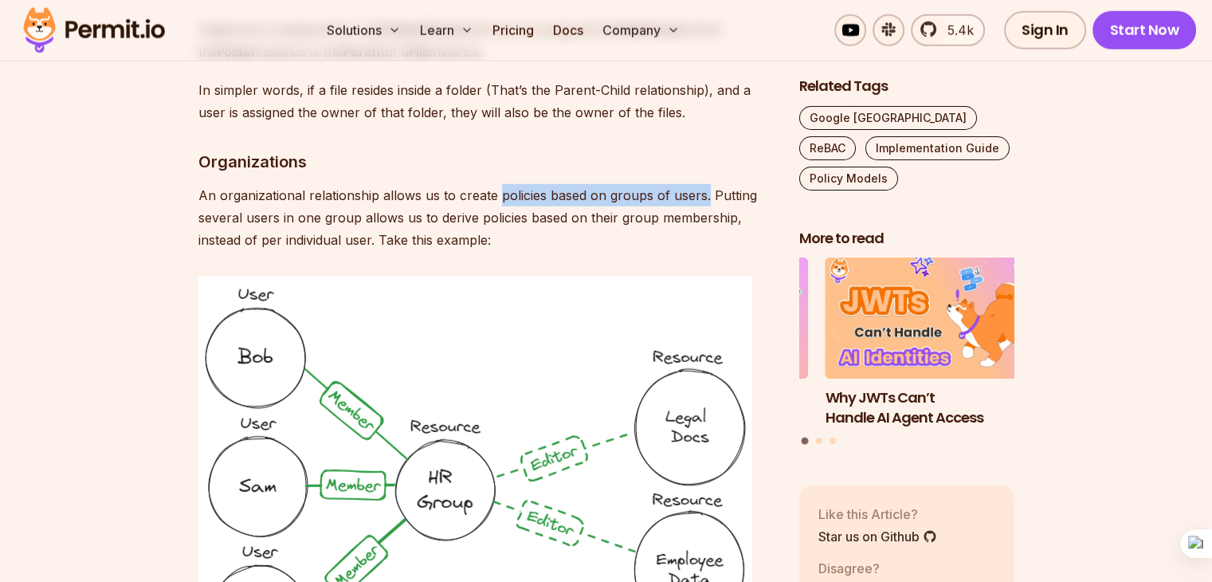
drag, startPoint x: 497, startPoint y: 148, endPoint x: 701, endPoint y: 149, distance: 203.9
click at [701, 184] on p "An organizational relationship allows us to create policies based on groups of …" at bounding box center [485, 217] width 575 height 67
click at [525, 184] on p "An organizational relationship allows us to create policies based on groups of …" at bounding box center [485, 217] width 575 height 67
drag, startPoint x: 500, startPoint y: 153, endPoint x: 698, endPoint y: 150, distance: 197.6
click at [698, 184] on p "An organizational relationship allows us to create policies based on groups of …" at bounding box center [485, 217] width 575 height 67
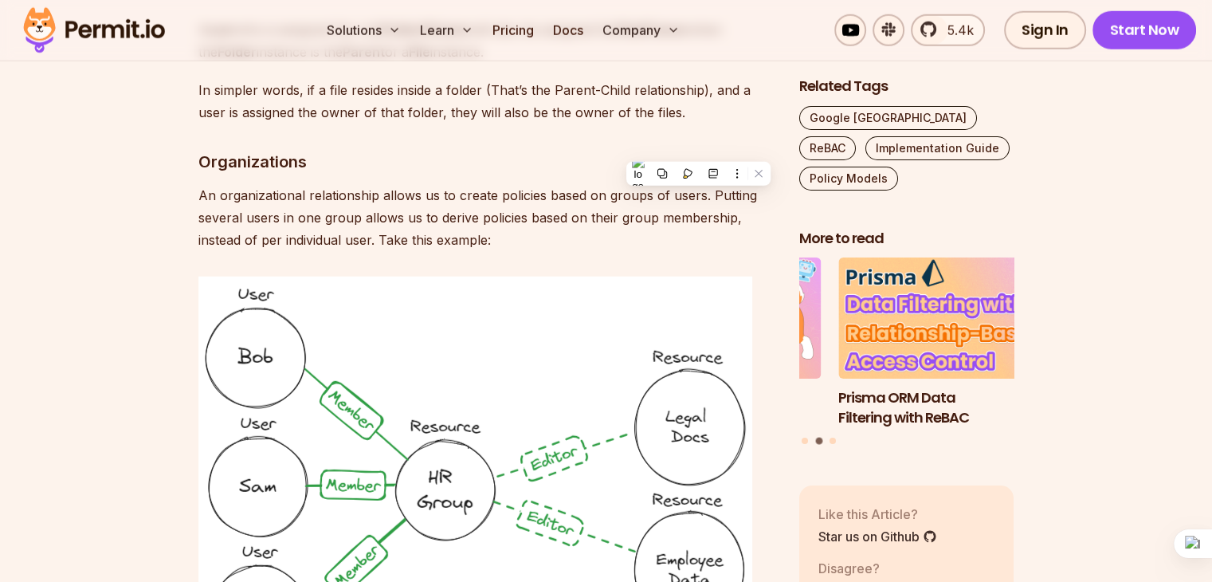
click at [494, 184] on p "An organizational relationship allows us to create policies based on groups of …" at bounding box center [485, 217] width 575 height 67
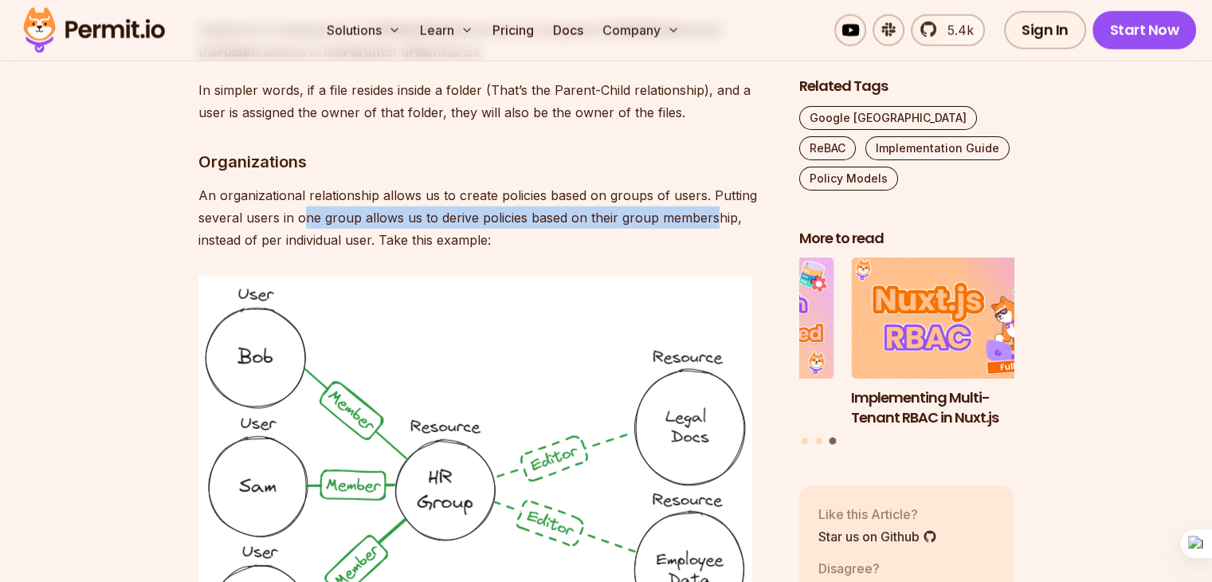
drag, startPoint x: 304, startPoint y: 173, endPoint x: 709, endPoint y: 176, distance: 405.5
click at [709, 184] on p "An organizational relationship allows us to create policies based on groups of …" at bounding box center [485, 217] width 575 height 67
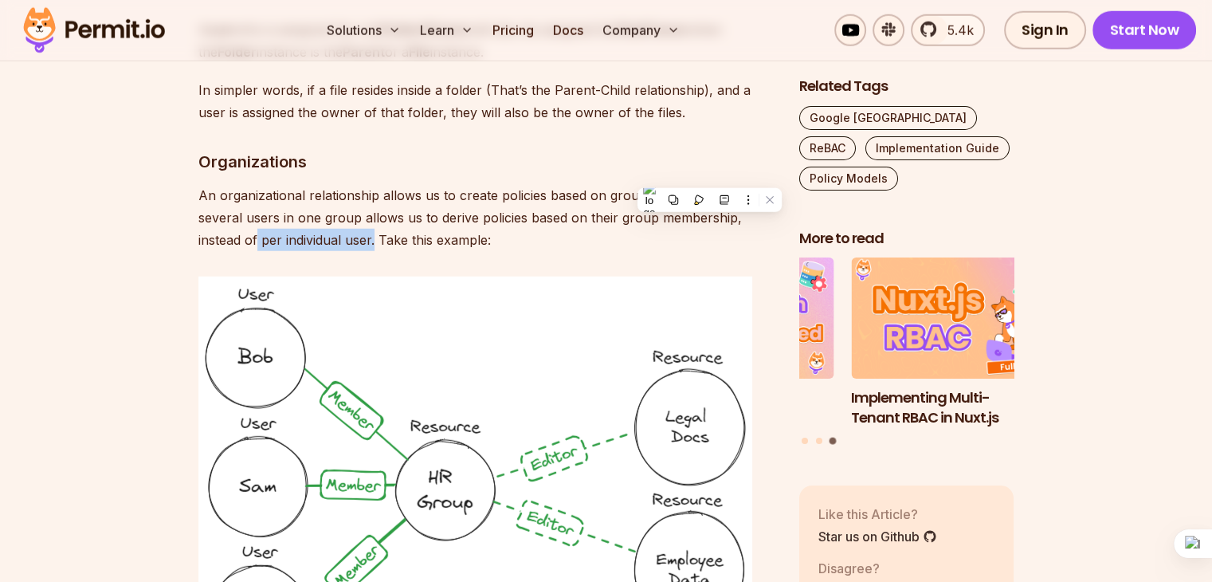
drag, startPoint x: 259, startPoint y: 192, endPoint x: 374, endPoint y: 190, distance: 114.7
click at [374, 190] on p "An organizational relationship allows us to create policies based on groups of …" at bounding box center [485, 217] width 575 height 67
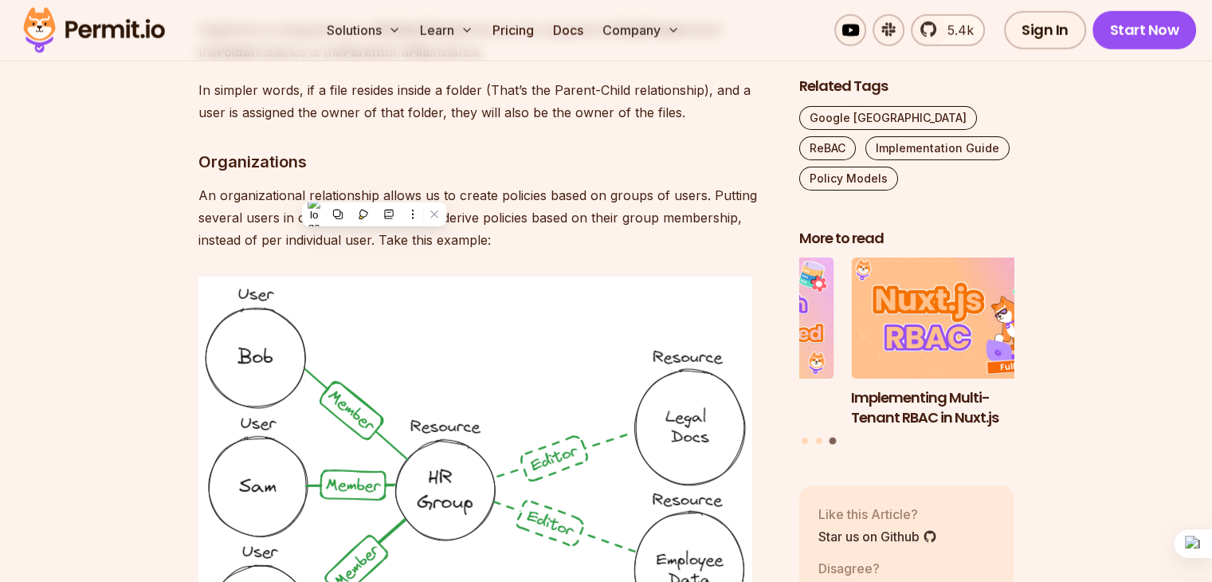
click at [475, 188] on p "An organizational relationship allows us to create policies based on groups of …" at bounding box center [485, 217] width 575 height 67
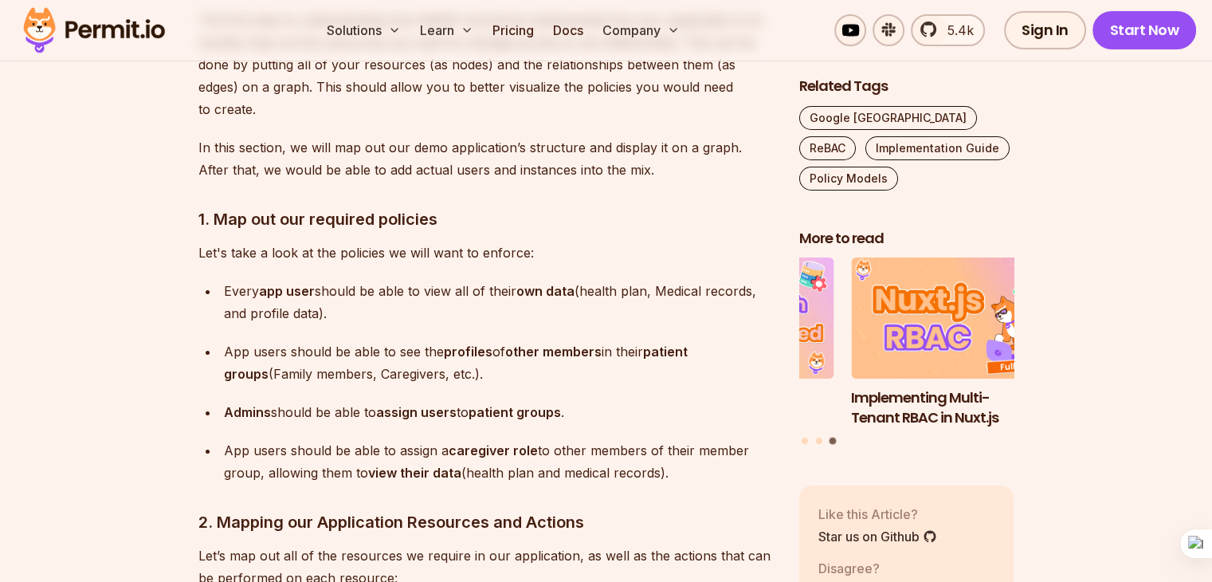
scroll to position [5462, 0]
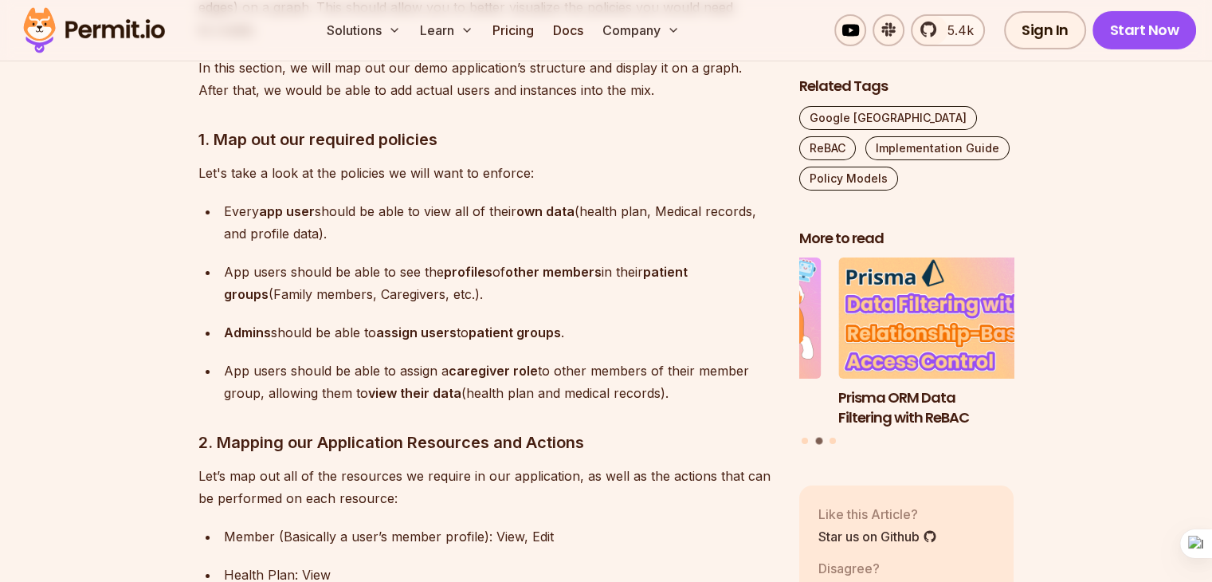
drag, startPoint x: 386, startPoint y: 243, endPoint x: 475, endPoint y: 243, distance: 88.4
click at [475, 321] on p "Admins should be able to assign users to patient groups ." at bounding box center [499, 332] width 550 height 22
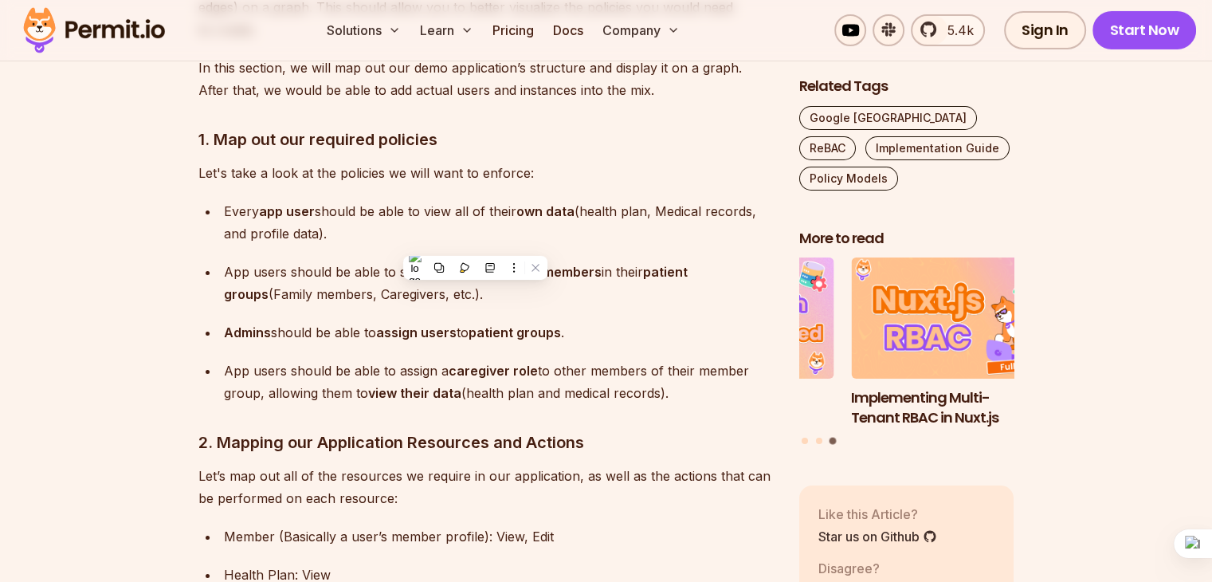
click at [565, 229] on ul "Every app user should be able to view all of their own data (health plan, Medic…" at bounding box center [485, 302] width 575 height 204
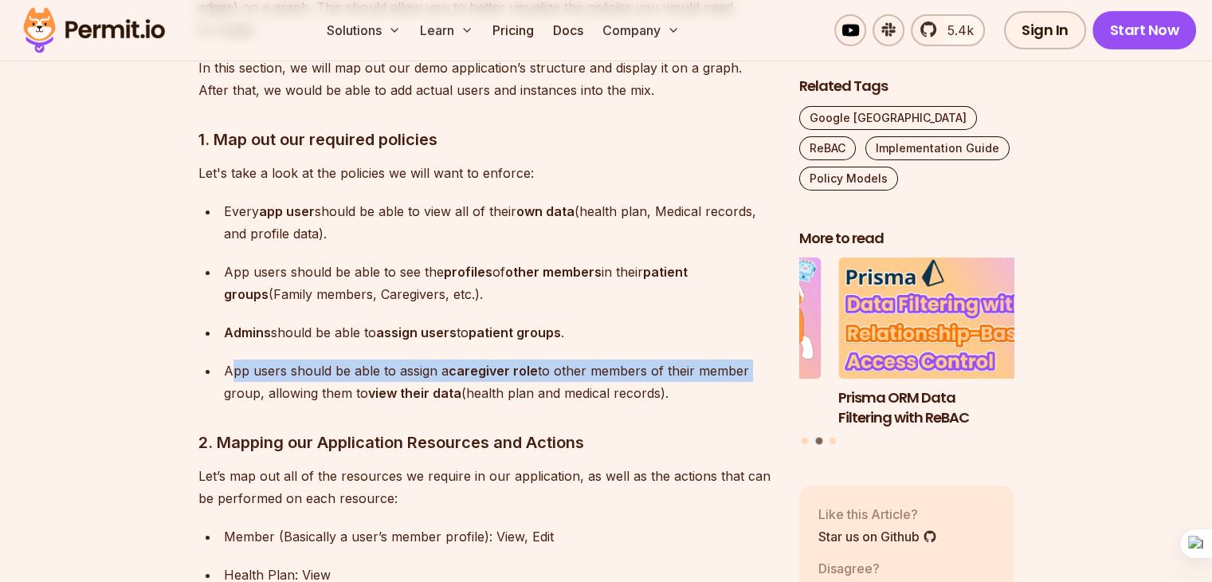
drag, startPoint x: 231, startPoint y: 282, endPoint x: 758, endPoint y: 284, distance: 526.6
click at [758, 359] on p "App users should be able to assign a caregiver role to other members of their m…" at bounding box center [499, 381] width 550 height 45
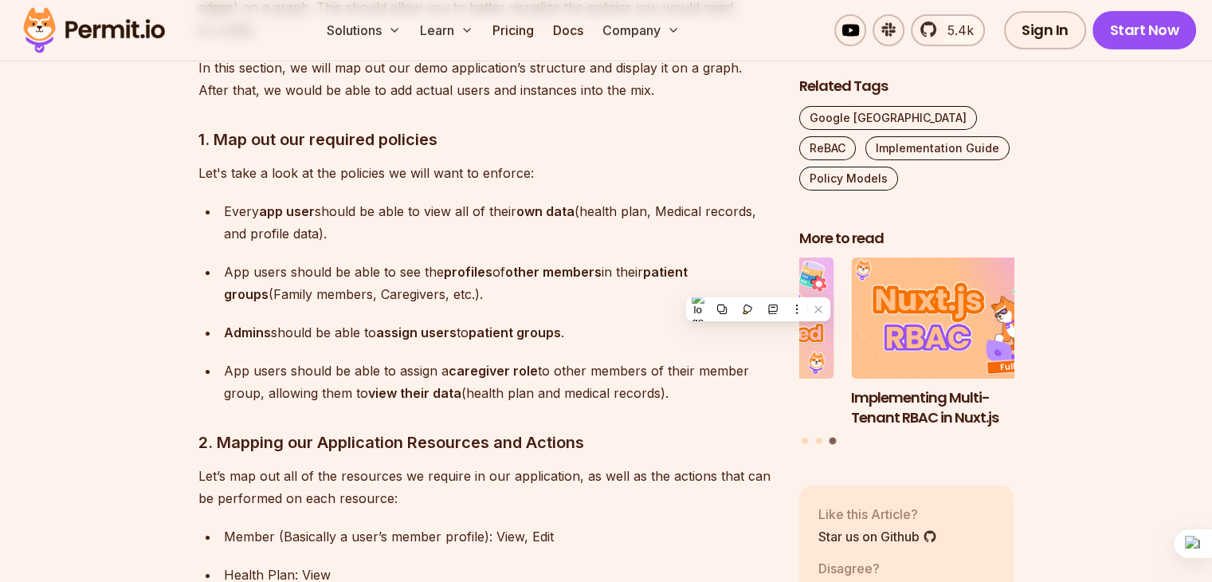
click at [295, 359] on p "App users should be able to assign a caregiver role to other members of their m…" at bounding box center [499, 381] width 550 height 45
drag, startPoint x: 268, startPoint y: 304, endPoint x: 452, endPoint y: 307, distance: 183.2
click at [452, 359] on p "App users should be able to assign a caregiver role to other members of their m…" at bounding box center [499, 381] width 550 height 45
click at [526, 359] on p "App users should be able to assign a caregiver role to other members of their m…" at bounding box center [499, 381] width 550 height 45
drag, startPoint x: 375, startPoint y: 248, endPoint x: 473, endPoint y: 252, distance: 98.1
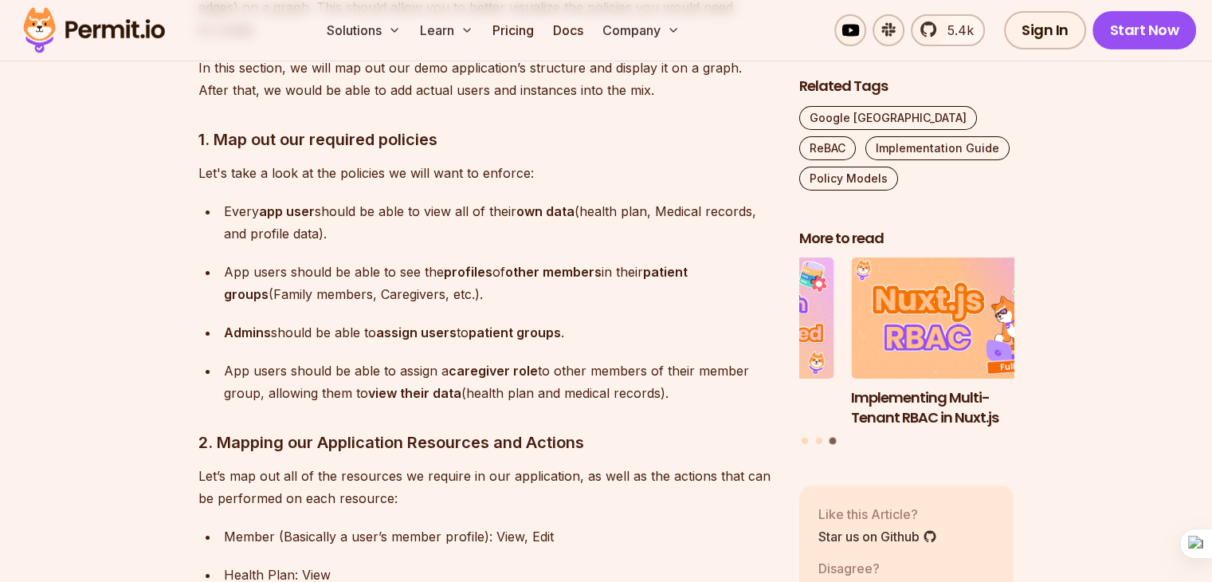
click at [473, 321] on p "Admins should be able to assign users to patient groups ." at bounding box center [499, 332] width 550 height 22
click at [280, 262] on ul "Every app user should be able to view all of their own data (health plan, Medic…" at bounding box center [485, 302] width 575 height 204
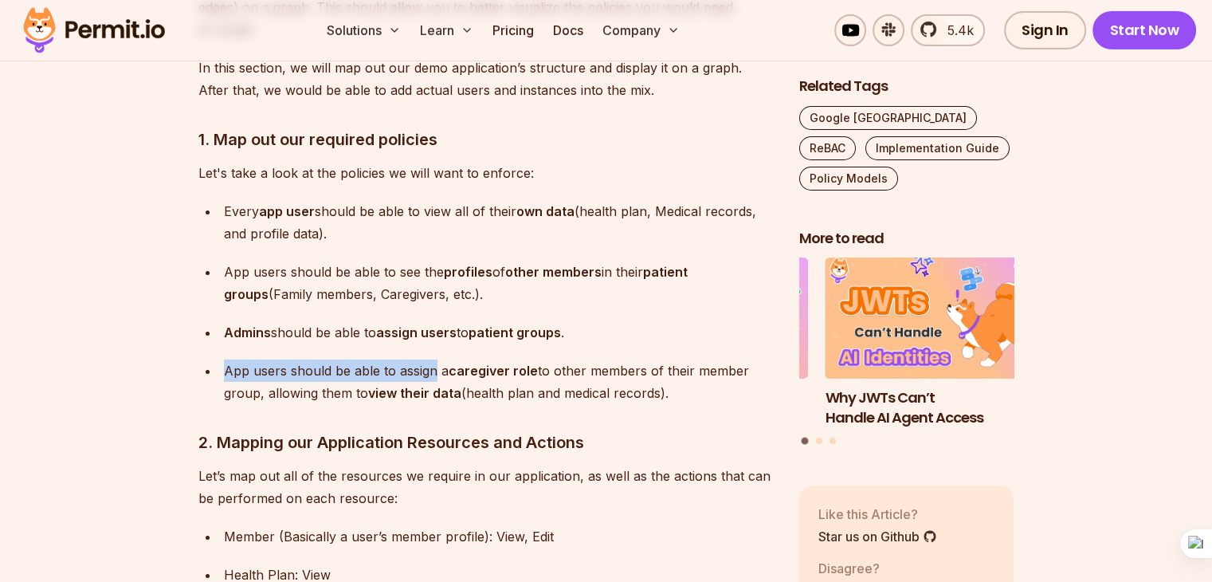
drag, startPoint x: 227, startPoint y: 284, endPoint x: 432, endPoint y: 272, distance: 205.1
click at [432, 359] on p "App users should be able to assign a caregiver role to other members of their m…" at bounding box center [499, 381] width 550 height 45
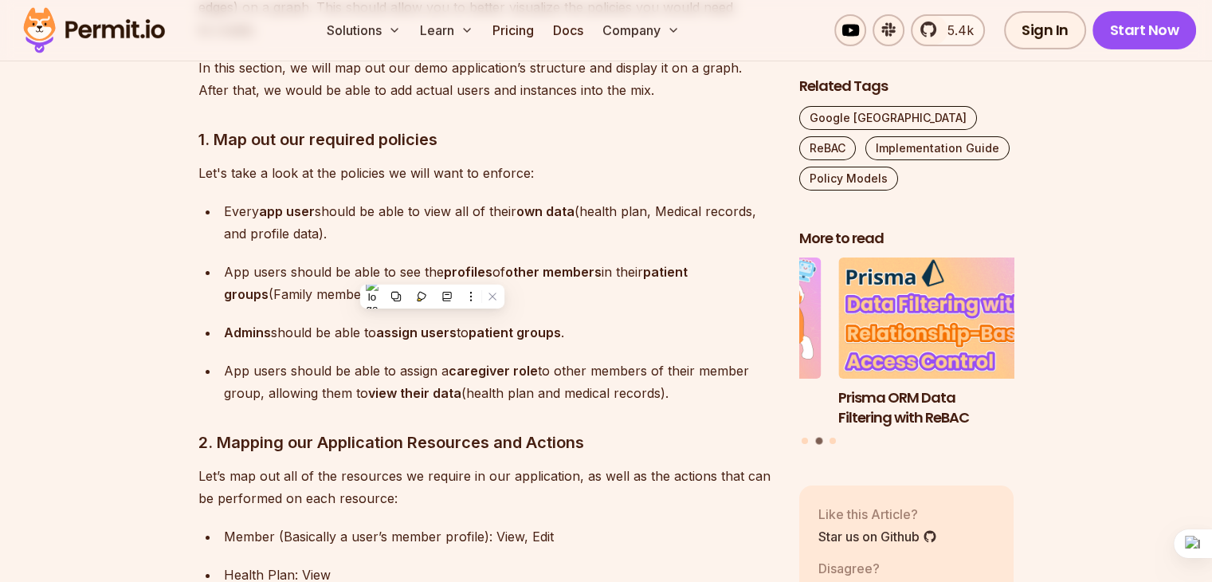
click at [552, 525] on p "Member (Basically a user’s member profile): View, Edit" at bounding box center [499, 536] width 550 height 22
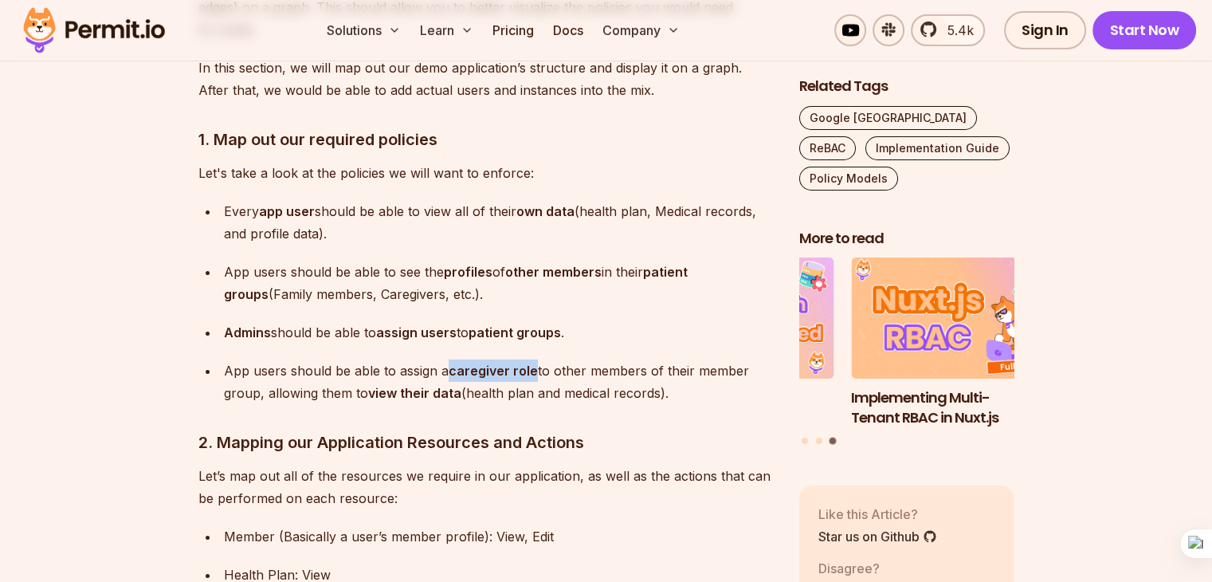
drag, startPoint x: 449, startPoint y: 282, endPoint x: 532, endPoint y: 282, distance: 82.9
click at [532, 362] on strong "caregiver role" at bounding box center [493, 370] width 89 height 16
click at [402, 464] on p "Let’s map out all of the resources we require in our application, as well as th…" at bounding box center [485, 486] width 575 height 45
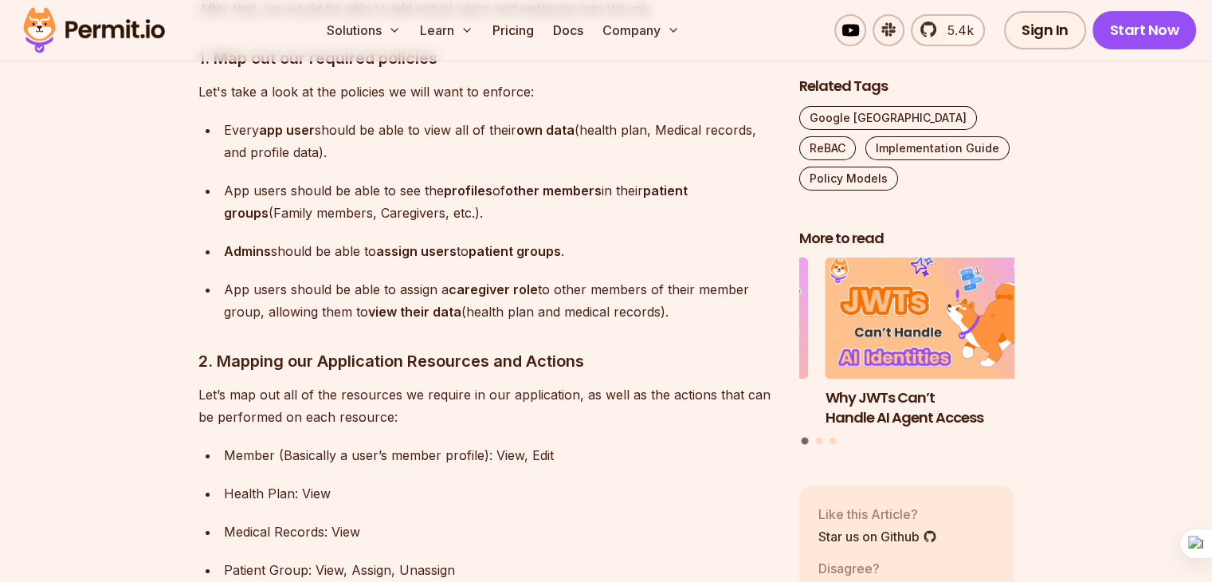
scroll to position [5544, 0]
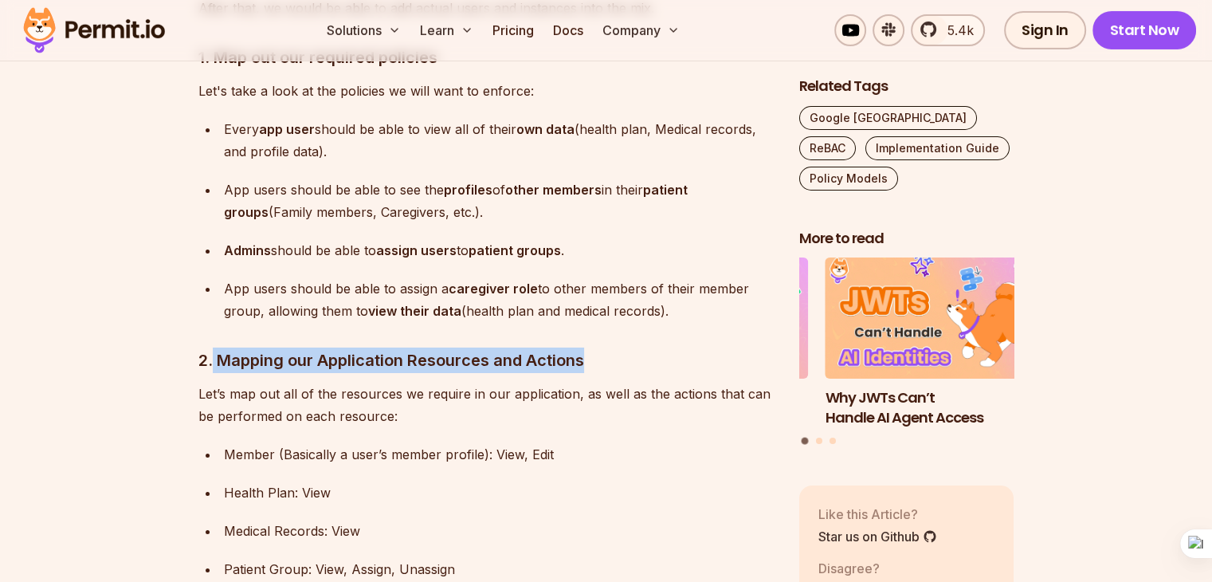
drag, startPoint x: 210, startPoint y: 265, endPoint x: 586, endPoint y: 264, distance: 375.2
click at [586, 347] on h3 "2. Mapping our Application Resources and Actions" at bounding box center [485, 359] width 575 height 25
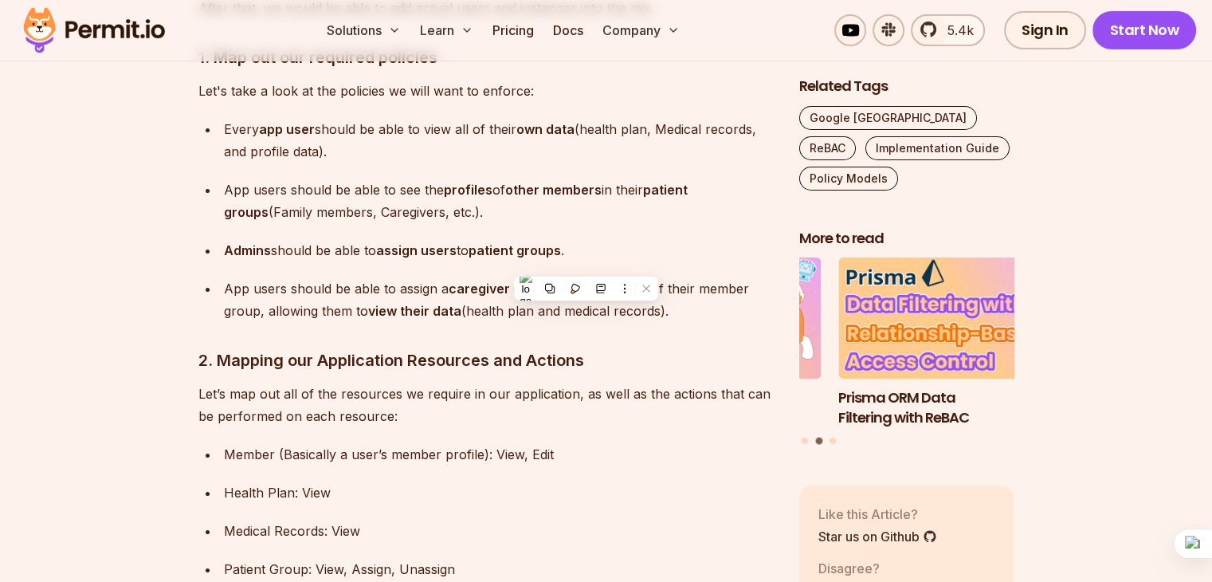
click at [229, 382] on p "Let’s map out all of the resources we require in our application, as well as th…" at bounding box center [485, 404] width 575 height 45
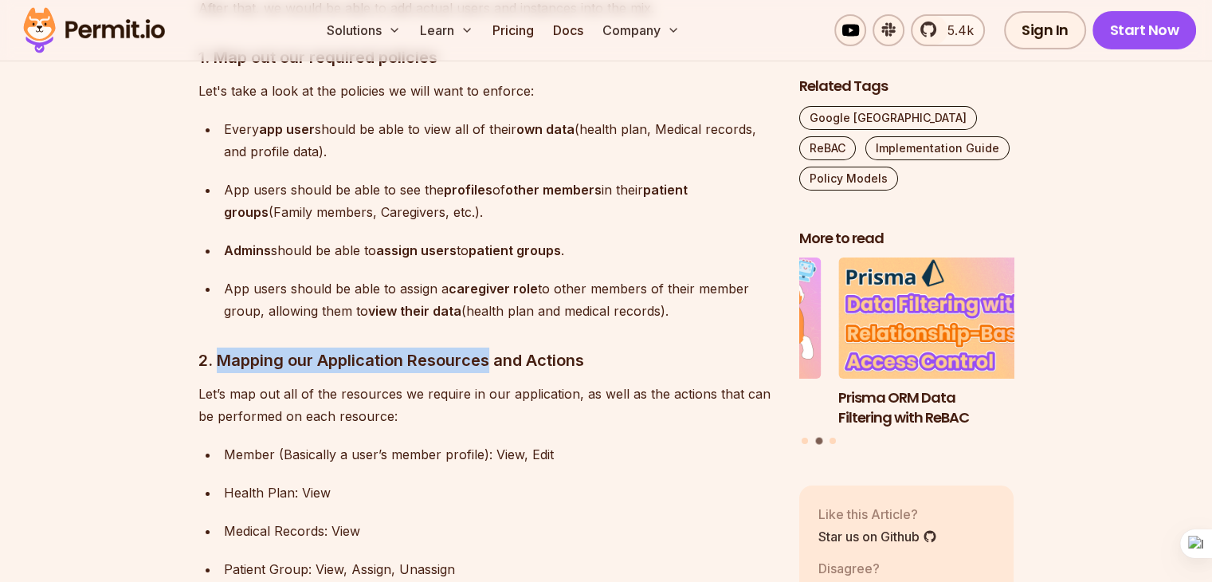
drag, startPoint x: 216, startPoint y: 274, endPoint x: 491, endPoint y: 277, distance: 274.9
click at [491, 347] on h3 "2. Mapping our Application Resources and Actions" at bounding box center [485, 359] width 575 height 25
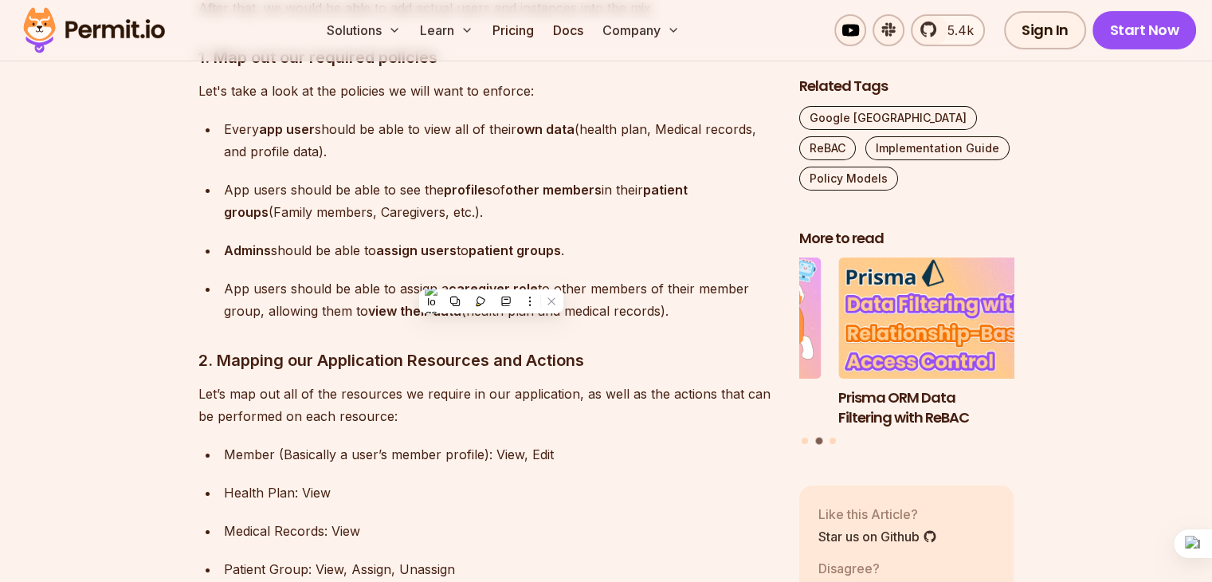
click at [348, 382] on p "Let’s map out all of the resources we require in our application, as well as th…" at bounding box center [485, 404] width 575 height 45
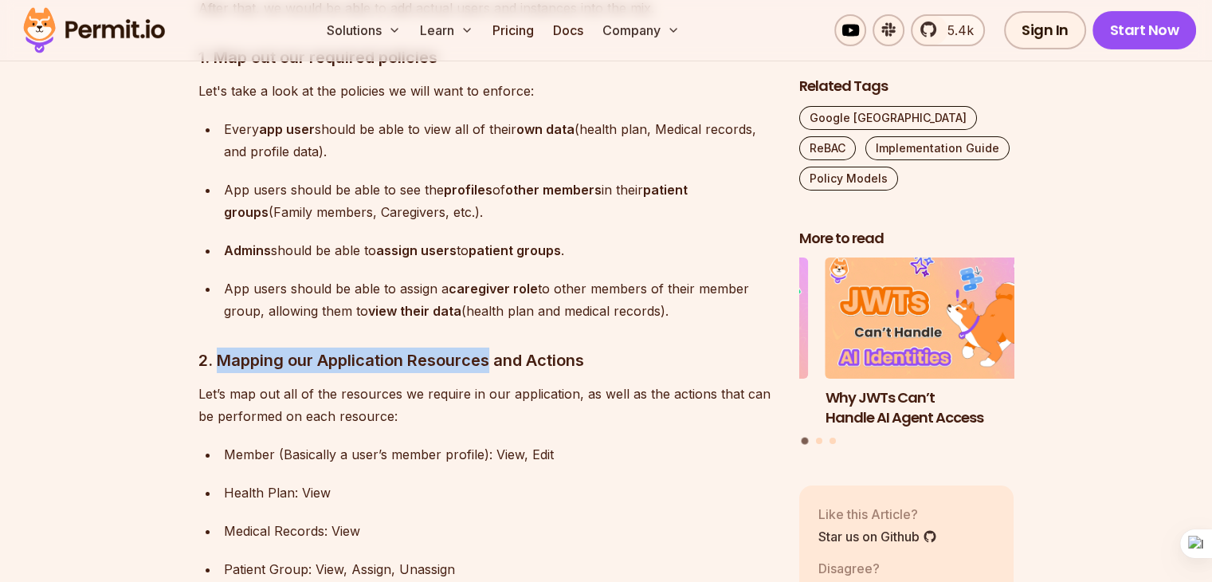
drag, startPoint x: 217, startPoint y: 266, endPoint x: 486, endPoint y: 266, distance: 269.3
click at [486, 347] on h3 "2. Mapping our Application Resources and Actions" at bounding box center [485, 359] width 575 height 25
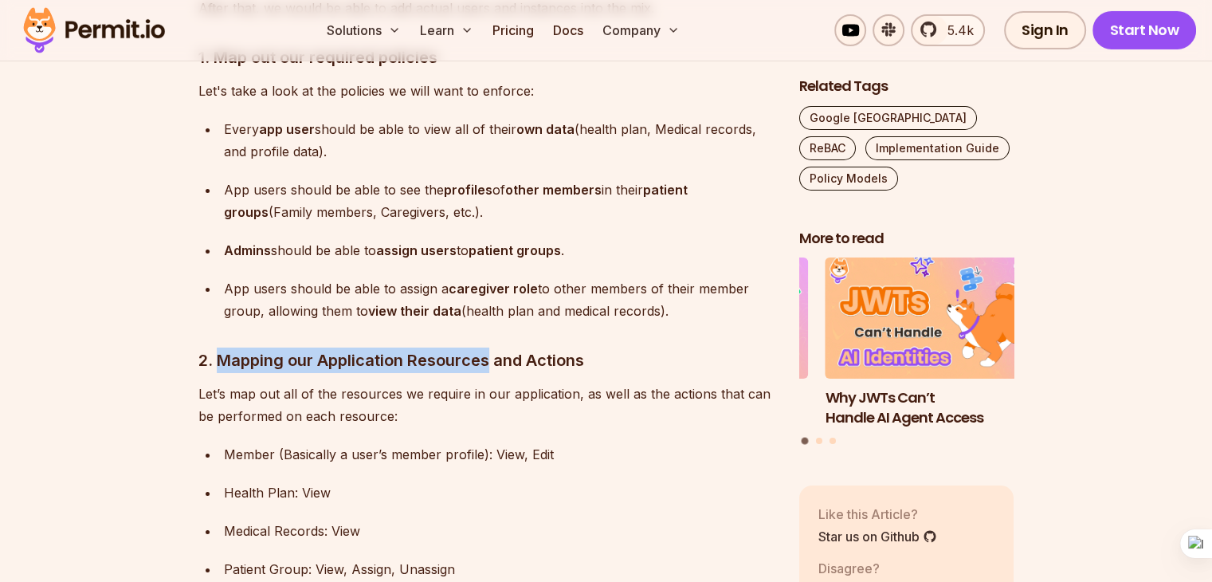
drag, startPoint x: 217, startPoint y: 264, endPoint x: 492, endPoint y: 278, distance: 276.0
click at [492, 347] on h3 "2. Mapping our Application Resources and Actions" at bounding box center [485, 359] width 575 height 25
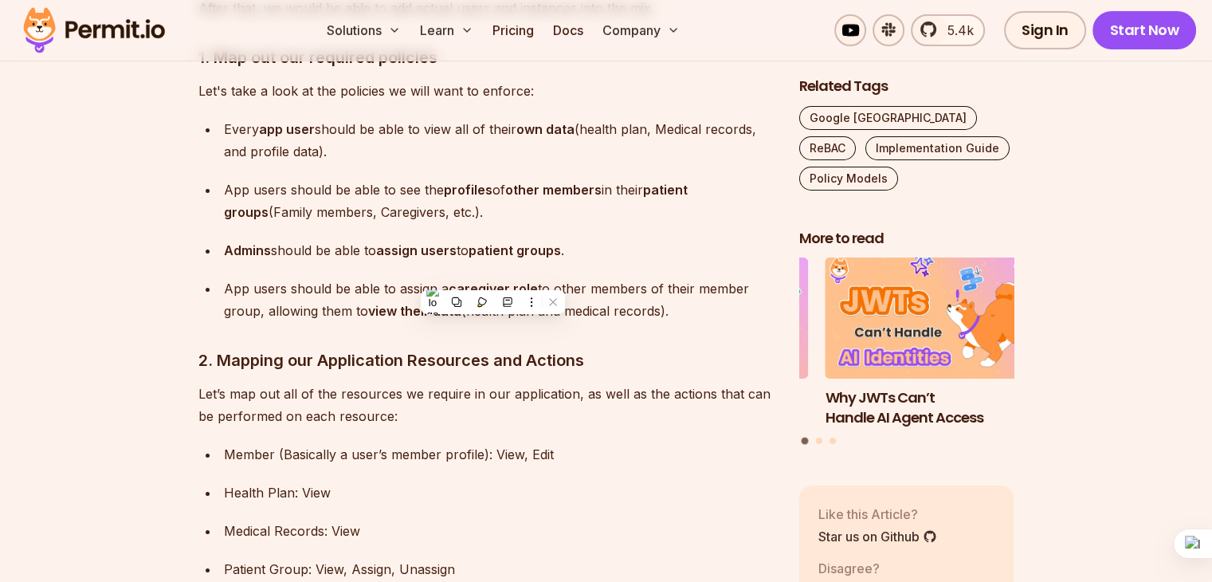
click at [264, 382] on p "Let’s map out all of the resources we require in our application, as well as th…" at bounding box center [485, 404] width 575 height 45
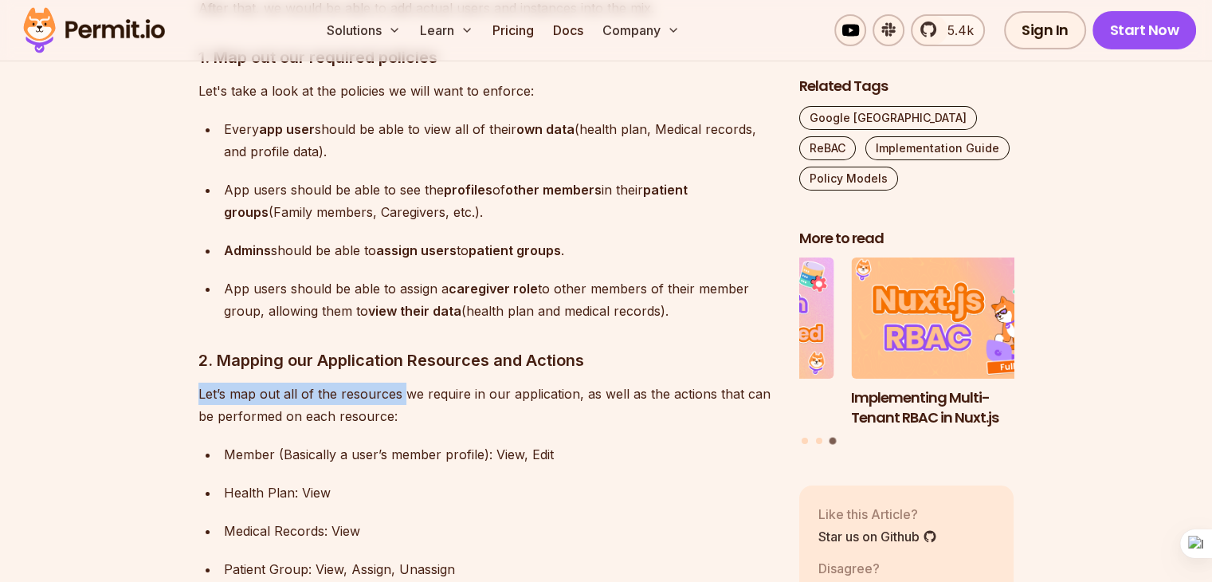
drag, startPoint x: 198, startPoint y: 302, endPoint x: 400, endPoint y: 307, distance: 201.6
click at [400, 382] on p "Let’s map out all of the resources we require in our application, as well as th…" at bounding box center [485, 404] width 575 height 45
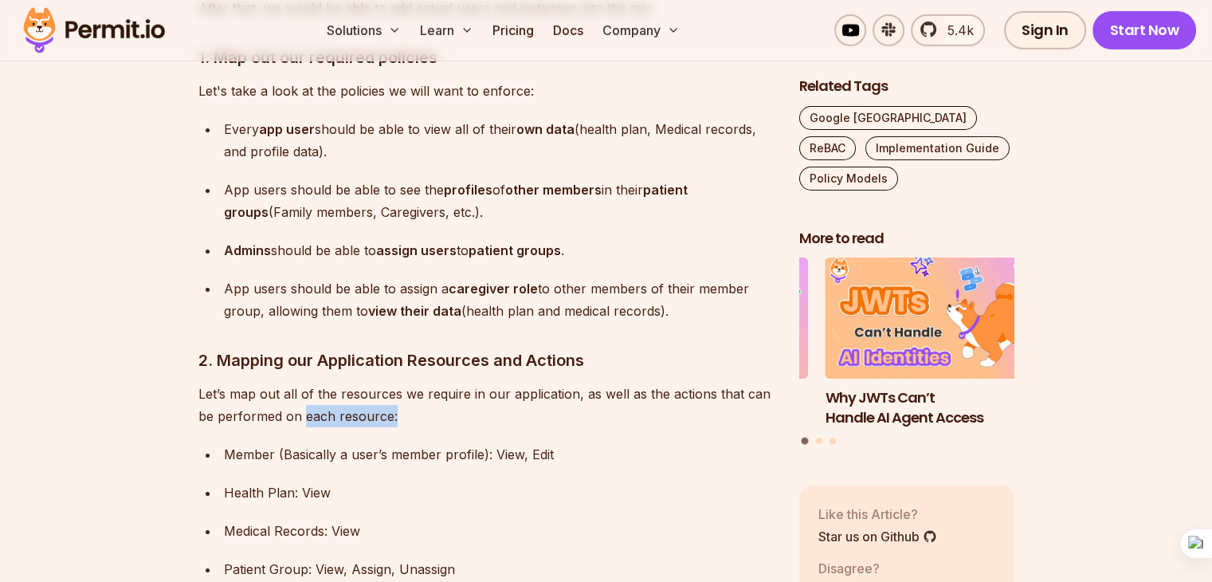
drag, startPoint x: 302, startPoint y: 323, endPoint x: 392, endPoint y: 323, distance: 90.0
click at [392, 382] on p "Let’s map out all of the resources we require in our application, as well as th…" at bounding box center [485, 404] width 575 height 45
click at [277, 443] on ul "Member (Basically a user’s member profile): View, Edit Health Plan: View Medica…" at bounding box center [485, 511] width 575 height 137
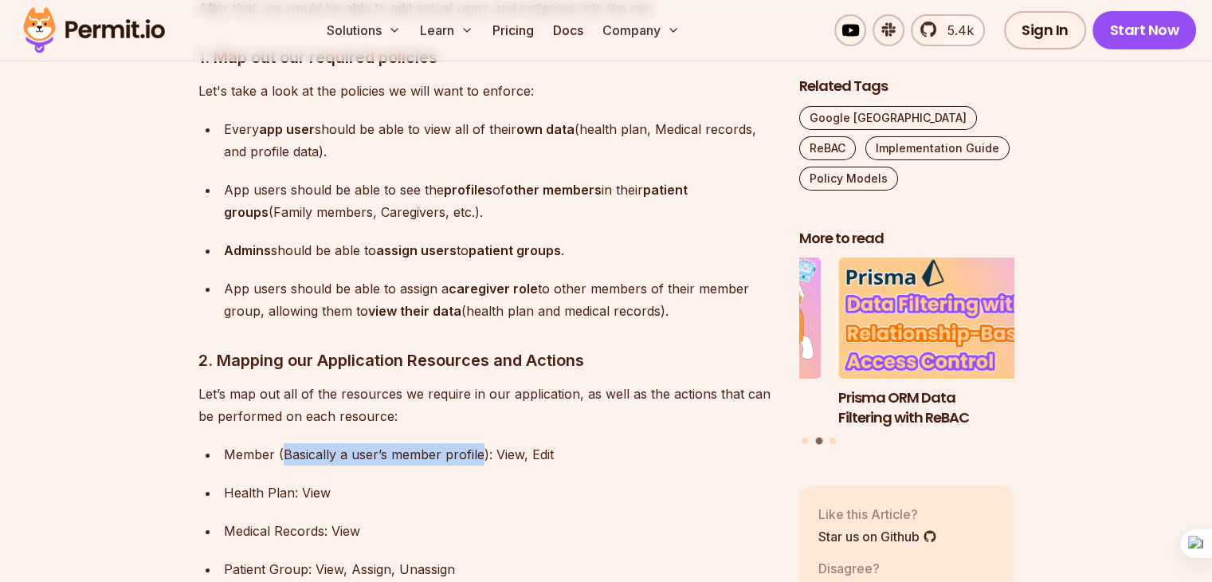
drag, startPoint x: 284, startPoint y: 361, endPoint x: 476, endPoint y: 365, distance: 192.8
click at [476, 443] on p "Member (Basically a user’s member profile): View, Edit" at bounding box center [499, 454] width 550 height 22
click at [296, 481] on p "Health Plan: View" at bounding box center [499, 492] width 550 height 22
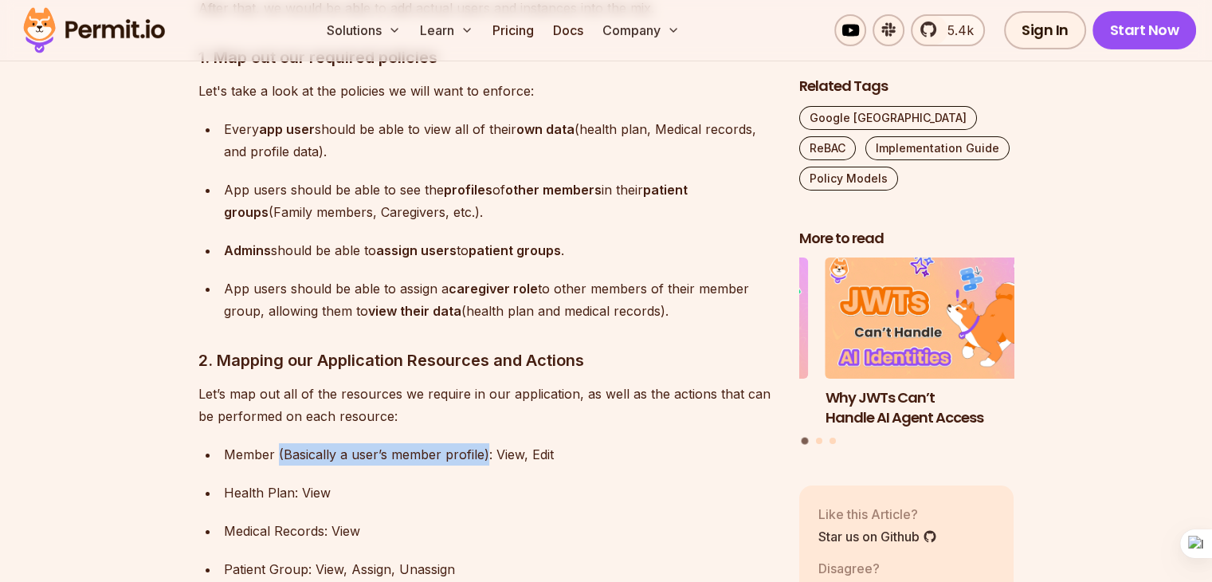
drag, startPoint x: 275, startPoint y: 374, endPoint x: 484, endPoint y: 361, distance: 209.9
click at [484, 443] on p "Member (Basically a user’s member profile): View, Edit" at bounding box center [499, 454] width 550 height 22
click at [343, 481] on p "Health Plan: View" at bounding box center [499, 492] width 550 height 22
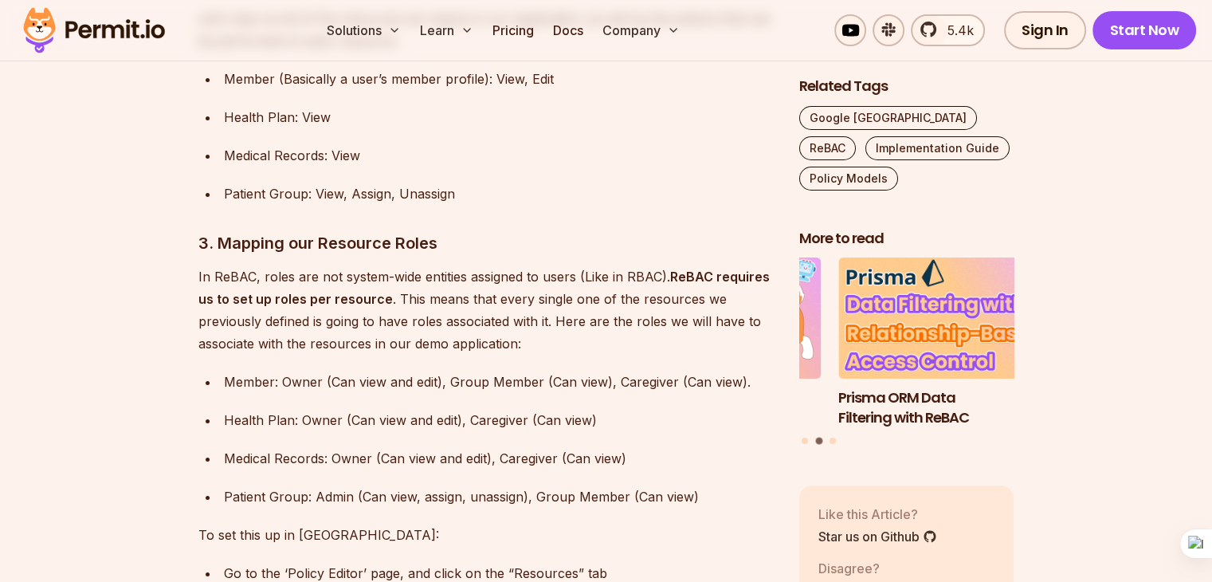
scroll to position [5920, 0]
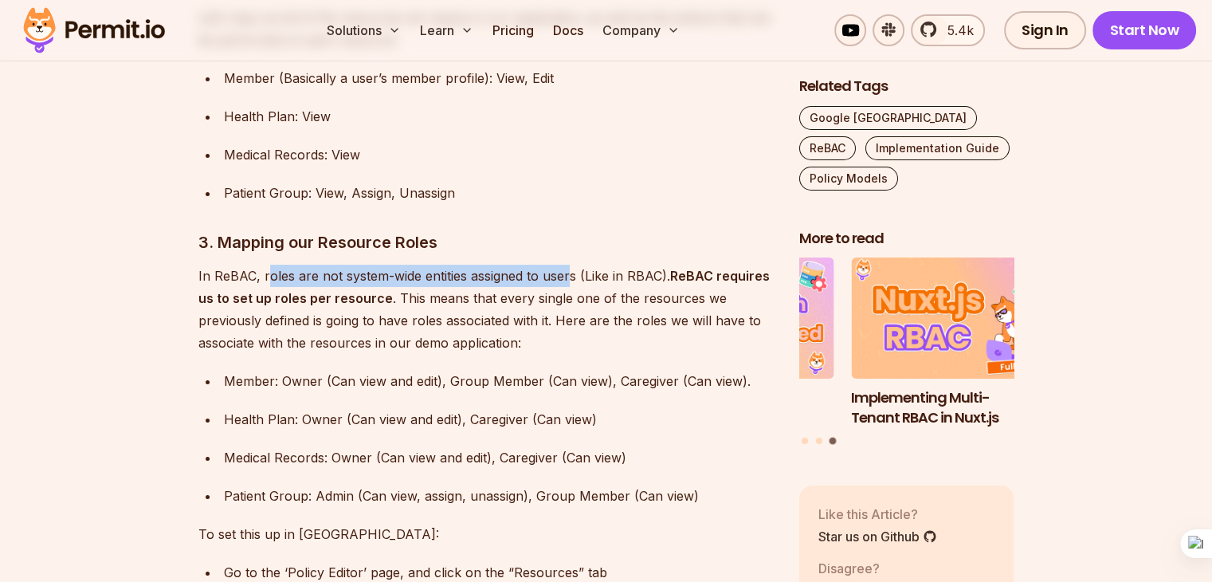
drag, startPoint x: 268, startPoint y: 188, endPoint x: 570, endPoint y: 187, distance: 302.7
click at [570, 264] on p "In ReBAC, roles are not system-wide entities assigned to users (Like in RBAC). …" at bounding box center [485, 308] width 575 height 89
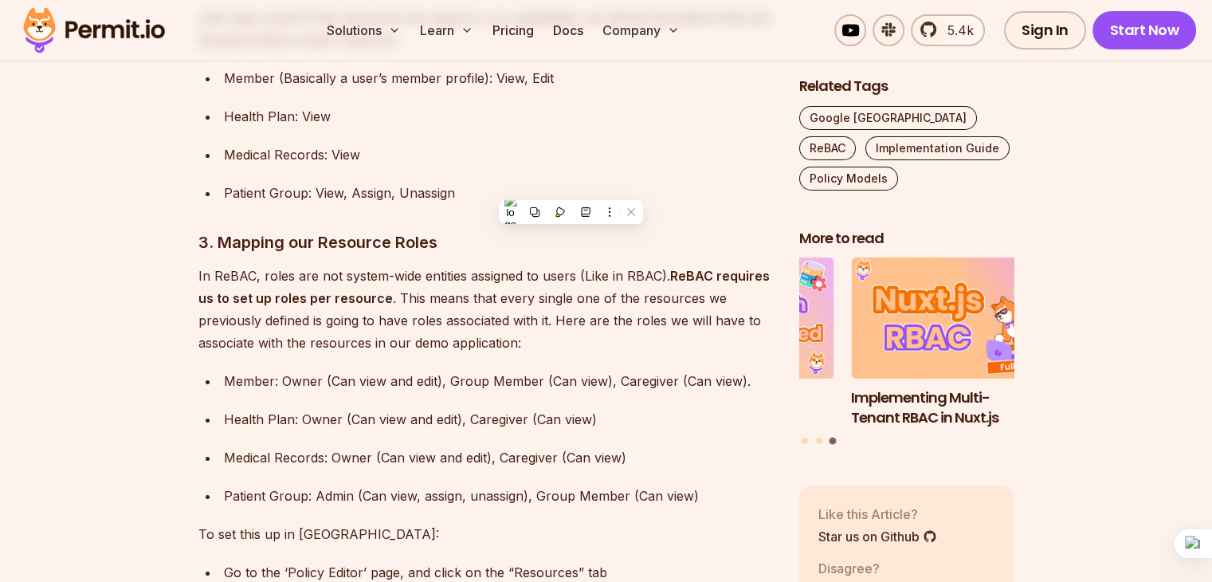
click at [363, 264] on p "In ReBAC, roles are not system-wide entities assigned to users (Like in RBAC). …" at bounding box center [485, 308] width 575 height 89
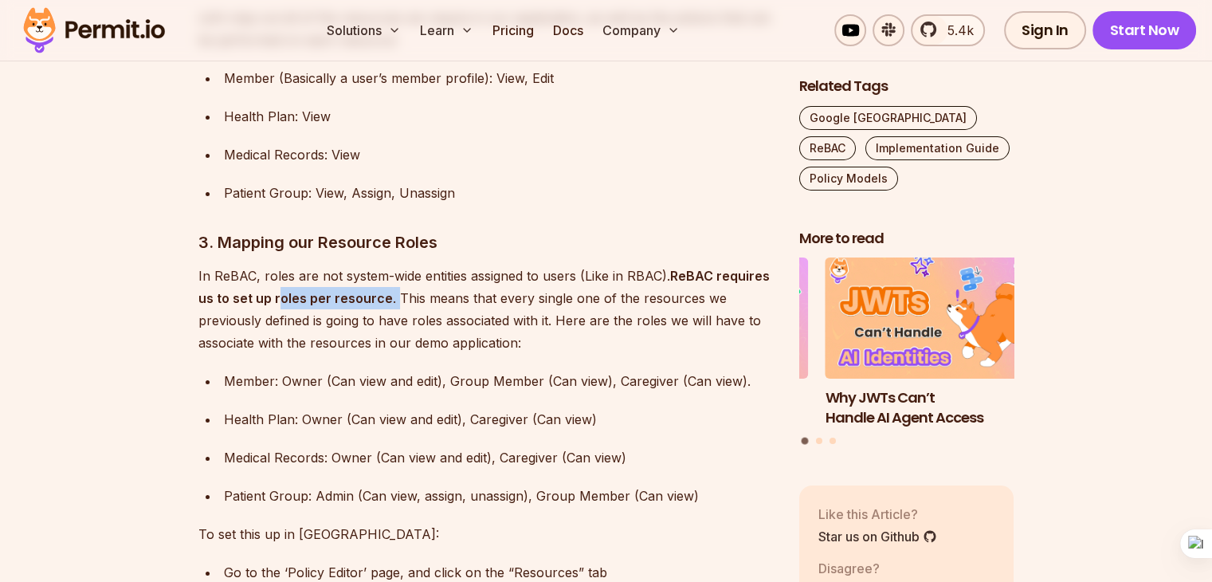
drag, startPoint x: 276, startPoint y: 204, endPoint x: 390, endPoint y: 208, distance: 114.0
click at [390, 264] on p "In ReBAC, roles are not system-wide entities assigned to users (Like in RBAC). …" at bounding box center [485, 308] width 575 height 89
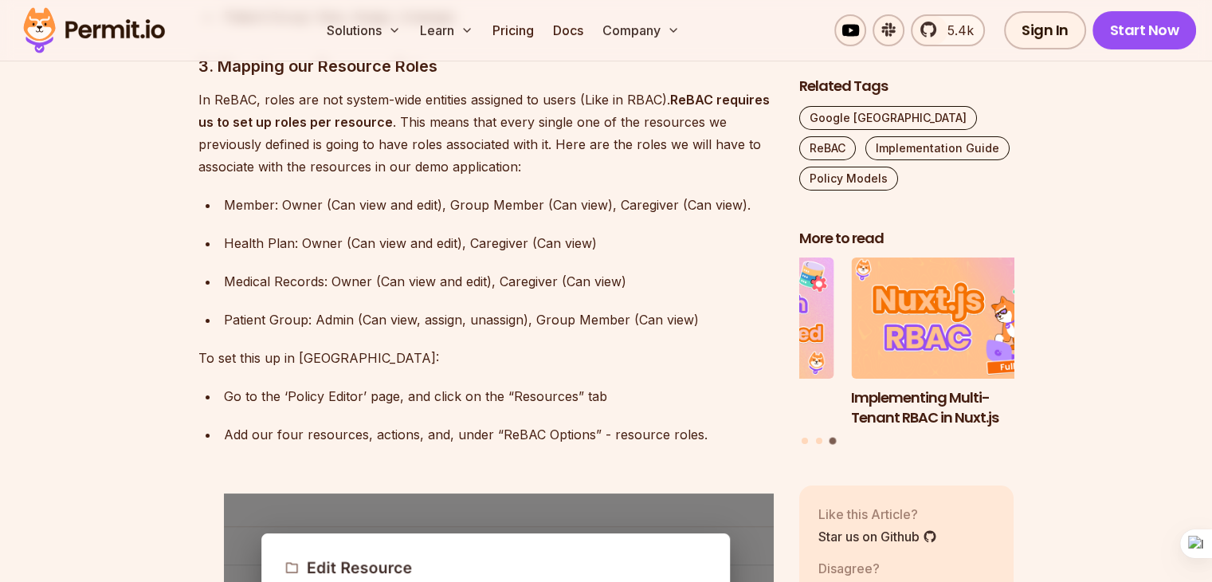
scroll to position [6098, 0]
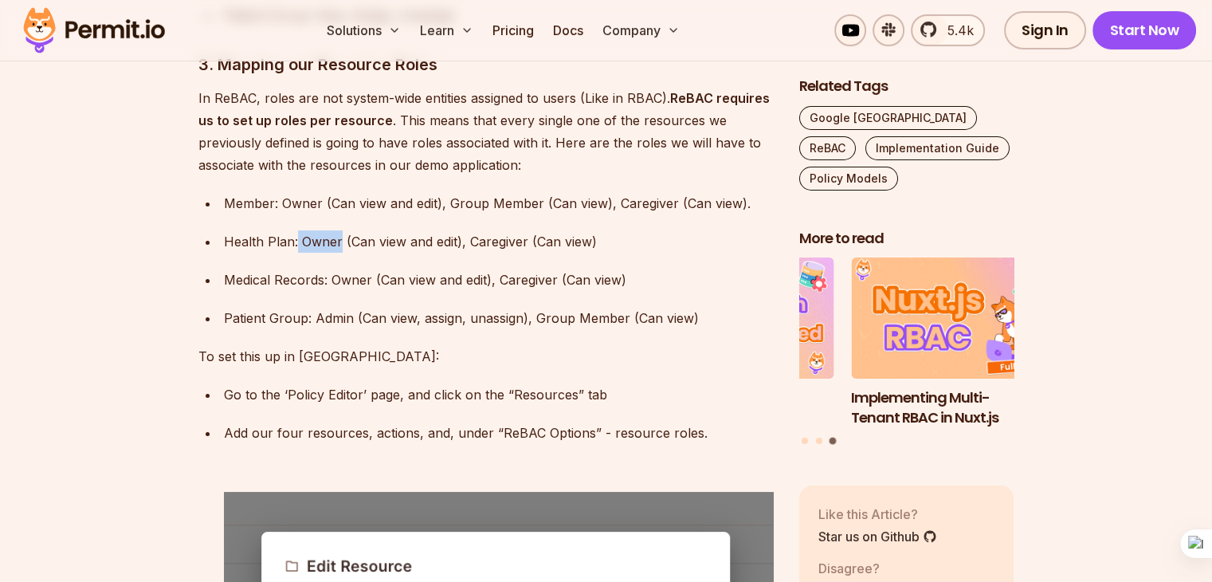
drag, startPoint x: 295, startPoint y: 145, endPoint x: 338, endPoint y: 150, distance: 43.3
click at [338, 230] on p "Health Plan: Owner (Can view and edit), Caregiver (Can view)" at bounding box center [499, 241] width 550 height 22
click at [300, 307] on p "Patient Group: Admin (Can view, assign, unassign), Group Member (Can view)" at bounding box center [499, 318] width 550 height 22
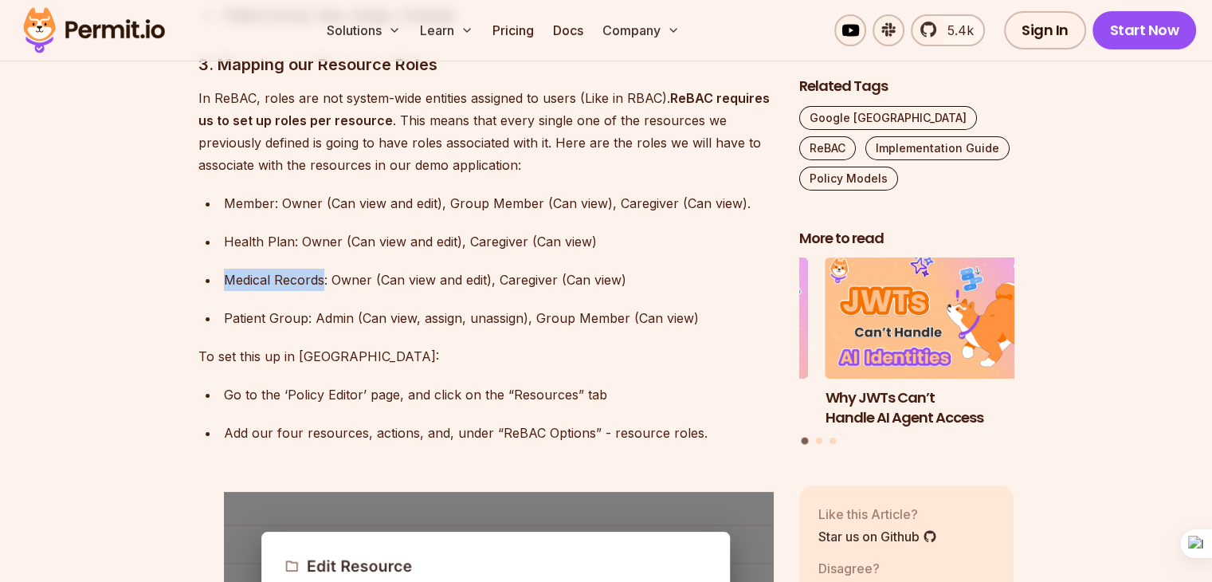
drag, startPoint x: 223, startPoint y: 190, endPoint x: 322, endPoint y: 199, distance: 99.2
click at [322, 268] on p "Medical Records: Owner (Can view and edit), Caregiver (Can view)" at bounding box center [499, 279] width 550 height 22
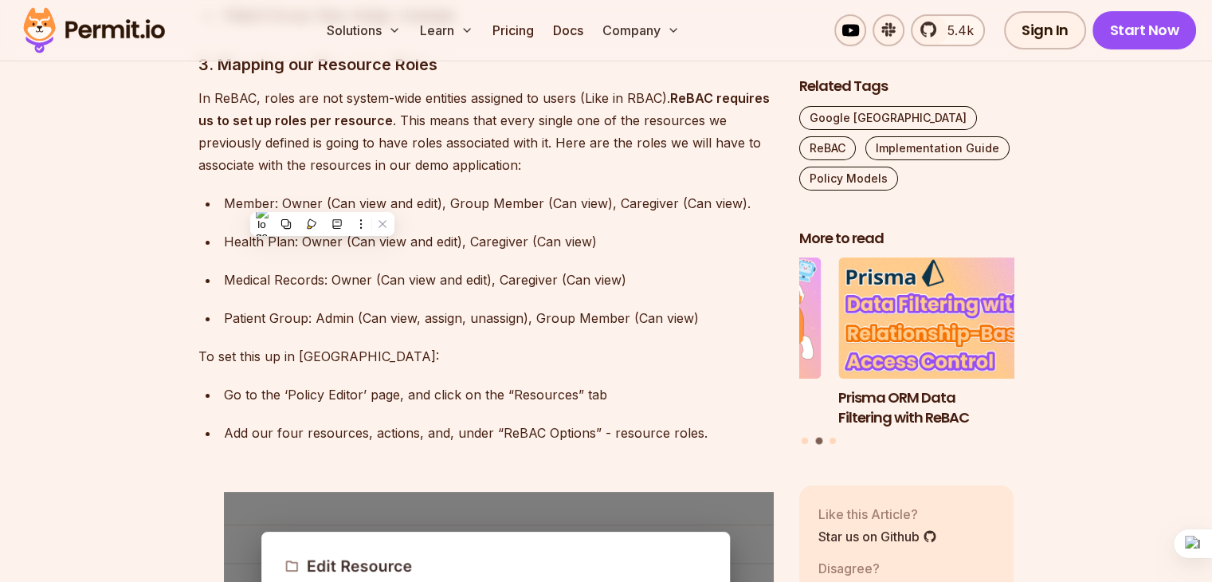
click at [210, 213] on ul "Member: Owner (Can view and edit), Group Member (Can view), Caregiver (Can view…" at bounding box center [485, 260] width 575 height 137
drag, startPoint x: 335, startPoint y: 191, endPoint x: 492, endPoint y: 191, distance: 156.9
click at [492, 268] on p "Medical Records: Owner (Can view and edit), Caregiver (Can view)" at bounding box center [499, 279] width 550 height 22
click at [272, 345] on p "To set this up in [GEOGRAPHIC_DATA]:" at bounding box center [485, 356] width 575 height 22
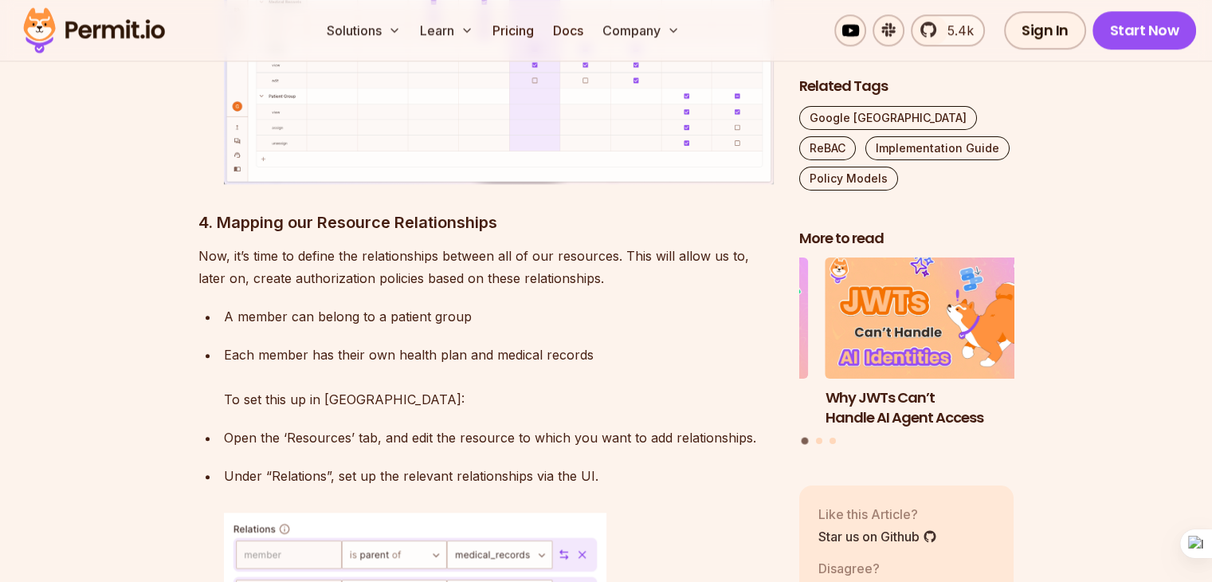
scroll to position [7689, 0]
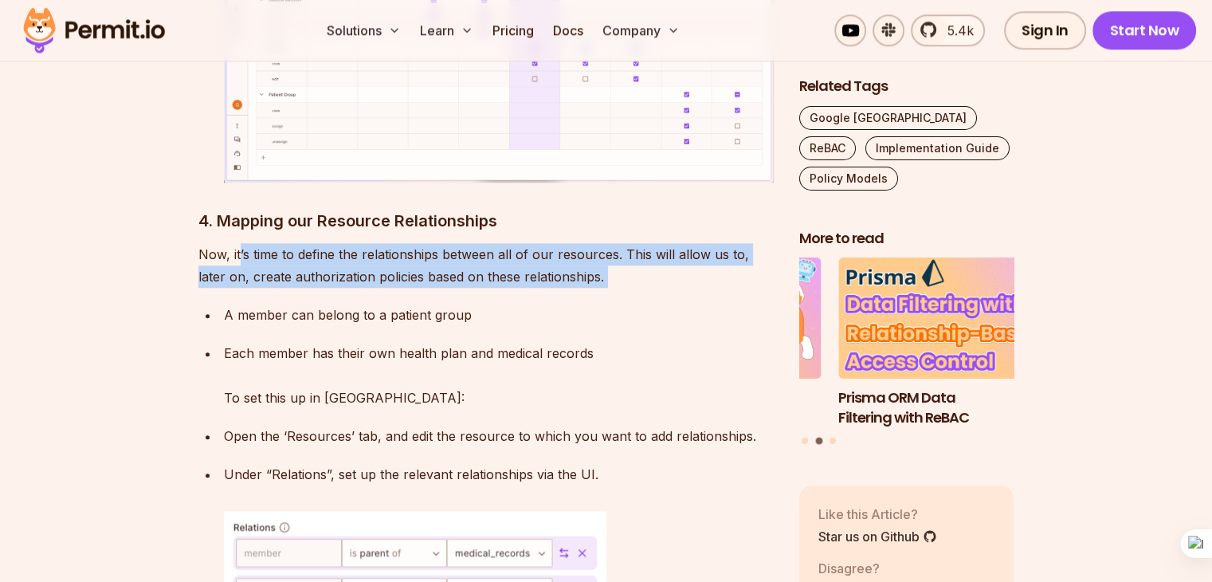
drag, startPoint x: 239, startPoint y: 163, endPoint x: 431, endPoint y: 203, distance: 196.1
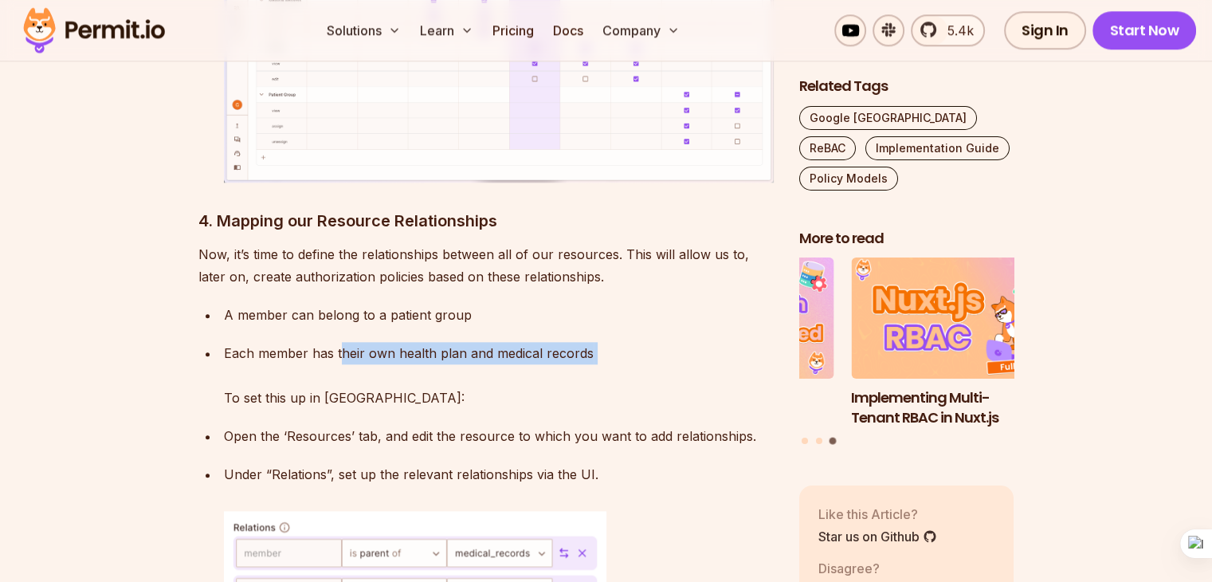
drag, startPoint x: 338, startPoint y: 272, endPoint x: 422, endPoint y: 290, distance: 86.4
click at [422, 342] on p "Each member has their own health plan and medical records To set this up in [GE…" at bounding box center [499, 375] width 550 height 67
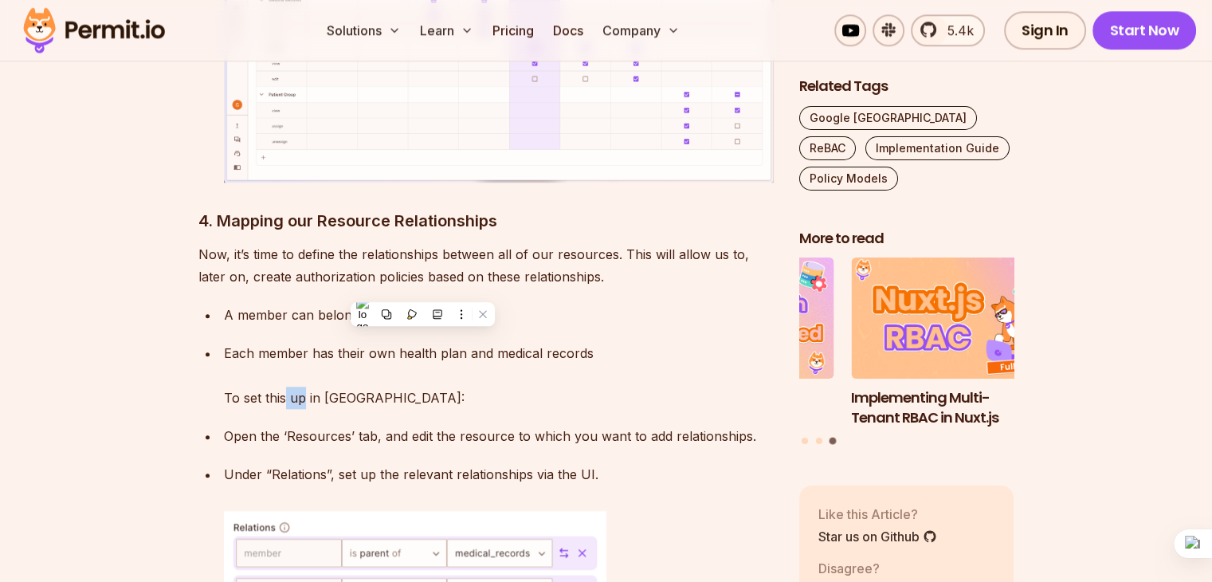
drag, startPoint x: 284, startPoint y: 303, endPoint x: 302, endPoint y: 305, distance: 18.5
click at [302, 342] on p "Each member has their own health plan and medical records To set this up in [GE…" at bounding box center [499, 375] width 550 height 67
click at [293, 370] on ul "A member can belong to a patient group Each member has their own health plan an…" at bounding box center [485, 480] width 575 height 352
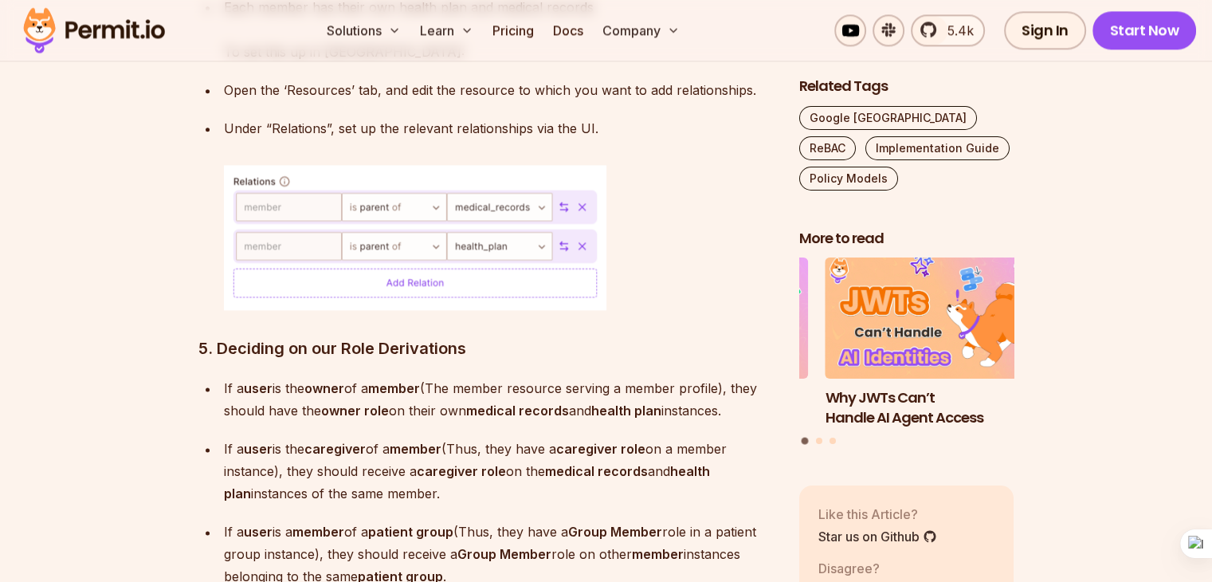
scroll to position [8036, 0]
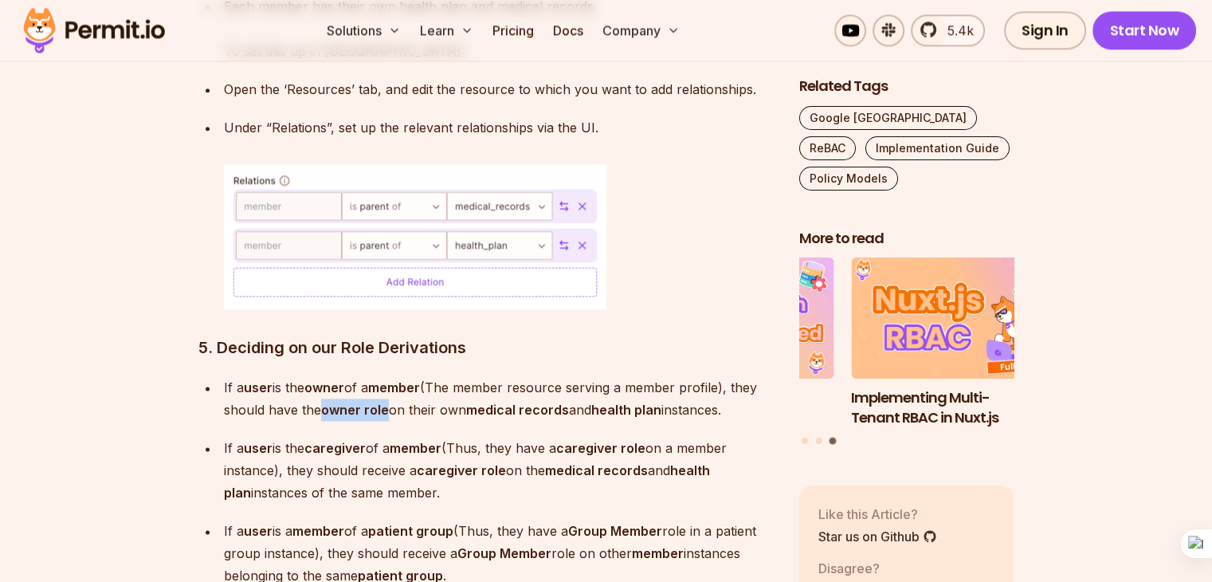
drag, startPoint x: 322, startPoint y: 318, endPoint x: 386, endPoint y: 319, distance: 64.5
click at [386, 402] on strong "owner role" at bounding box center [355, 410] width 68 height 16
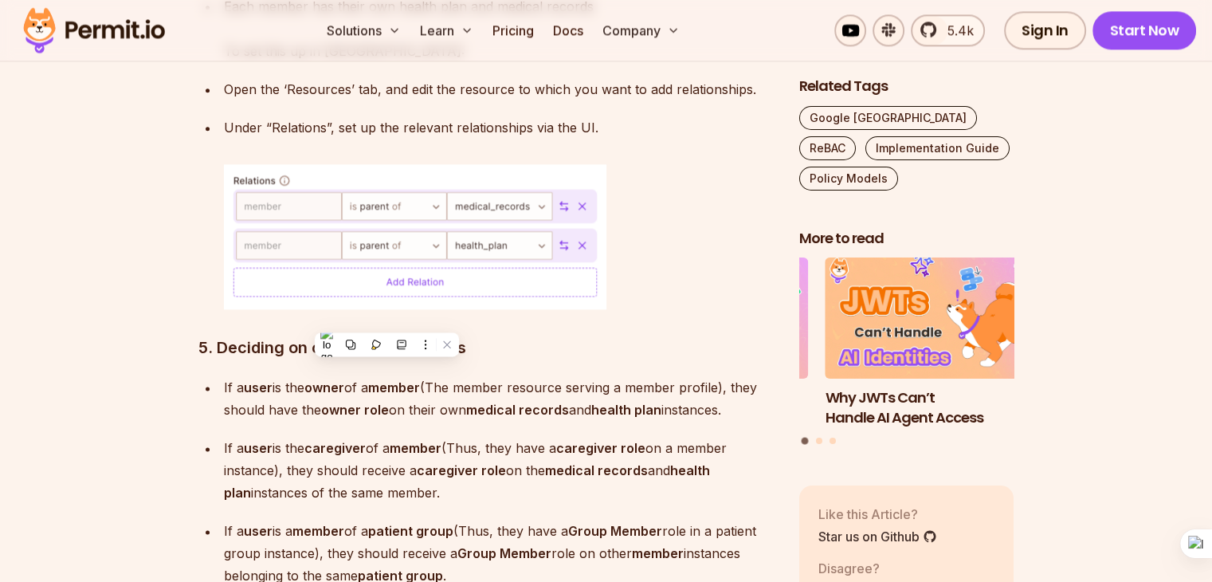
click at [583, 376] on p "If a user is the owner of a member (The member resource serving a member profil…" at bounding box center [499, 398] width 550 height 45
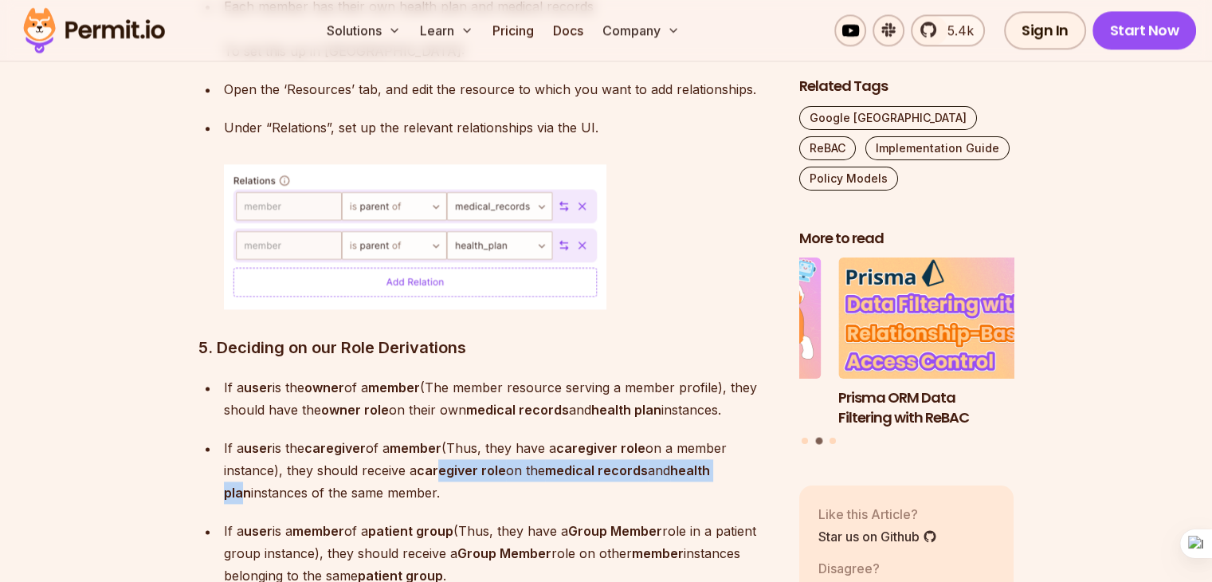
drag, startPoint x: 437, startPoint y: 380, endPoint x: 733, endPoint y: 387, distance: 296.4
click at [733, 437] on p "If a user is the caregiver of a member (Thus, they have a caregiver role on a m…" at bounding box center [499, 470] width 550 height 67
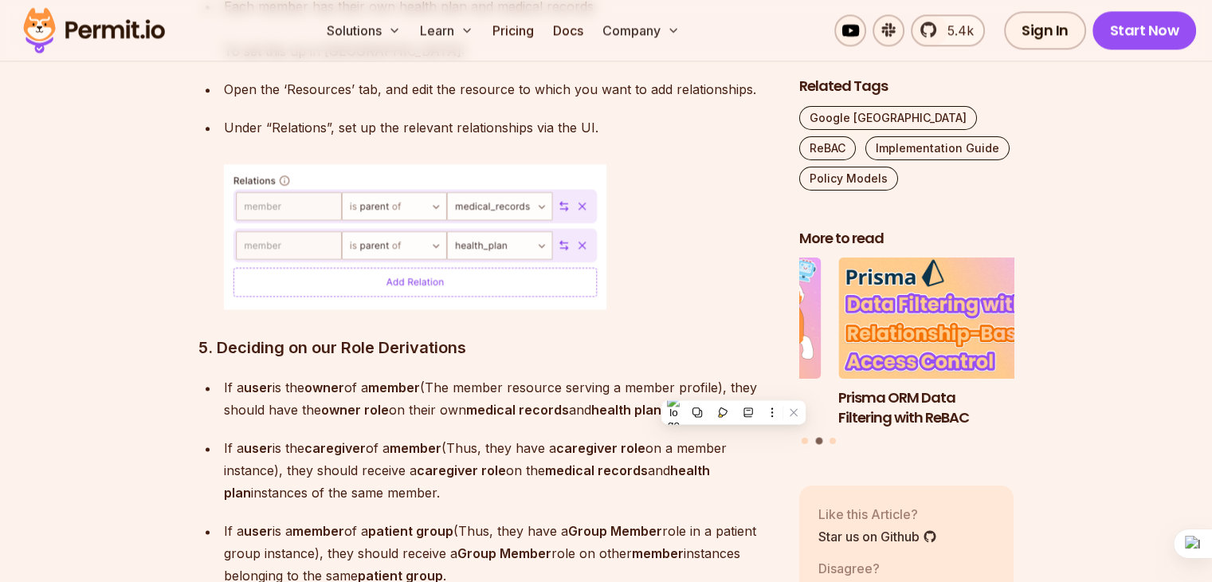
click at [434, 437] on p "If a user is the caregiver of a member (Thus, they have a caregiver role on a m…" at bounding box center [499, 470] width 550 height 67
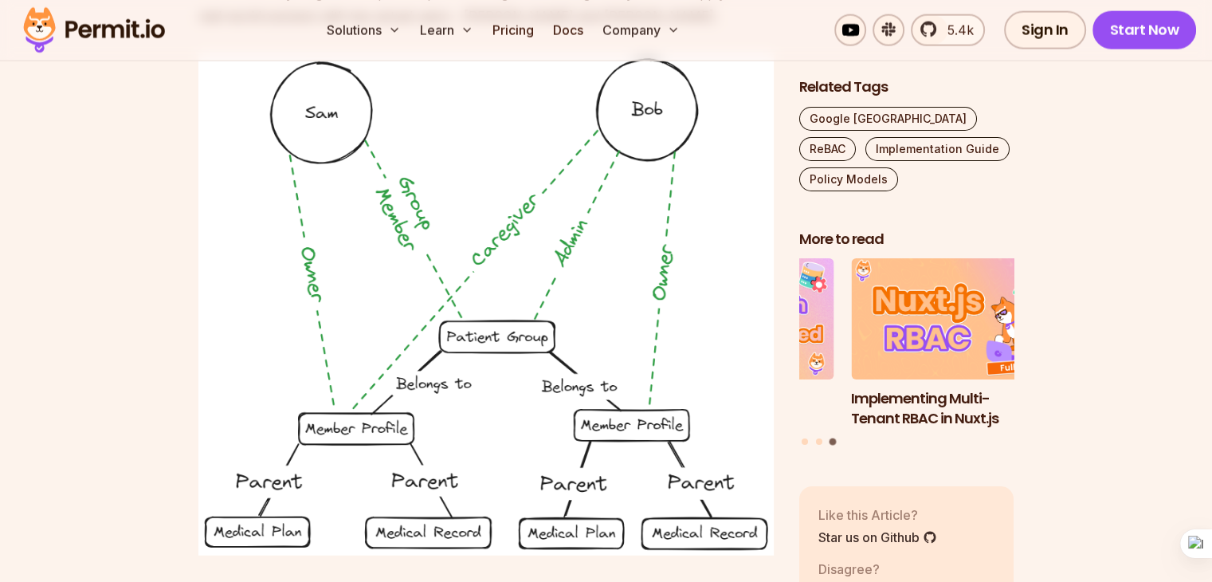
scroll to position [9789, 0]
